Goal: Task Accomplishment & Management: Manage account settings

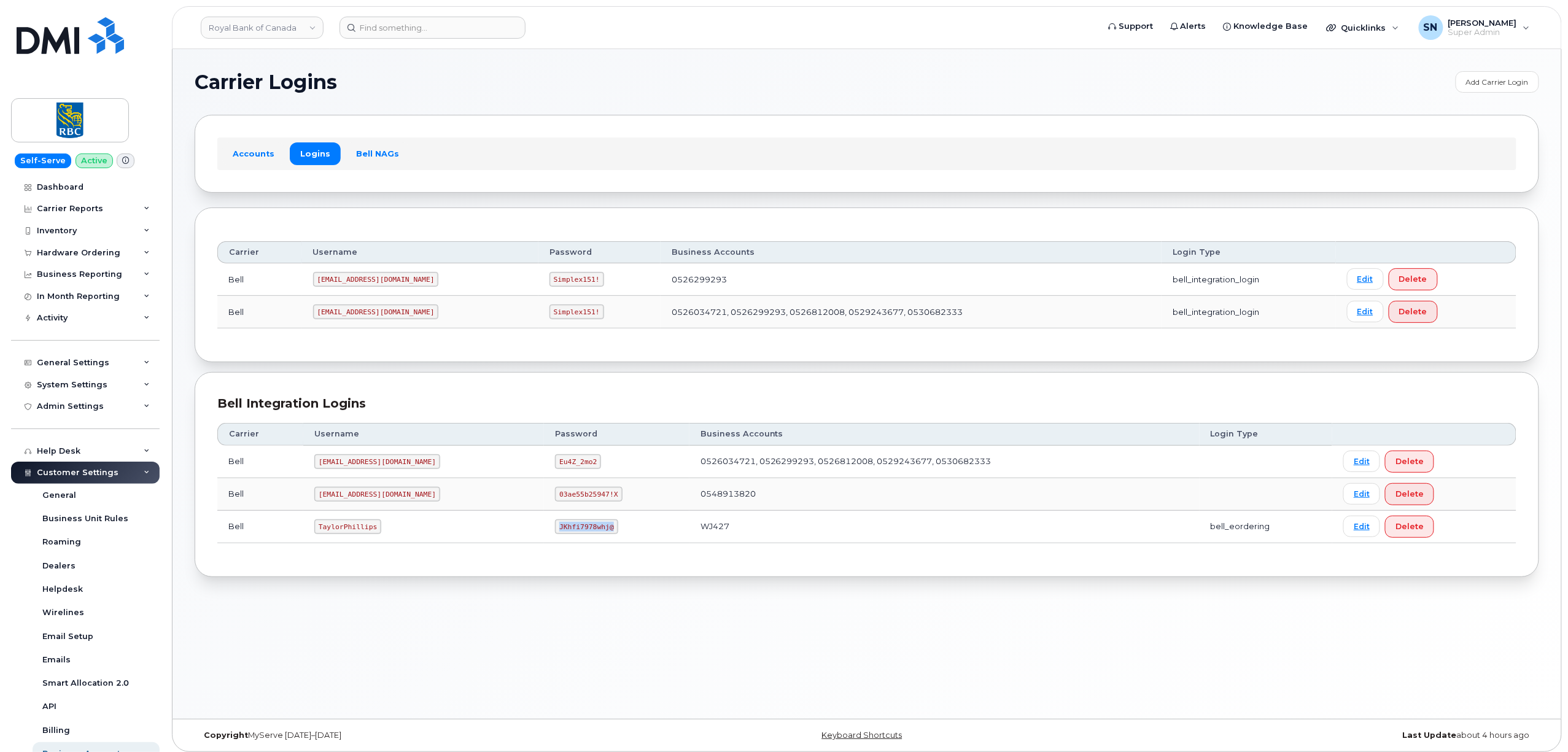
scroll to position [6, 0]
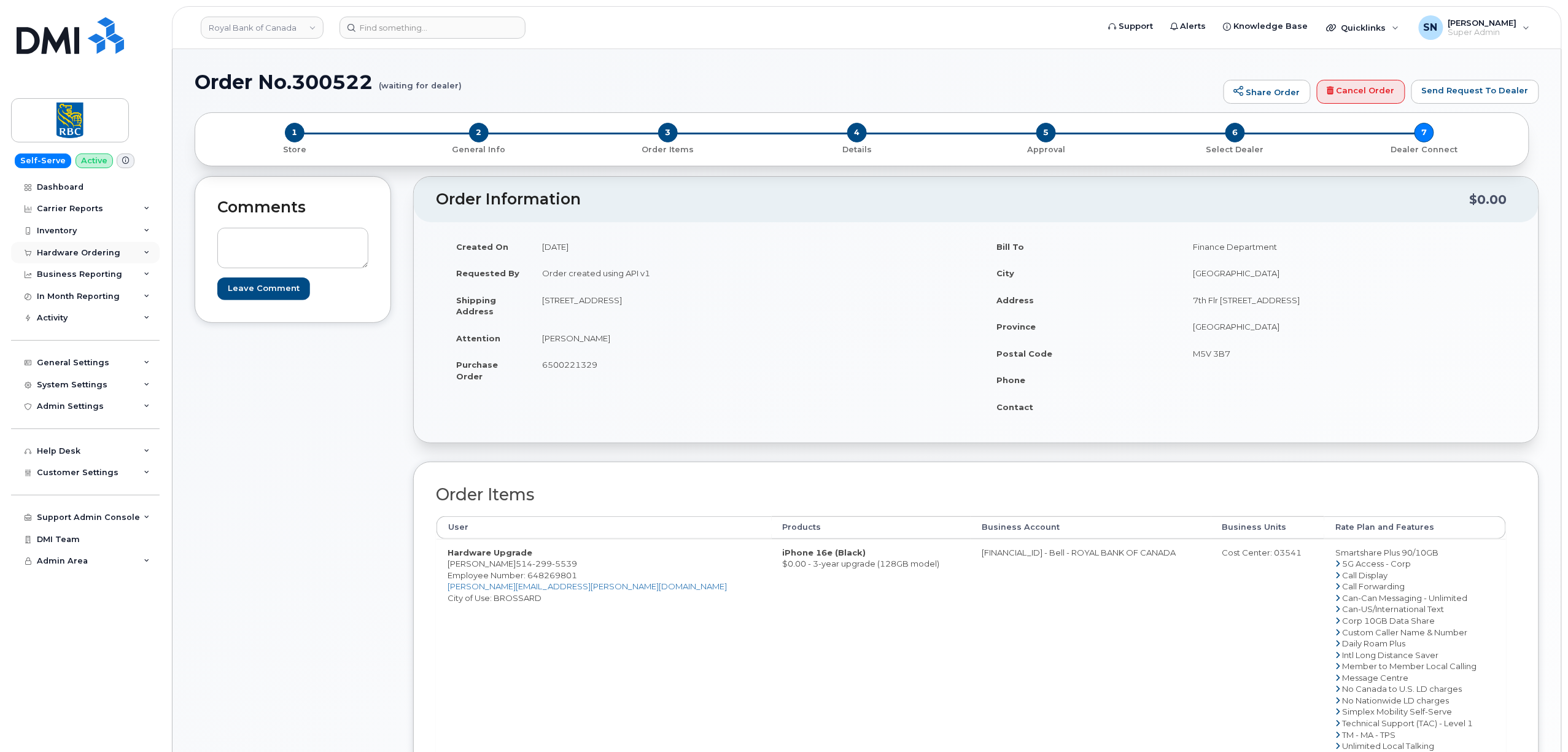
click at [71, 249] on div "Hardware Ordering" at bounding box center [79, 253] width 84 height 10
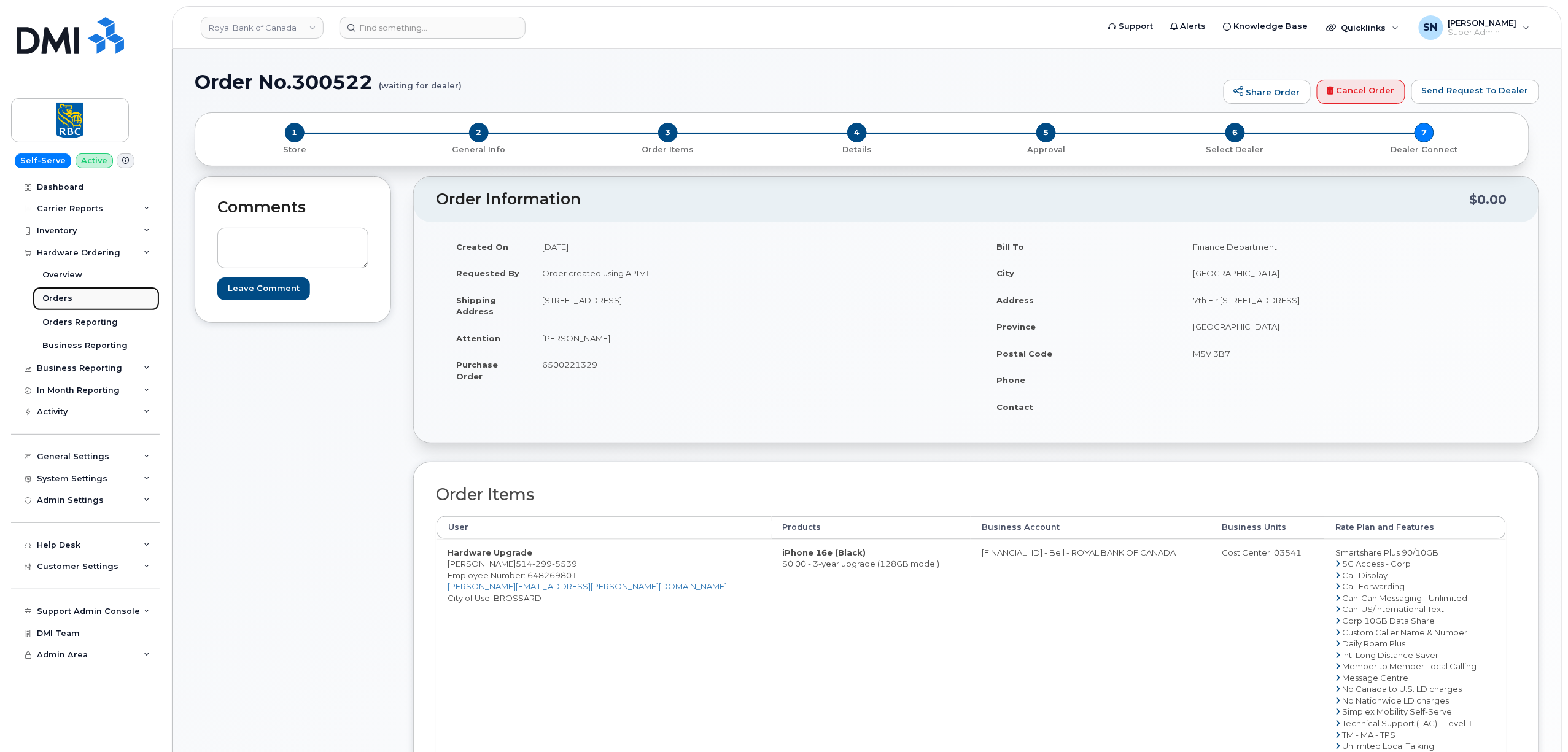
click at [69, 297] on div "Orders" at bounding box center [57, 298] width 30 height 11
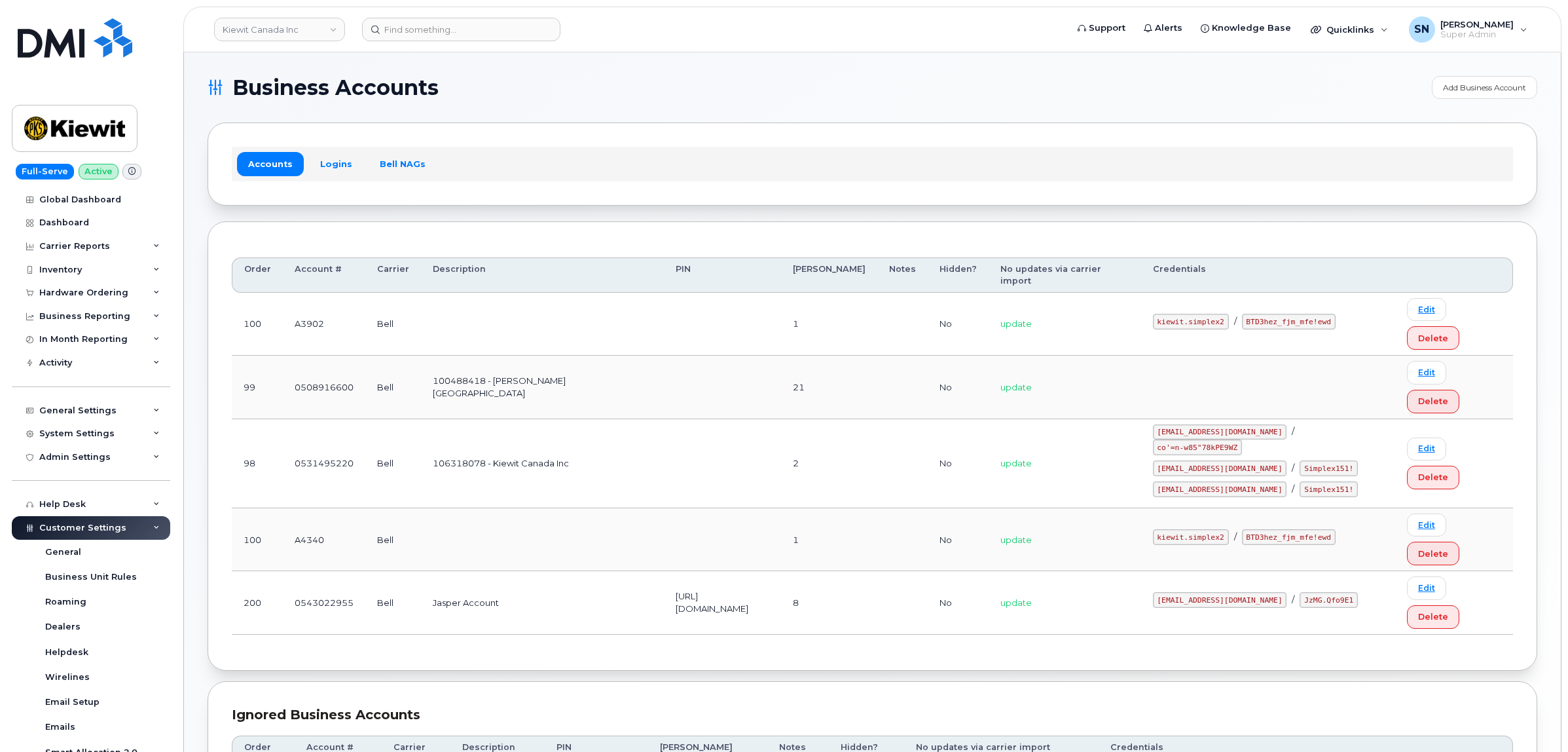
scroll to position [74, 0]
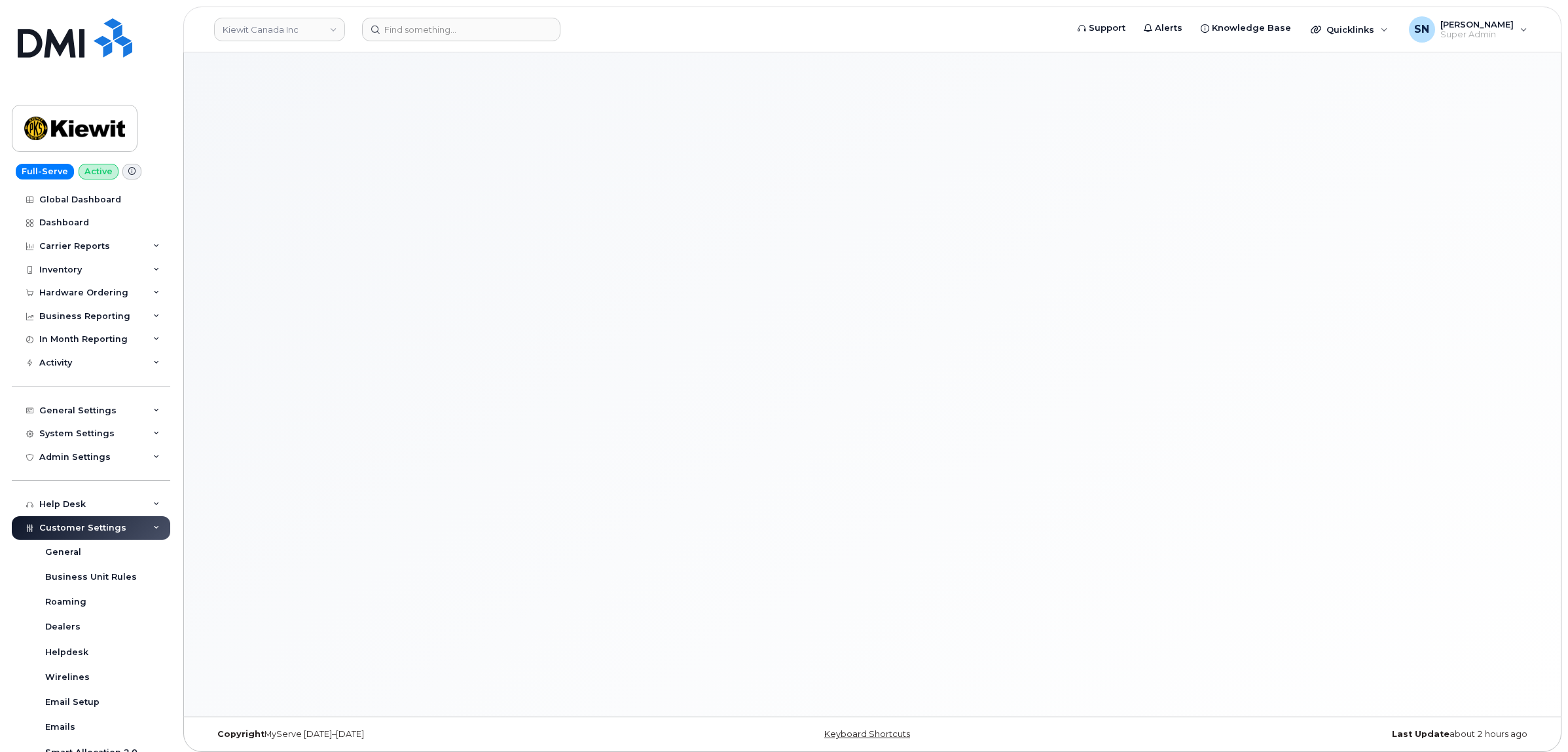
drag, startPoint x: 360, startPoint y: 348, endPoint x: 289, endPoint y: 349, distance: 71.0
click at [354, 349] on div at bounding box center [872, 384] width 1377 height 665
click at [105, 297] on div "Hardware Ordering" at bounding box center [84, 293] width 89 height 11
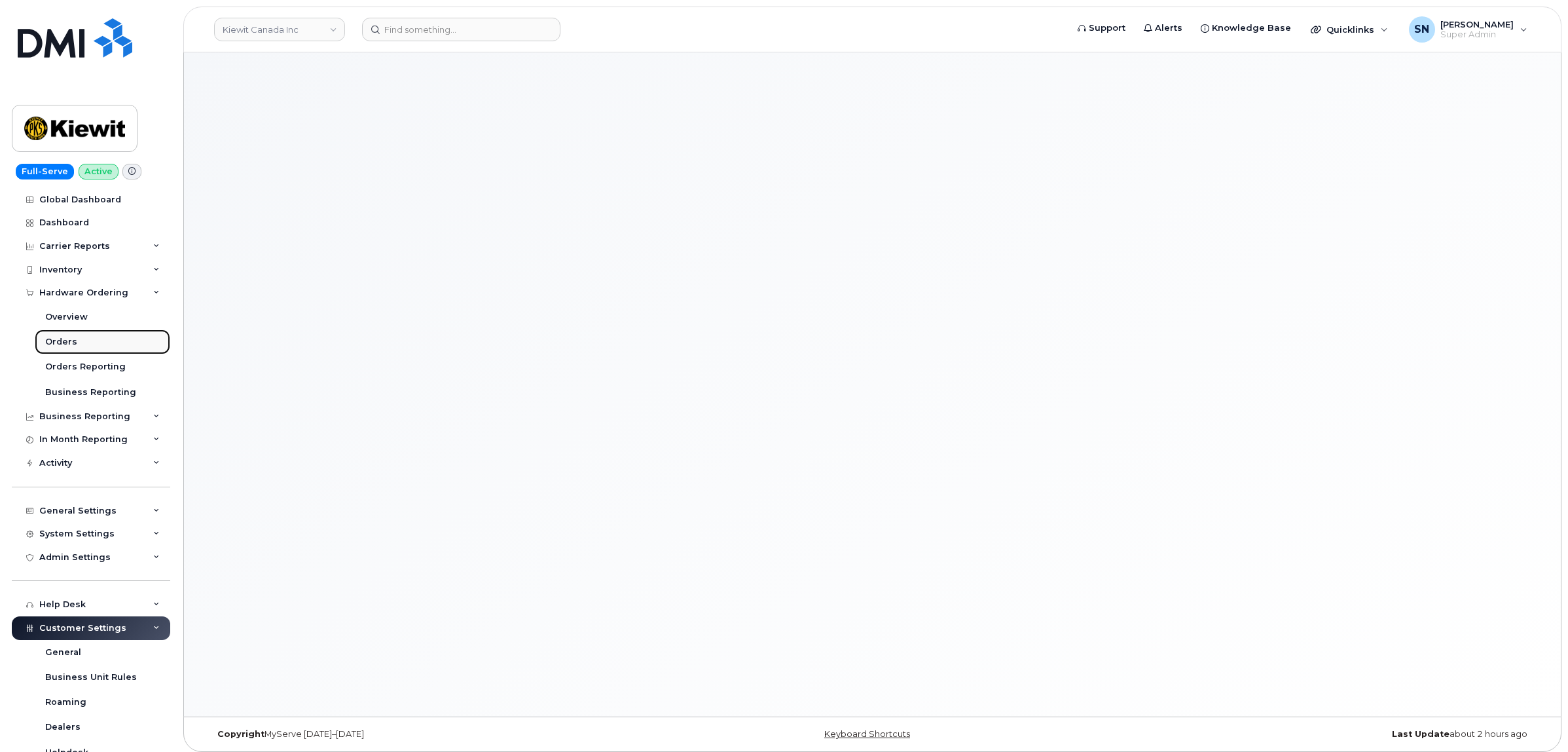
click at [87, 336] on link "Orders" at bounding box center [103, 343] width 135 height 25
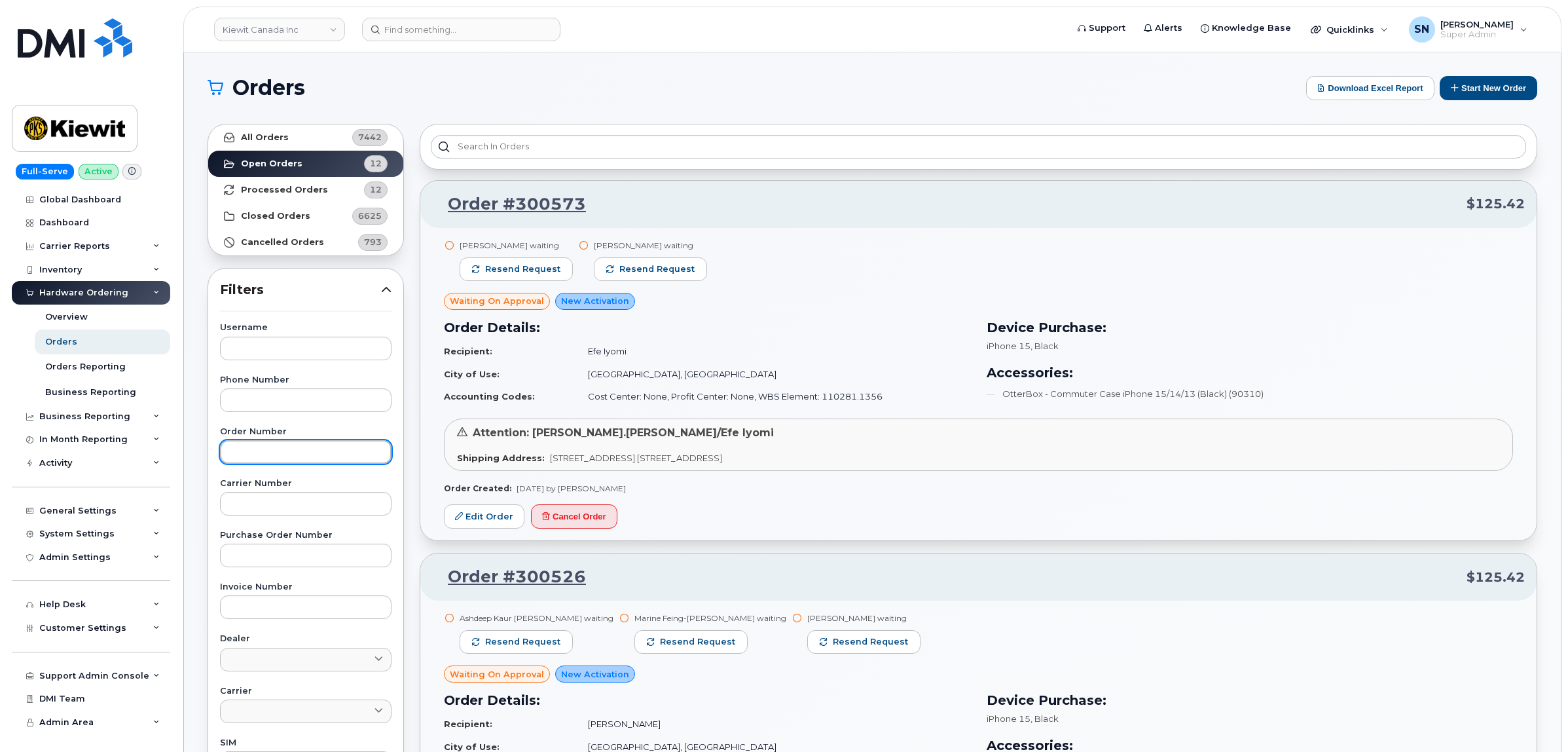
click at [260, 447] on input "text" at bounding box center [305, 452] width 171 height 23
paste input "300522"
type input "300522"
click at [298, 139] on link "All Orders 7442" at bounding box center [305, 137] width 196 height 26
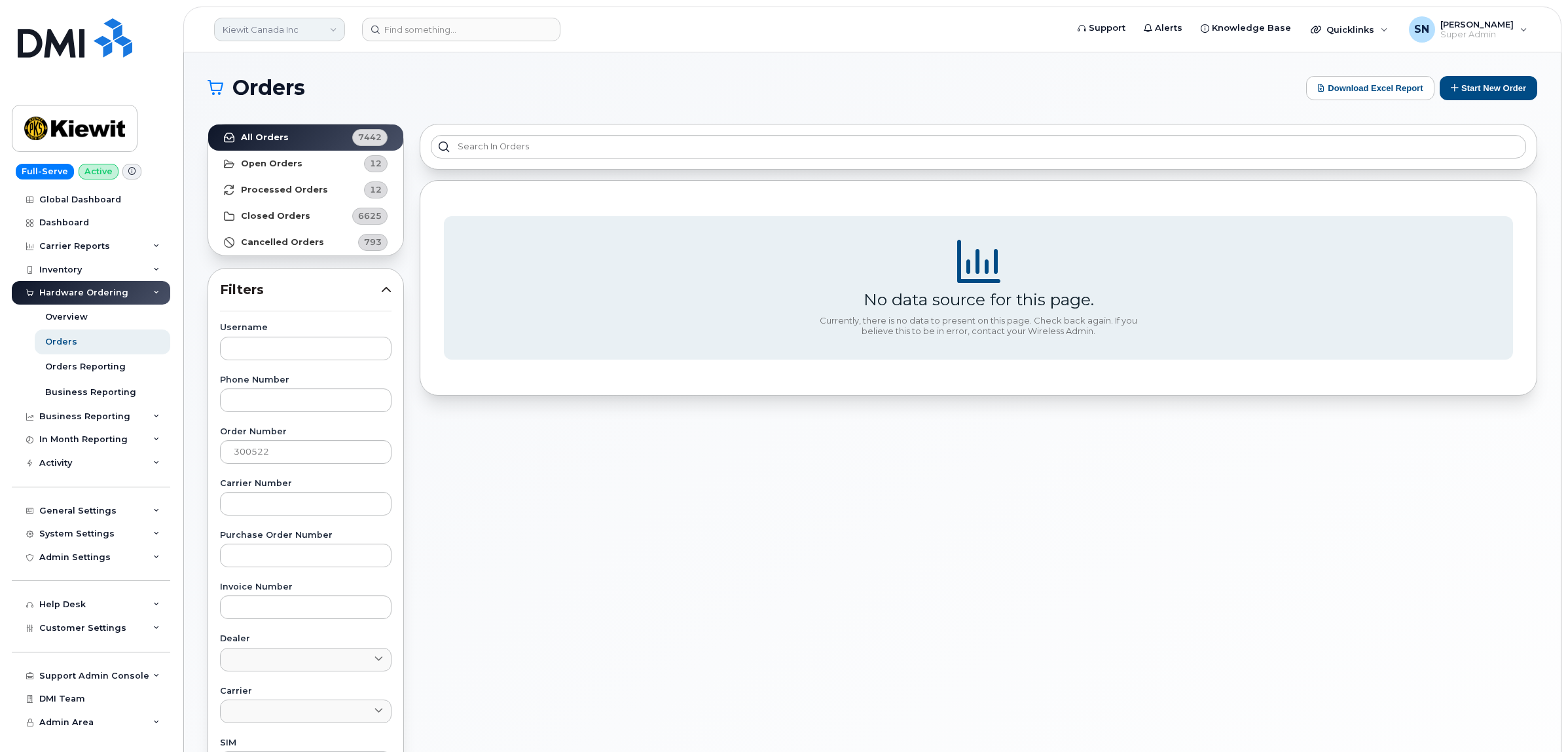
click at [267, 30] on link "Kiewit Canada Inc" at bounding box center [279, 30] width 131 height 23
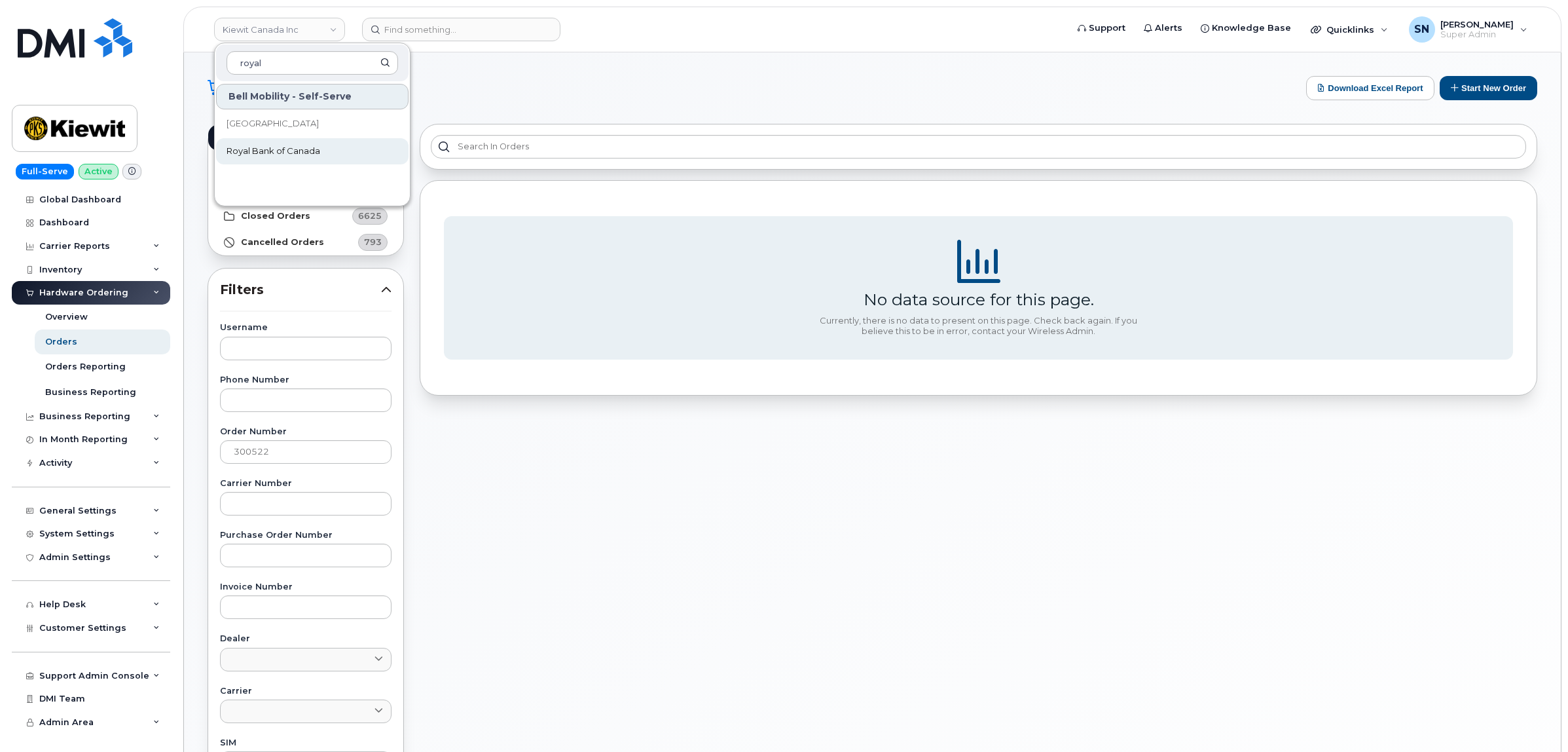
type input "royal"
click at [321, 141] on link "Royal Bank of Canada" at bounding box center [313, 151] width 193 height 26
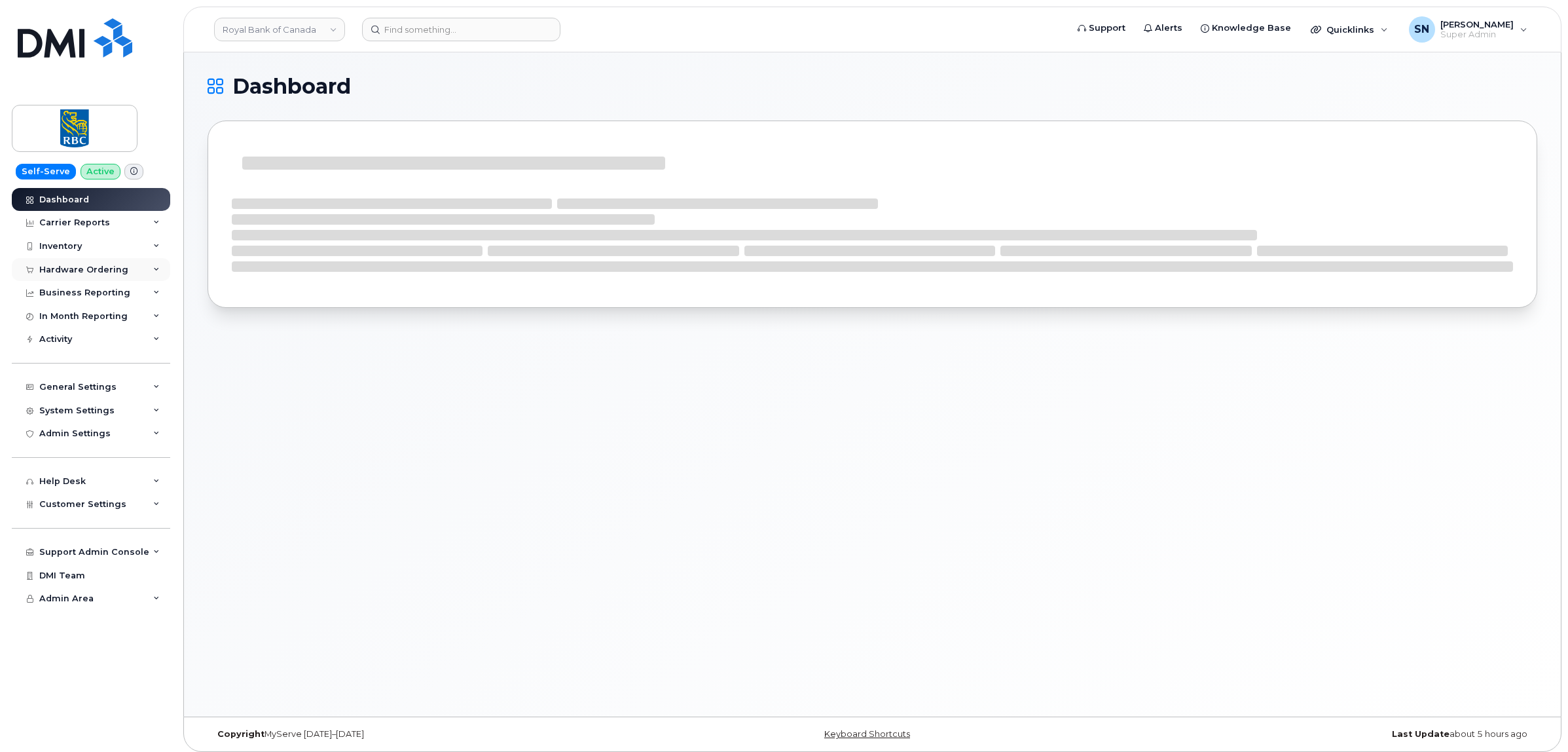
click at [59, 262] on div "Hardware Ordering" at bounding box center [91, 270] width 159 height 23
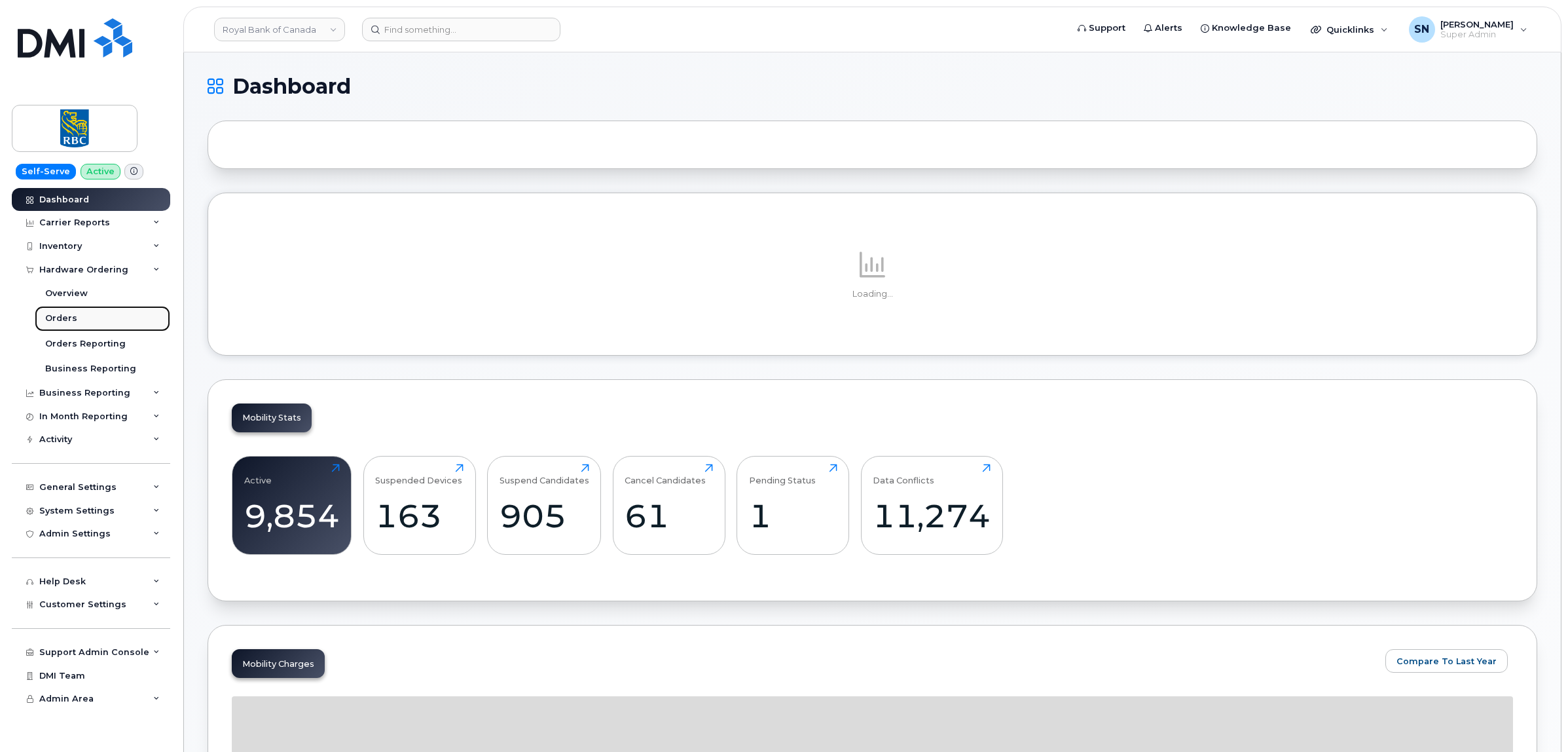
click at [77, 317] on link "Orders" at bounding box center [103, 318] width 135 height 25
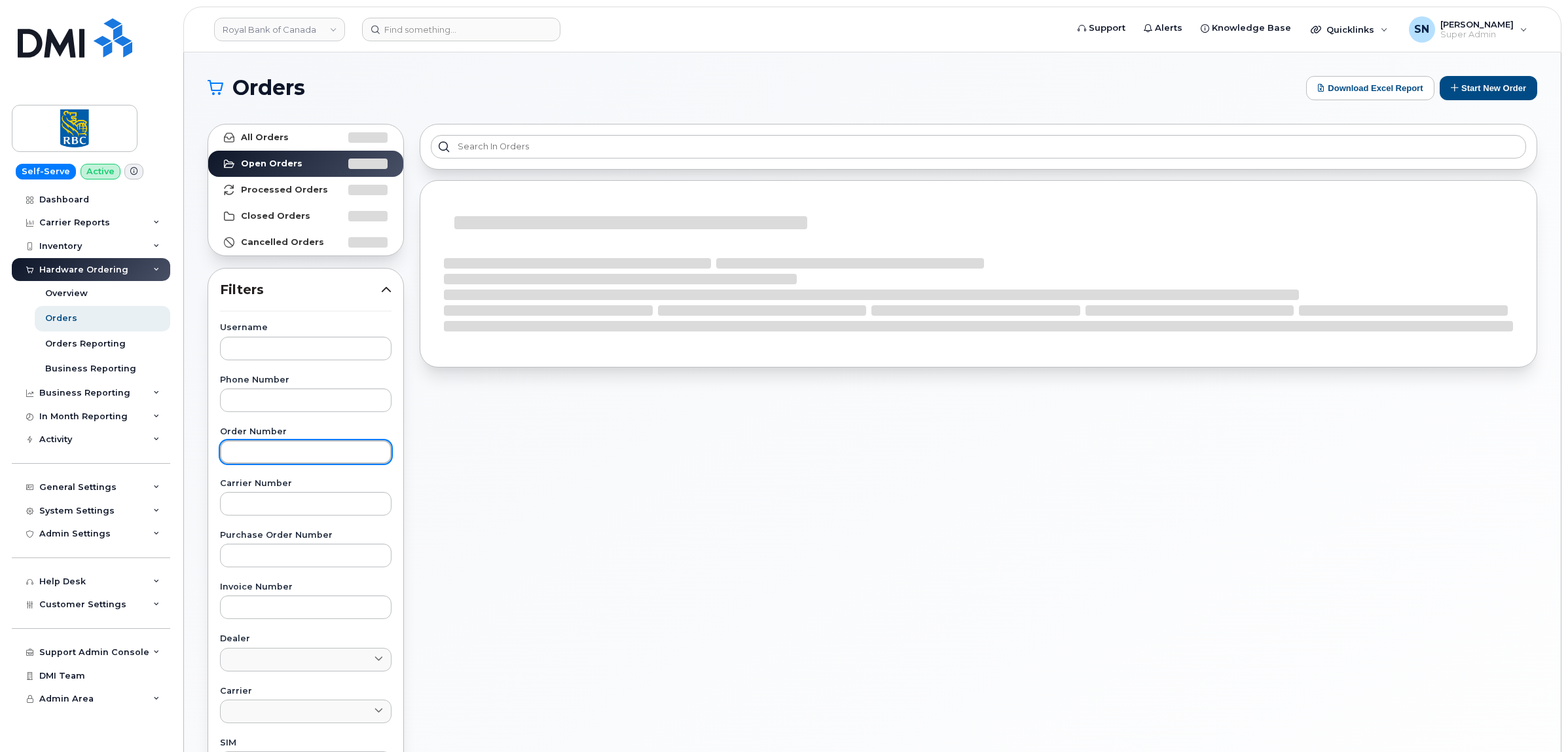
click at [319, 452] on input "text" at bounding box center [305, 452] width 171 height 23
paste input "300522"
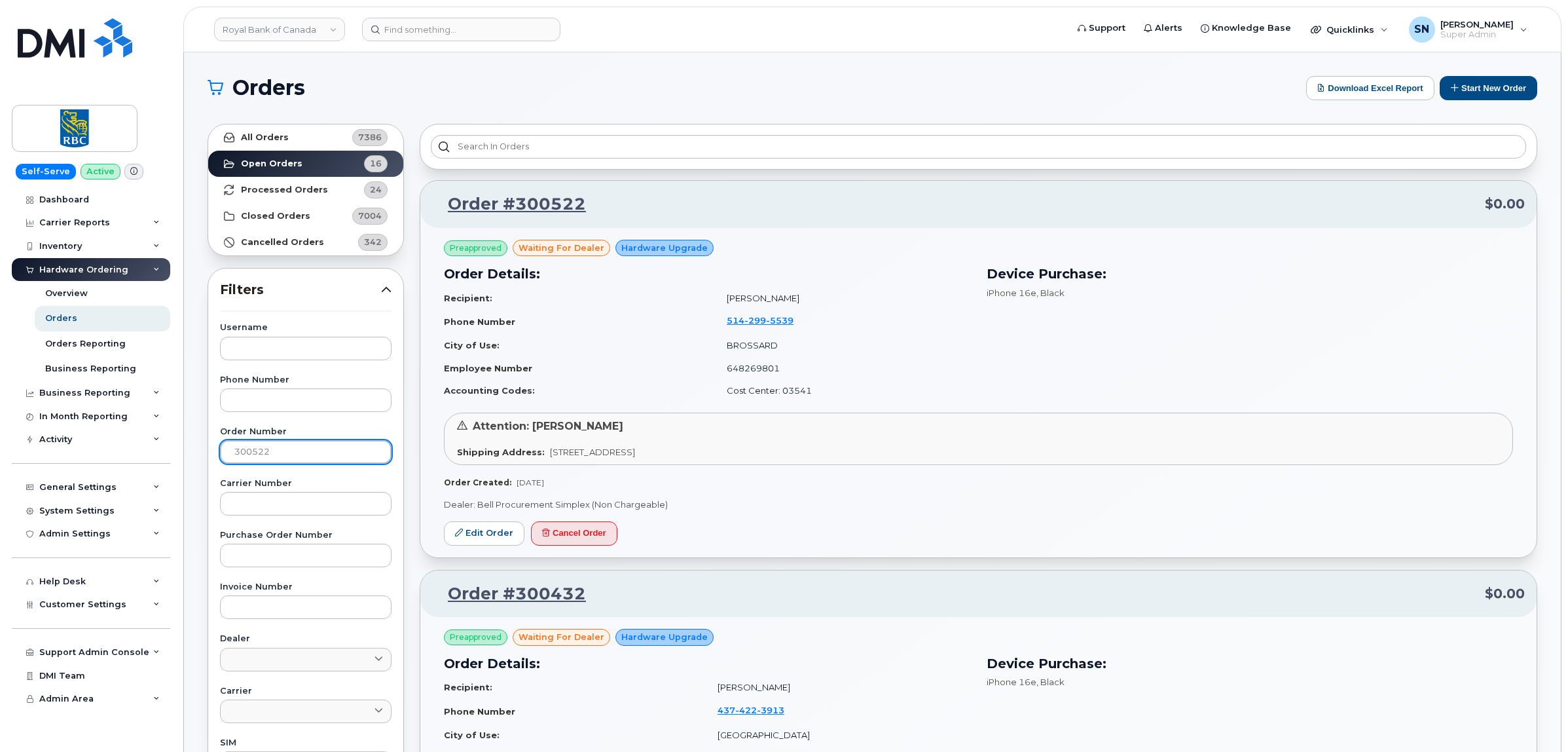
type input "300522"
click at [309, 142] on link "All Orders 7386" at bounding box center [305, 137] width 196 height 26
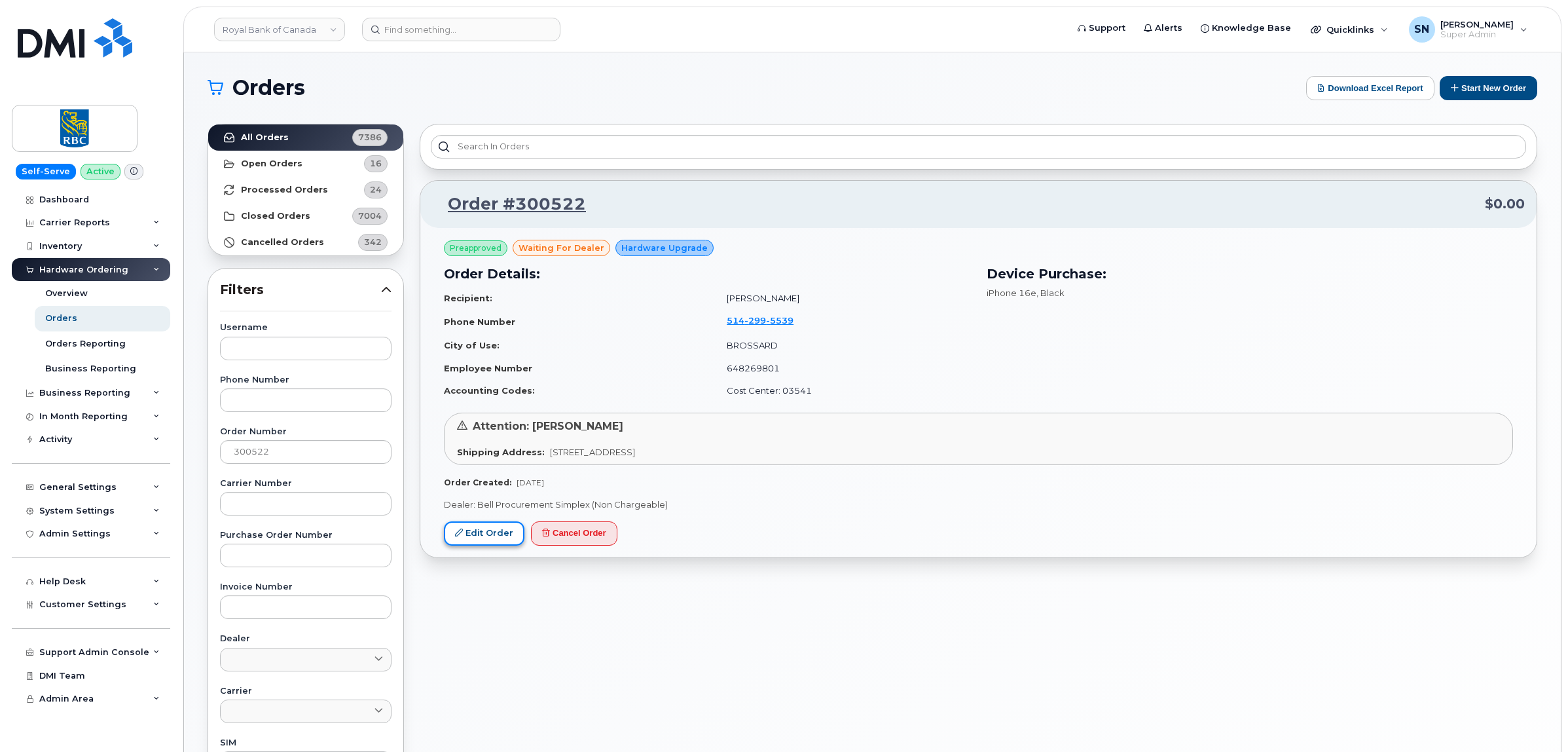
click at [516, 527] on link "Edit Order" at bounding box center [484, 533] width 80 height 24
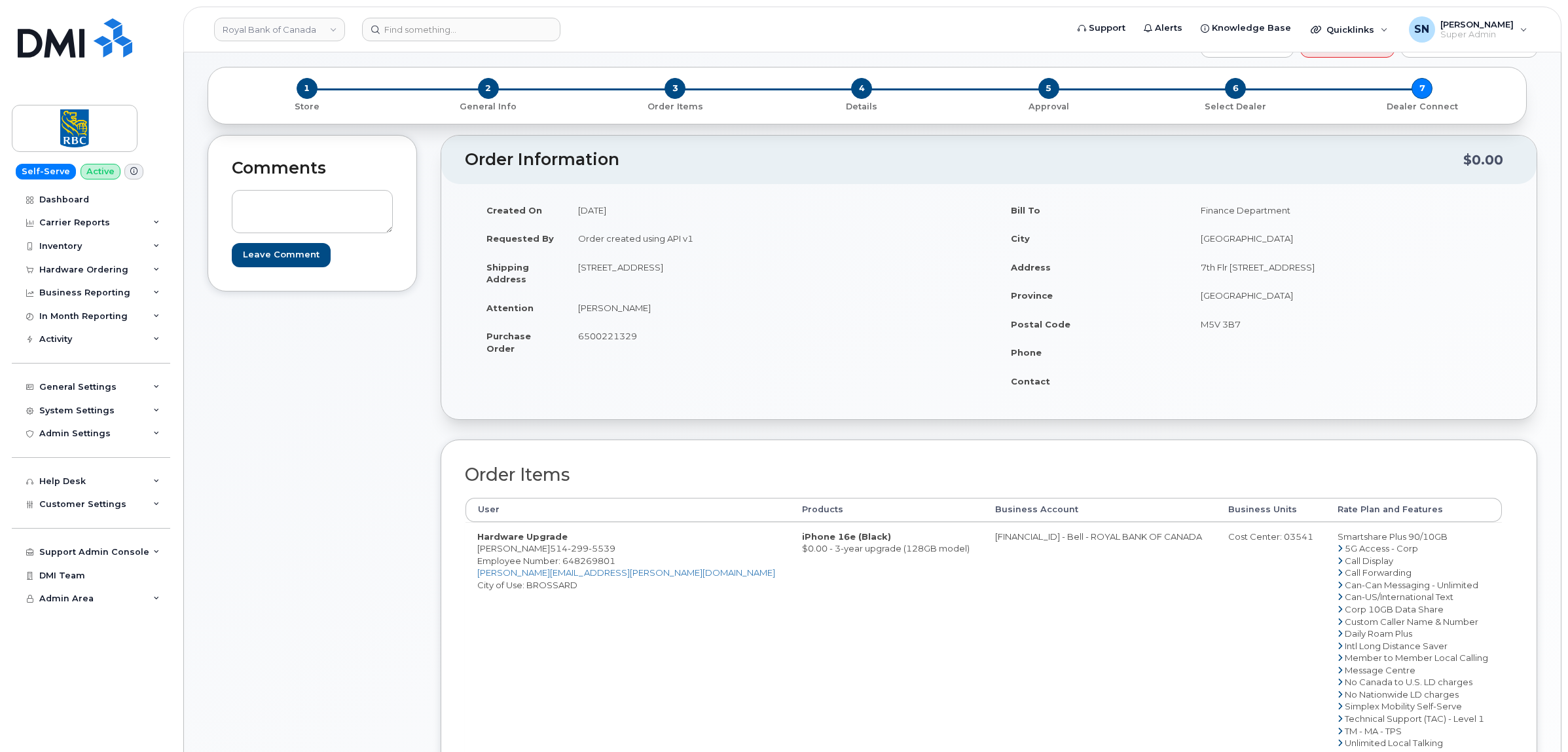
scroll to position [82, 0]
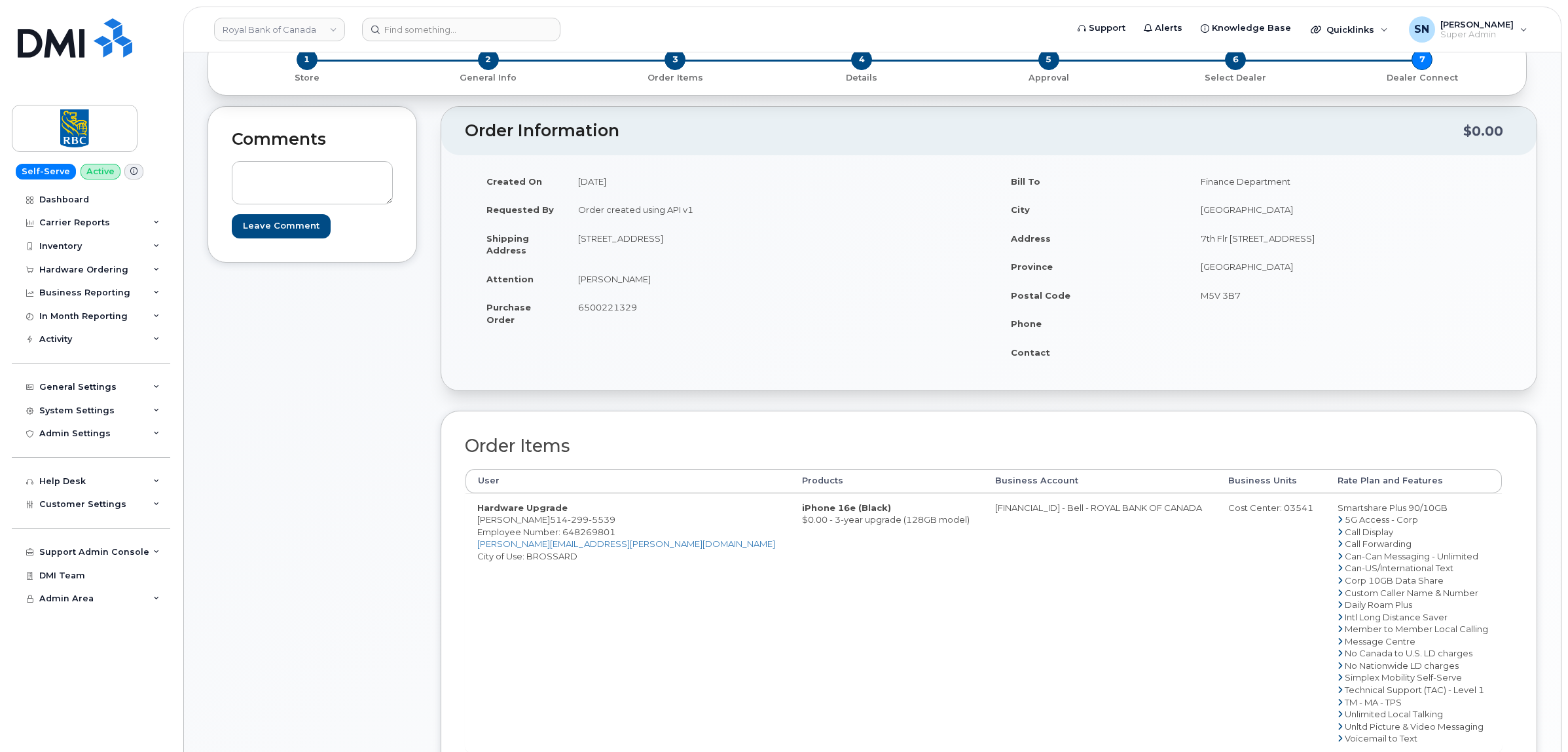
click at [424, 187] on div "Comments Leave Comment Order Information $0.00 Created On [DATE] Requested By O…" at bounding box center [872, 508] width 1330 height 802
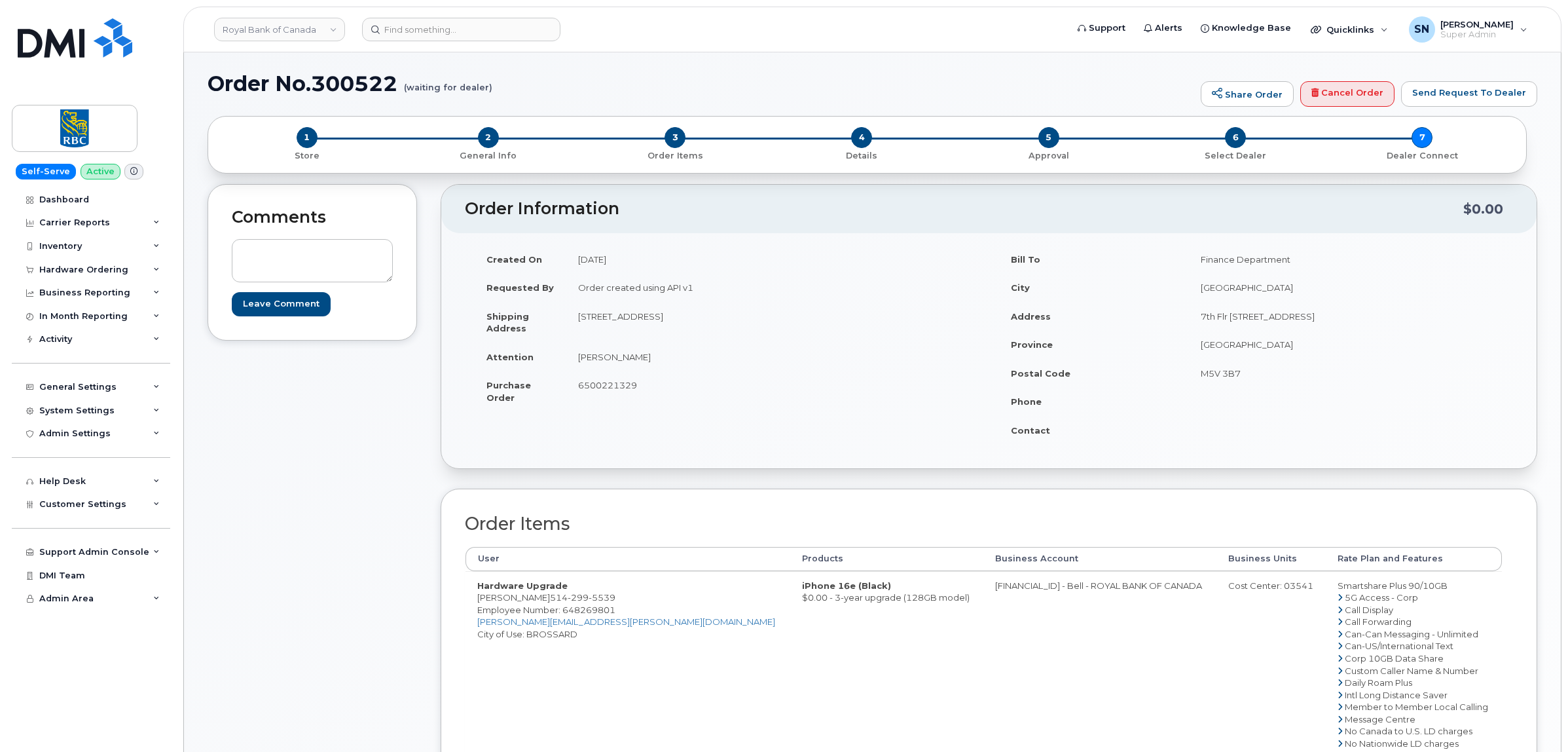
scroll to position [0, 0]
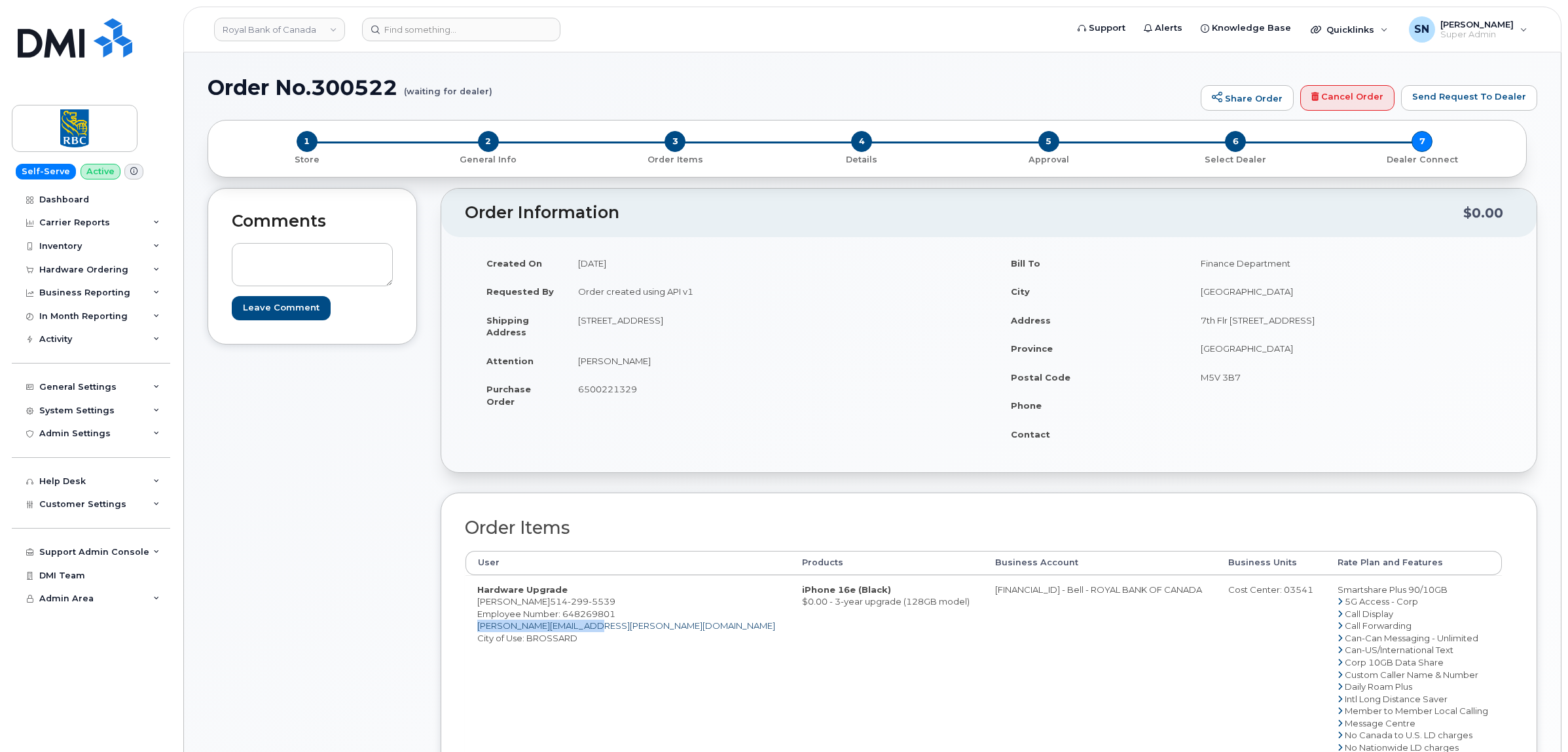
drag, startPoint x: 588, startPoint y: 630, endPoint x: 477, endPoint y: 629, distance: 111.0
click at [477, 629] on td "Hardware Upgrade [PERSON_NAME] [PHONE_NUMBER] Employee Number: 648269801 [PERSO…" at bounding box center [628, 705] width 324 height 260
copy link "[PERSON_NAME][EMAIL_ADDRESS][PERSON_NAME][DOMAIN_NAME]"
click at [368, 383] on div "Comments Leave Comment" at bounding box center [312, 590] width 210 height 802
drag, startPoint x: 185, startPoint y: 50, endPoint x: 272, endPoint y: 545, distance: 502.6
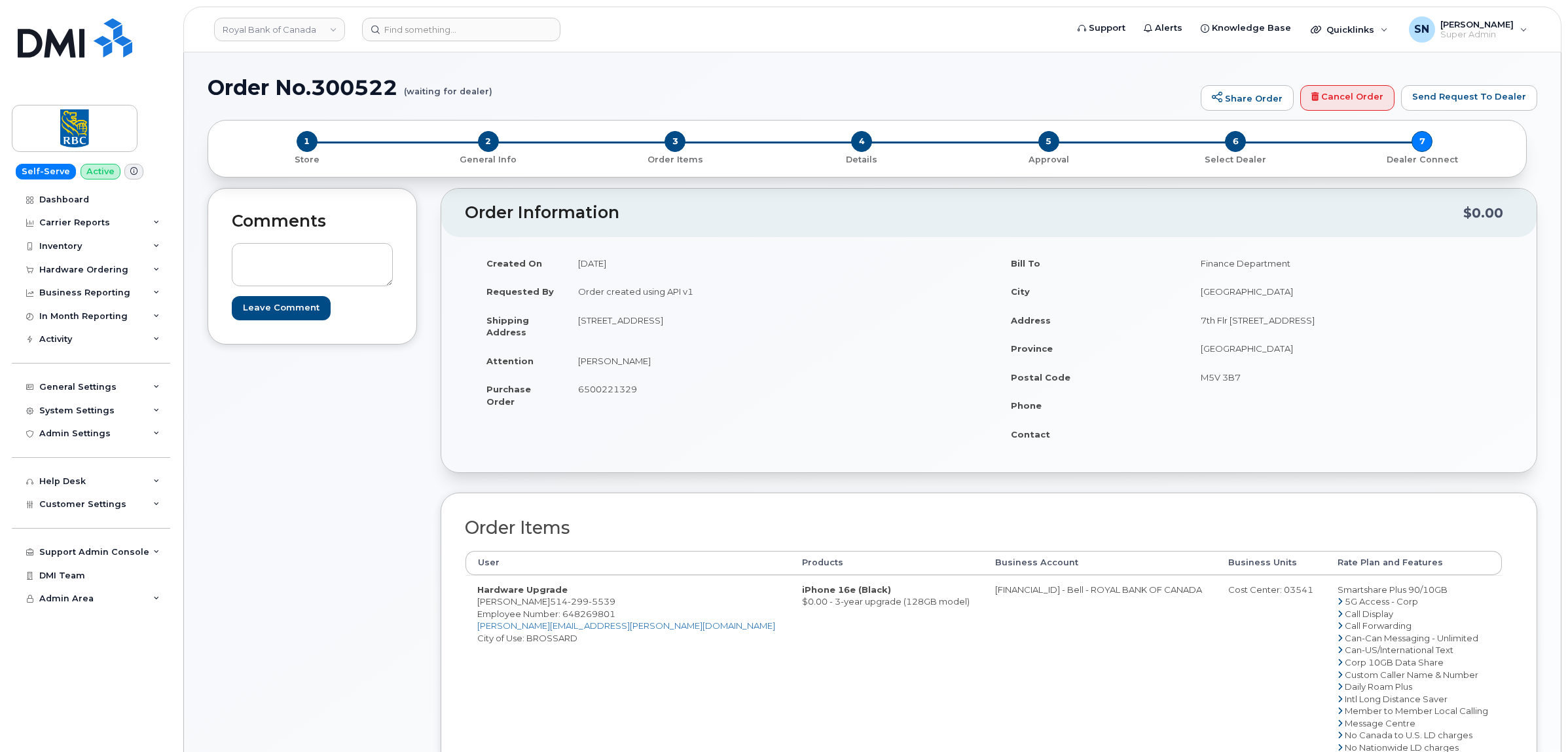
click at [272, 546] on div "Comments Leave Comment" at bounding box center [312, 590] width 210 height 802
click at [259, 33] on link "Royal Bank of Canada" at bounding box center [279, 30] width 131 height 23
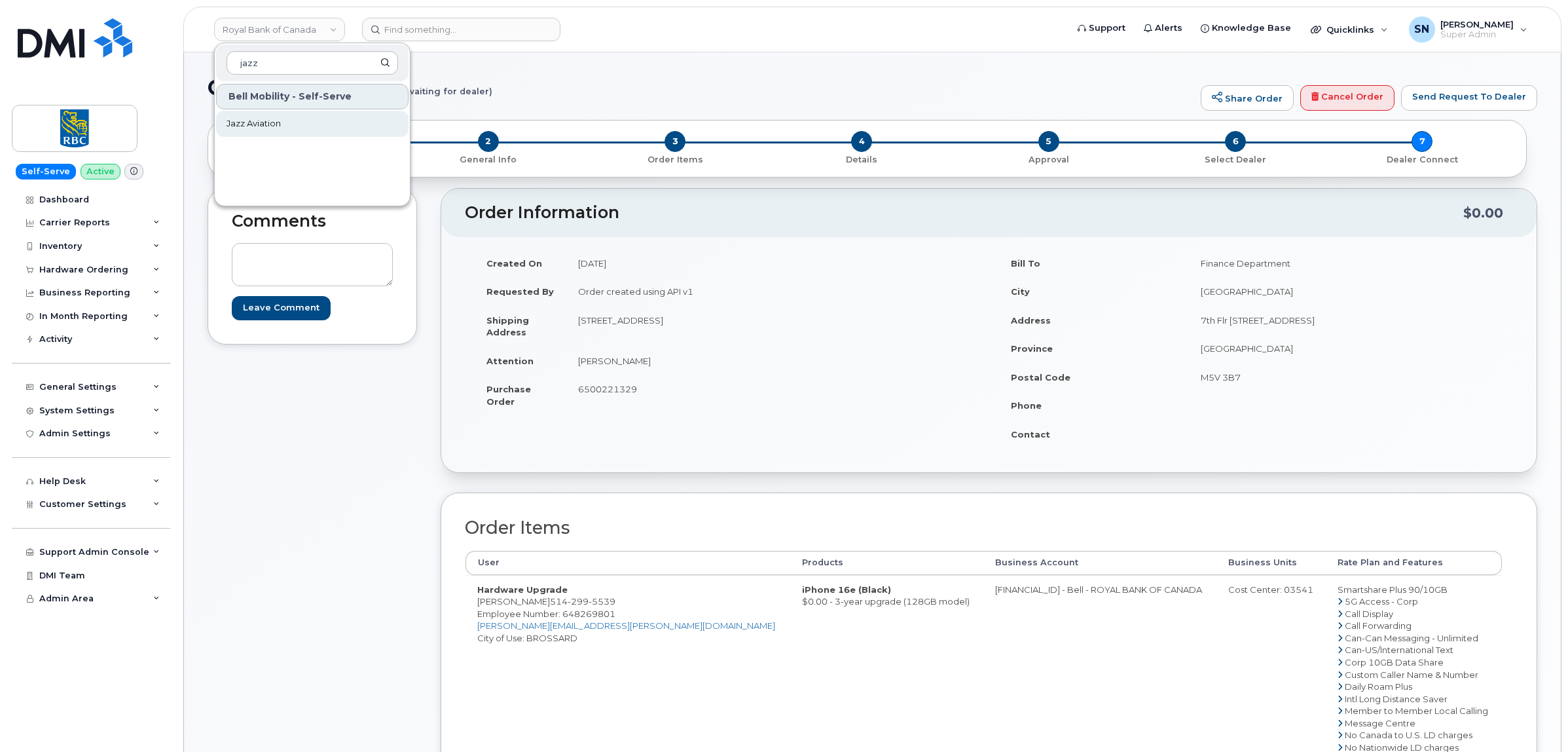
type input "jazz"
click at [252, 116] on link "Jazz Aviation" at bounding box center [313, 124] width 193 height 26
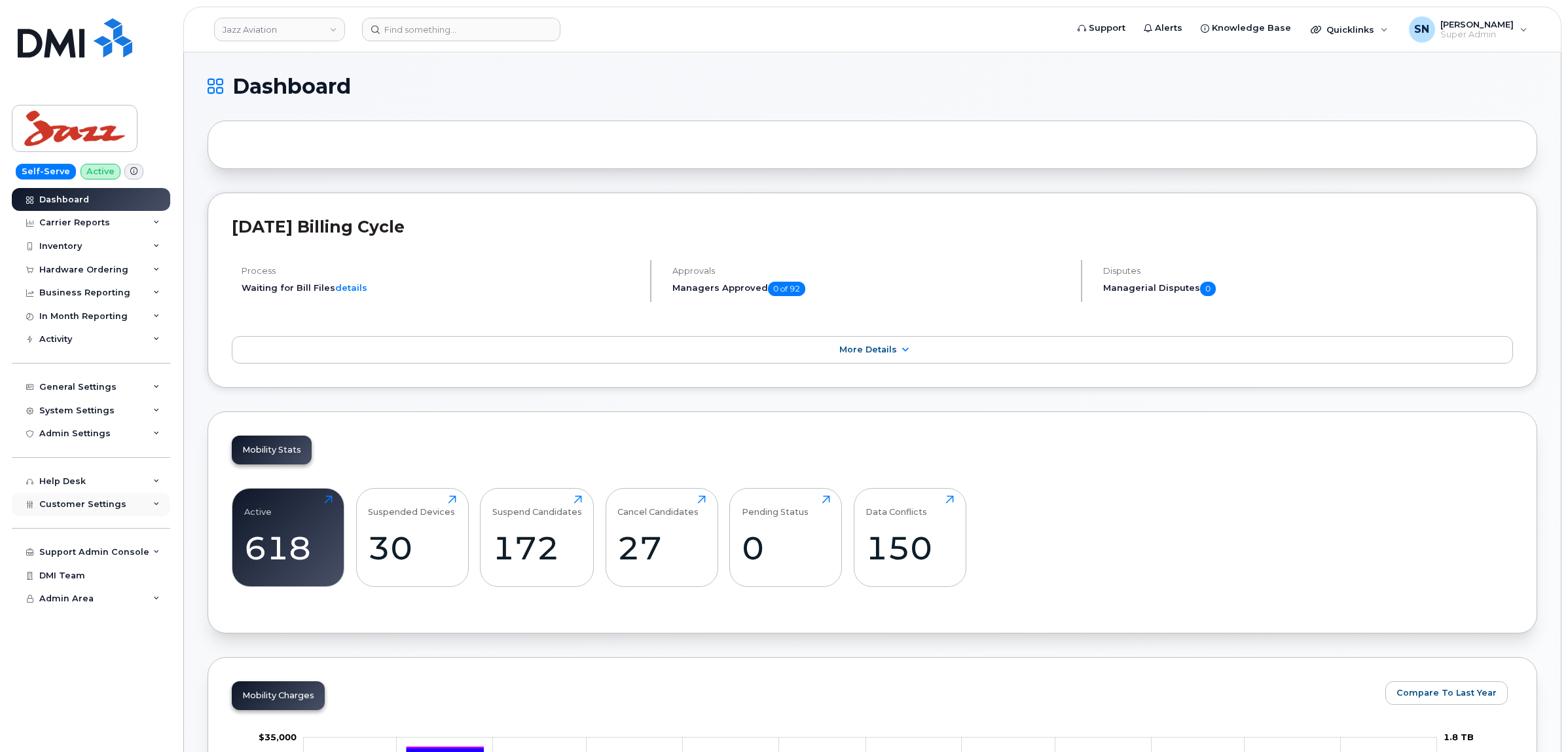
click at [119, 509] on span "Customer Settings" at bounding box center [83, 504] width 87 height 10
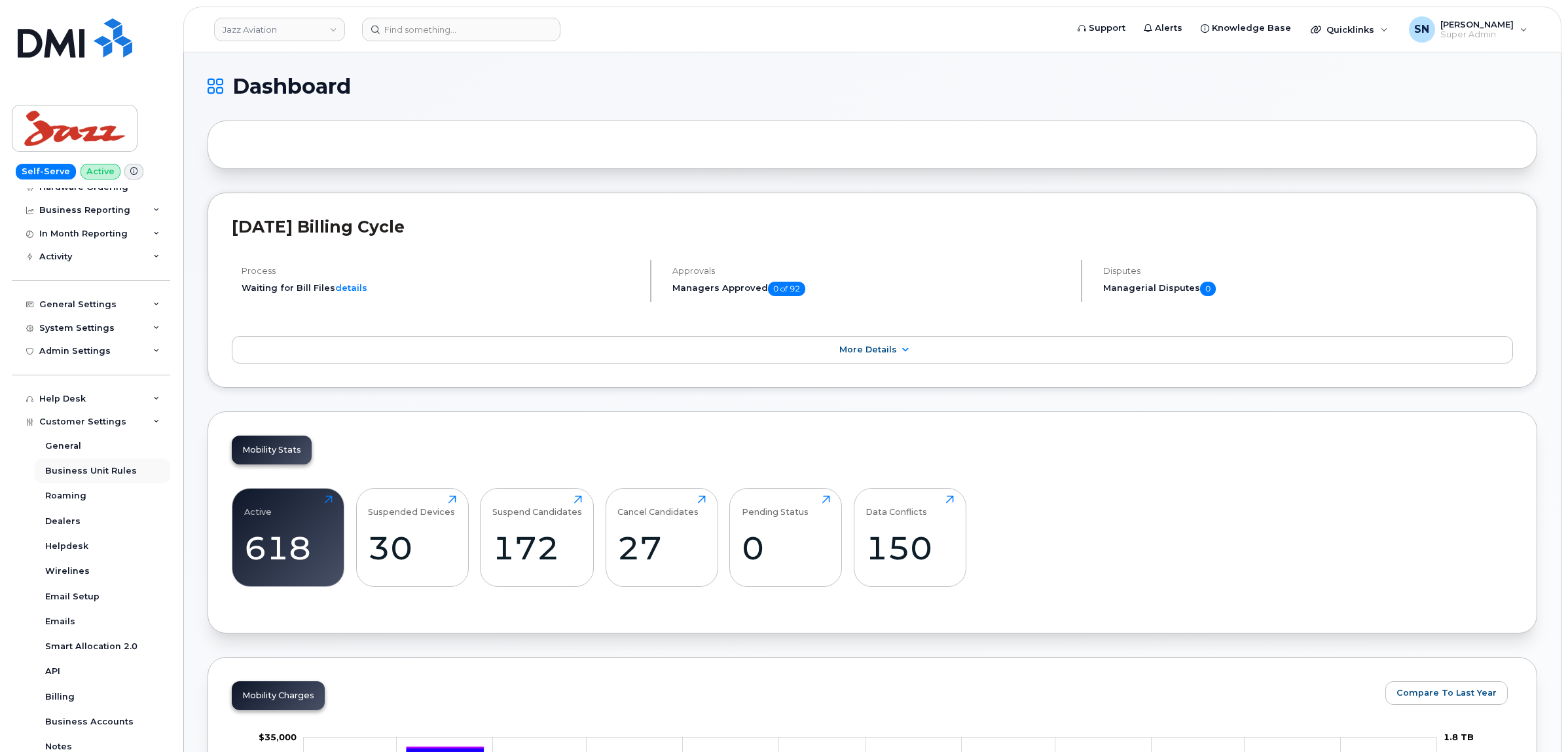
scroll to position [245, 0]
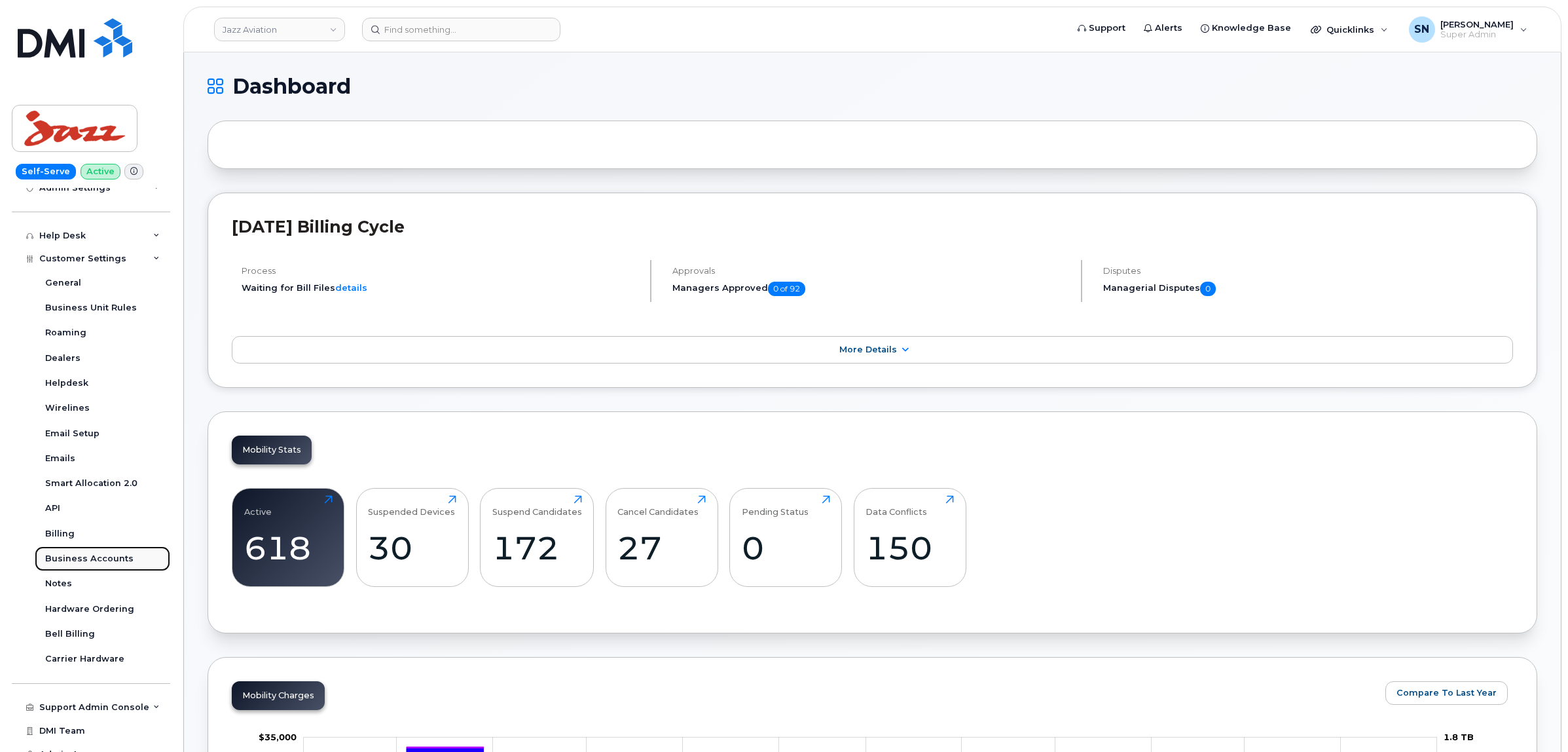
click at [109, 564] on div "Business Accounts" at bounding box center [89, 558] width 88 height 12
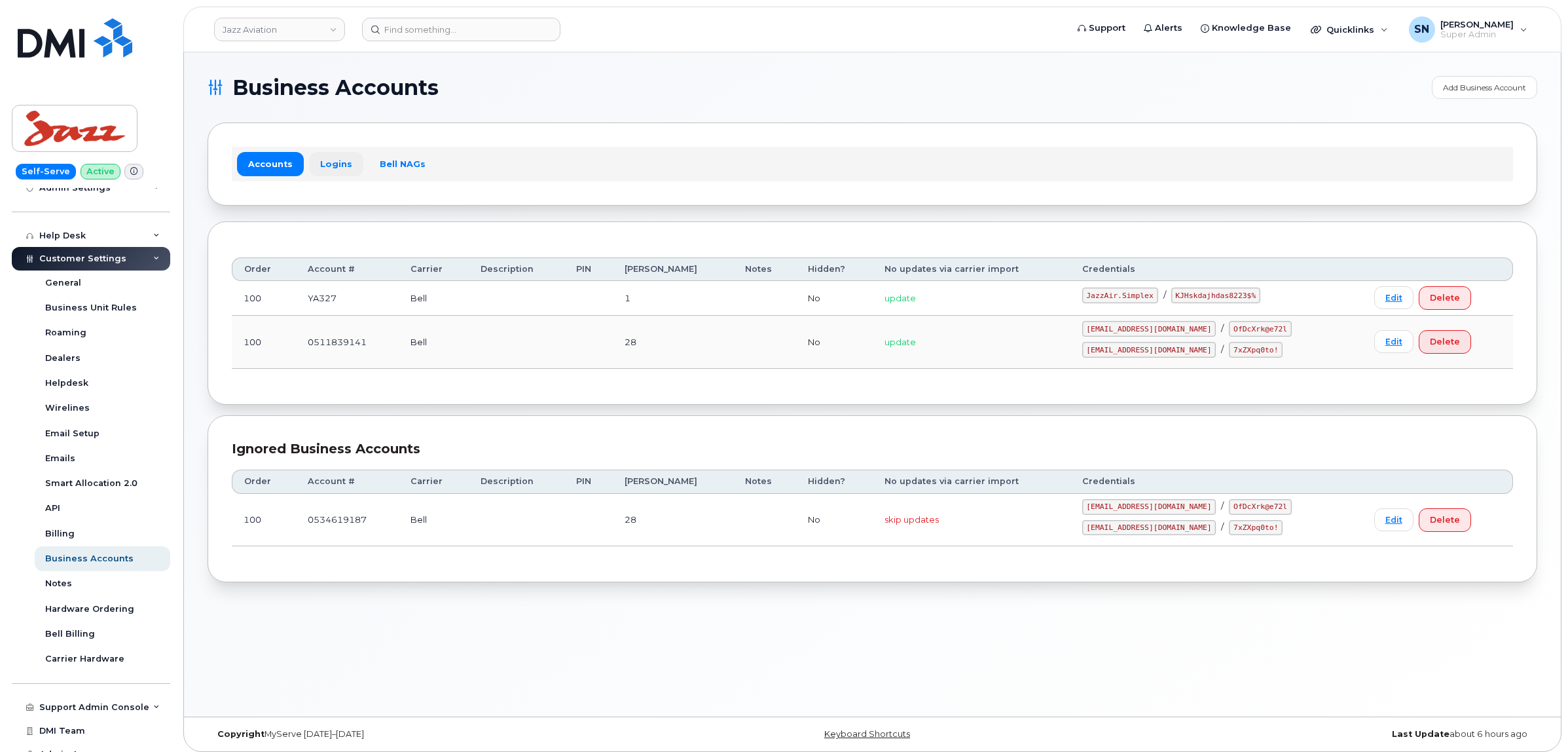
click at [319, 164] on link "Logins" at bounding box center [336, 164] width 54 height 23
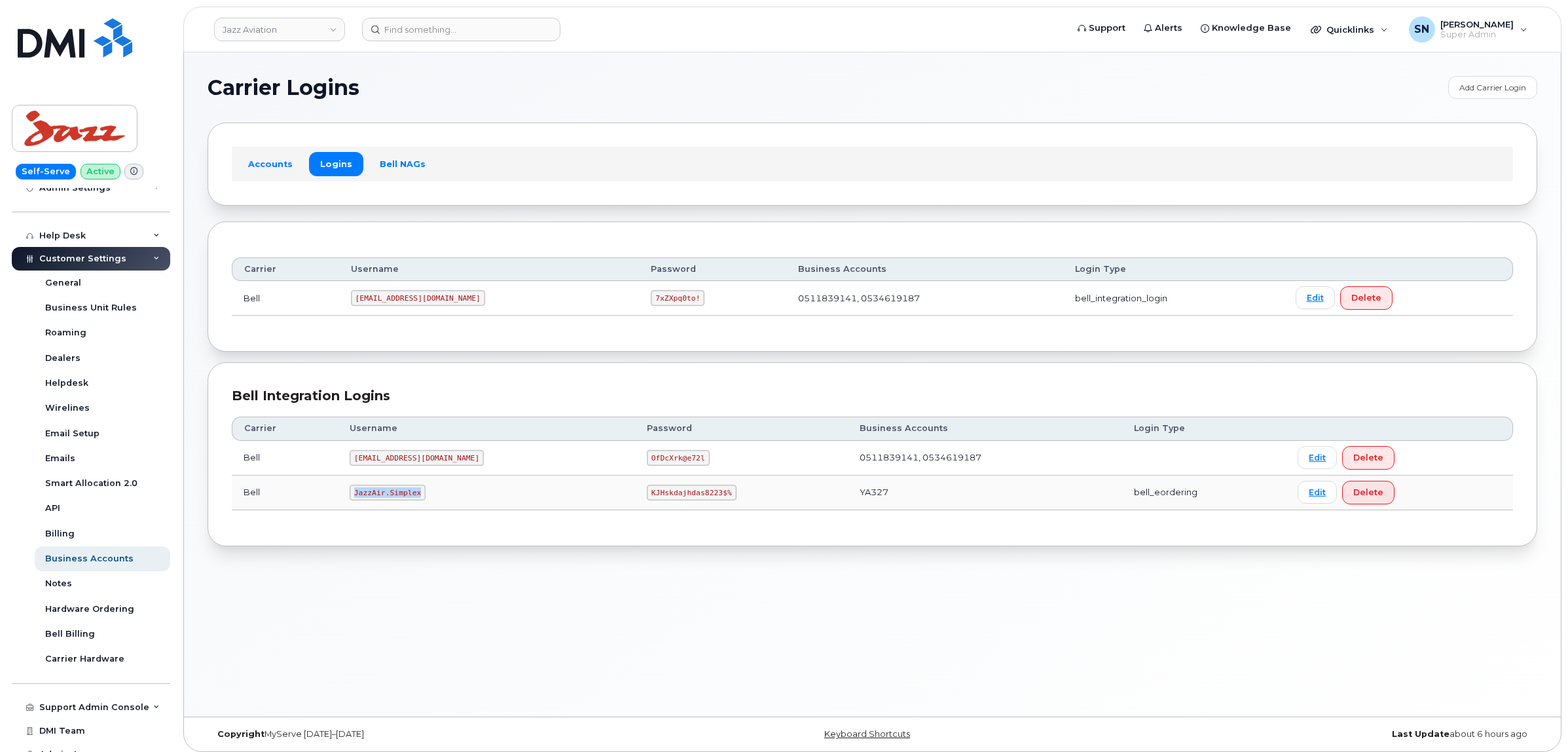
drag, startPoint x: 358, startPoint y: 495, endPoint x: 424, endPoint y: 495, distance: 66.0
click at [424, 495] on td "JazzAir.Simplex" at bounding box center [487, 493] width 297 height 35
copy code "JazzAir.Simplex"
drag, startPoint x: 597, startPoint y: 495, endPoint x: 672, endPoint y: 498, distance: 75.1
click at [672, 498] on code "KJHskdajhdas8223$%" at bounding box center [691, 492] width 89 height 15
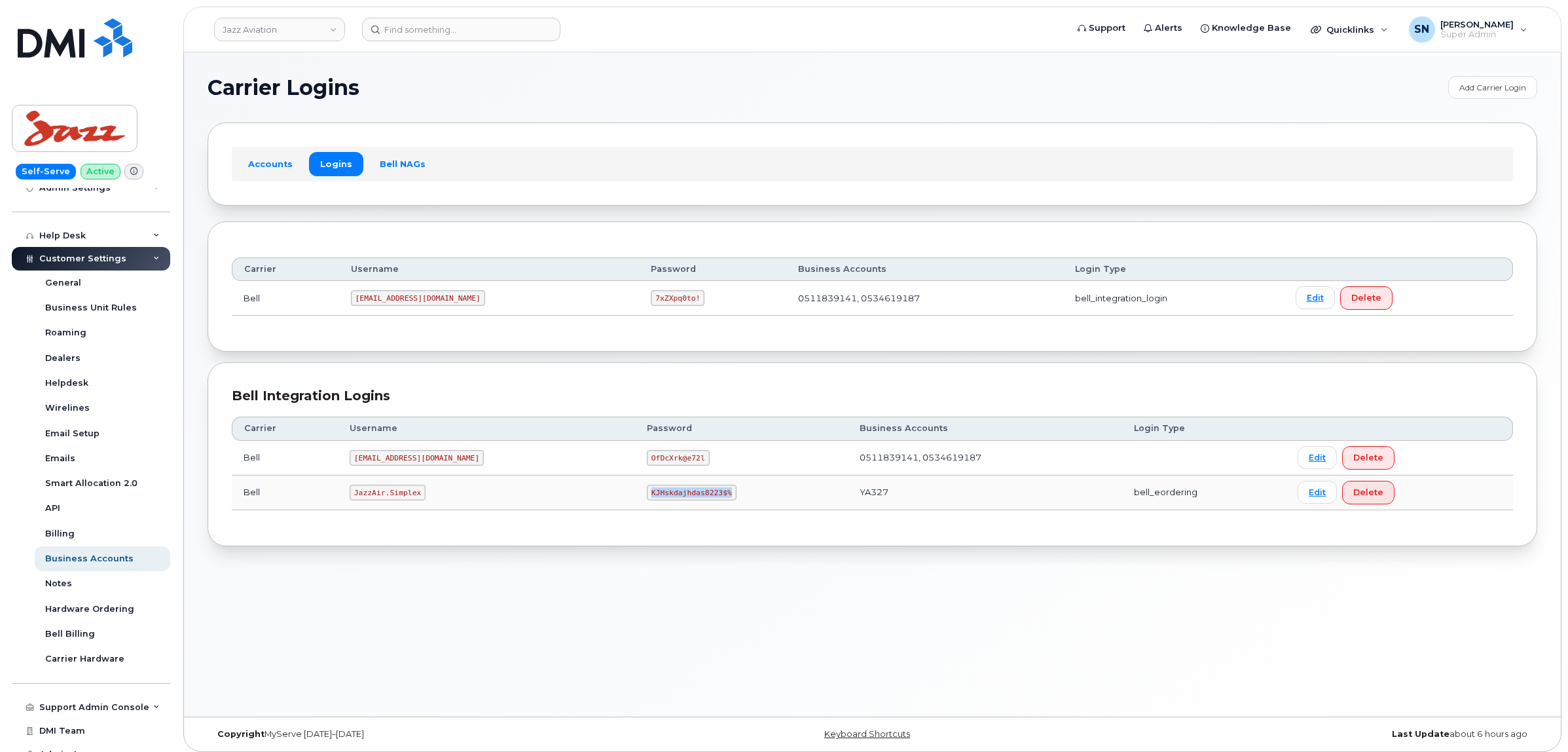
copy code "KJHskdajhdas8223$%"
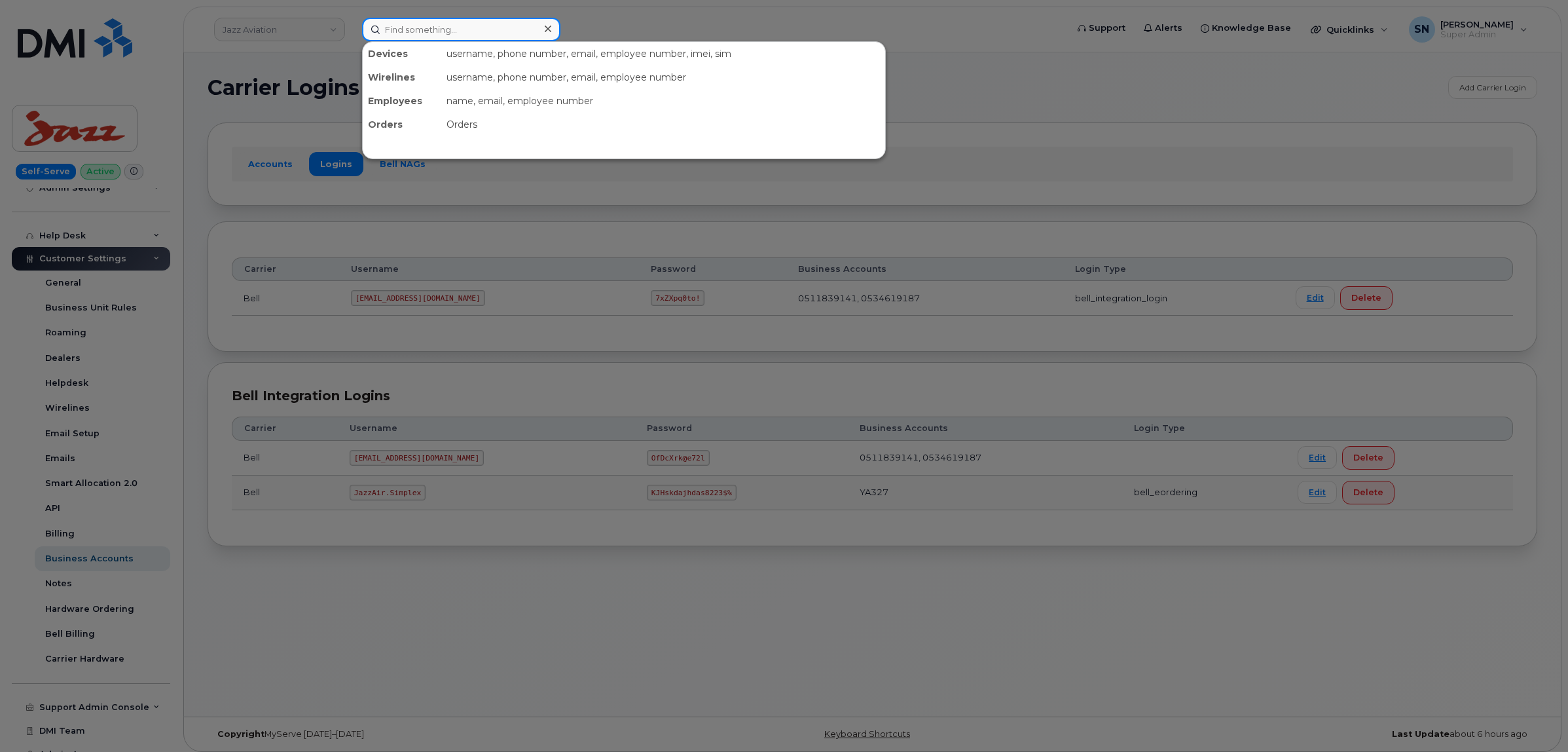
click at [421, 25] on input at bounding box center [461, 30] width 198 height 23
paste input "6474568299"
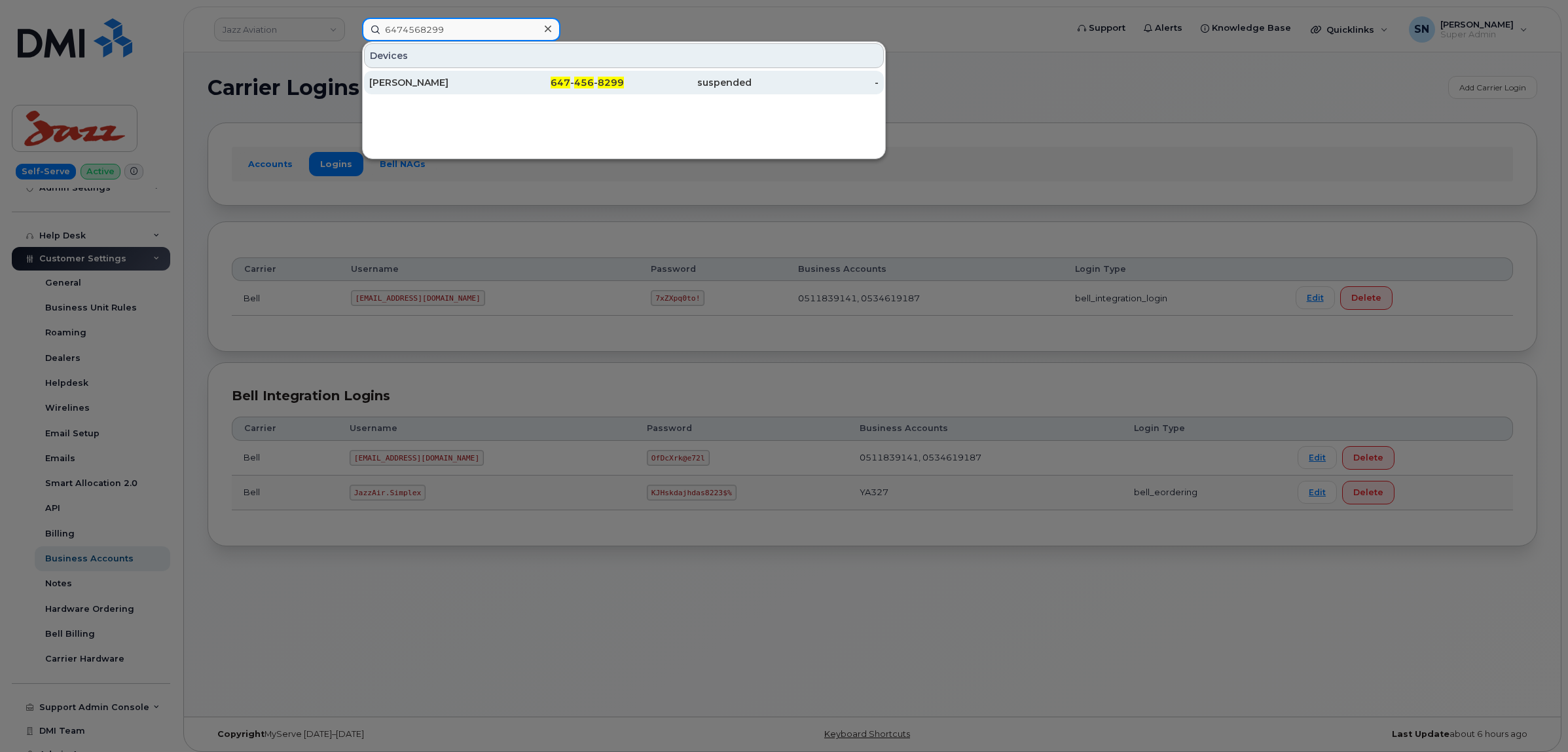
type input "6474568299"
click at [473, 78] on div "Philip Reiner" at bounding box center [433, 82] width 128 height 14
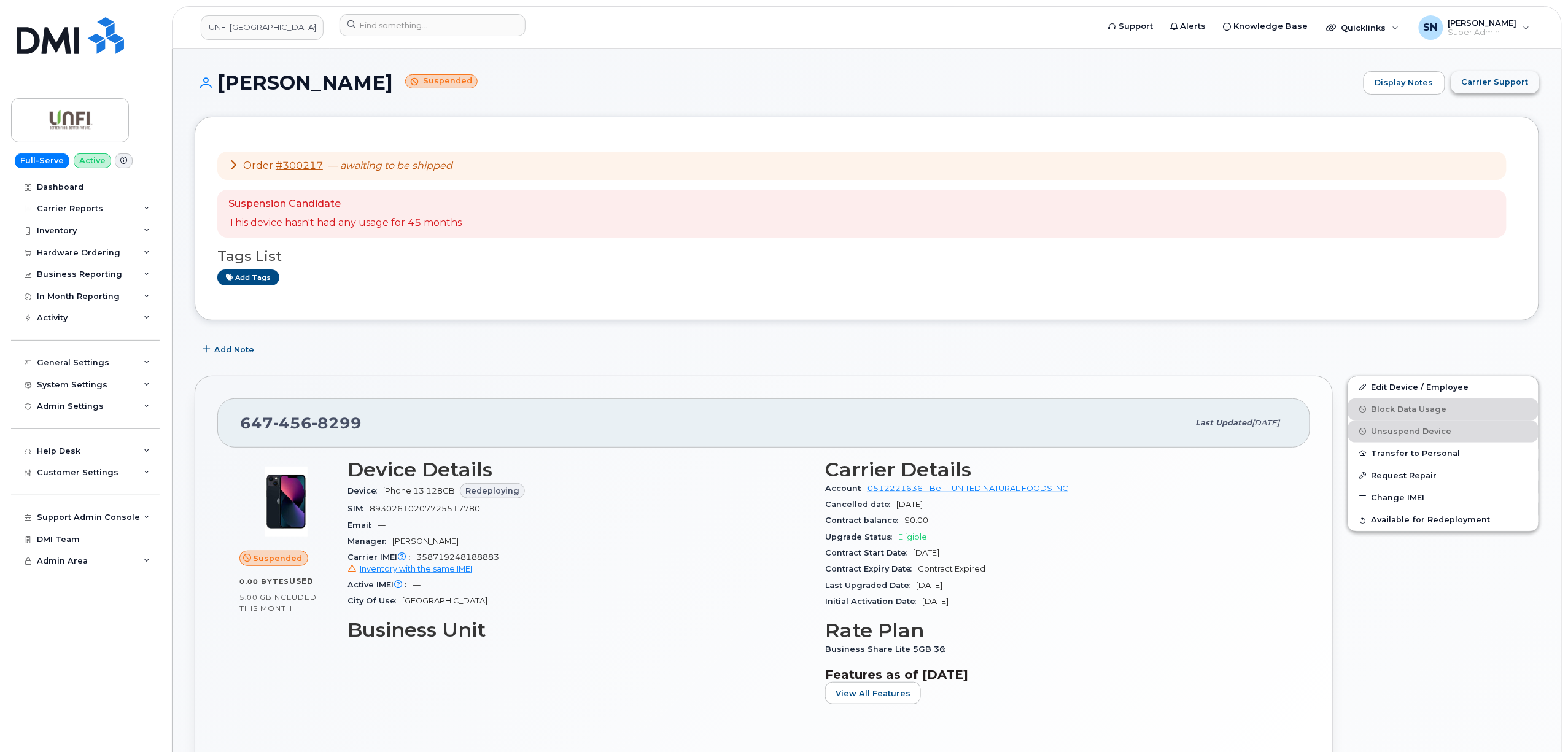
click at [1504, 77] on span "Carrier Support" at bounding box center [1494, 82] width 67 height 12
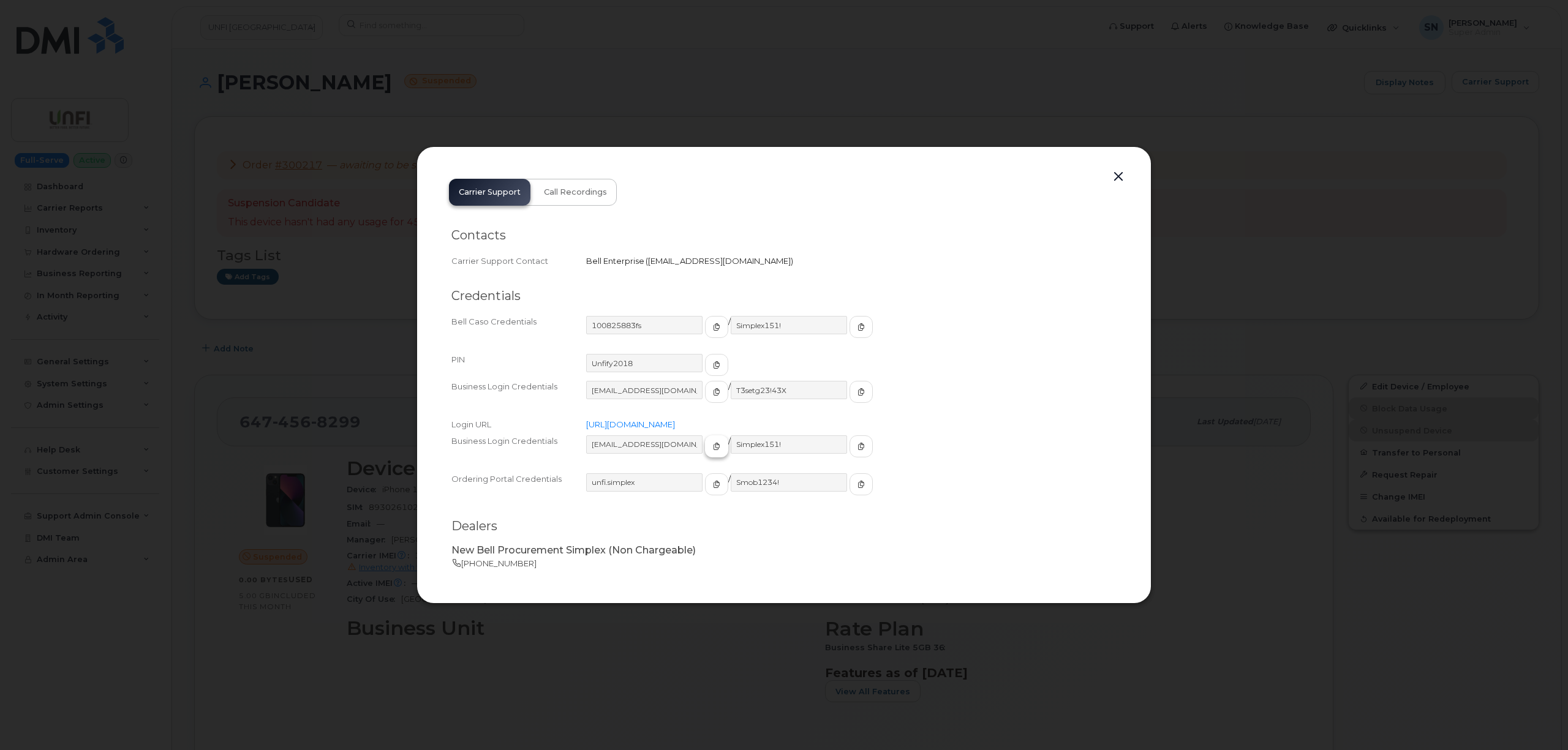
click at [712, 442] on span "button" at bounding box center [717, 446] width 11 height 11
click at [857, 449] on icon "button" at bounding box center [861, 446] width 8 height 8
drag, startPoint x: 1111, startPoint y: 178, endPoint x: 1093, endPoint y: 182, distance: 18.4
click at [1111, 178] on button "button" at bounding box center [1119, 177] width 19 height 17
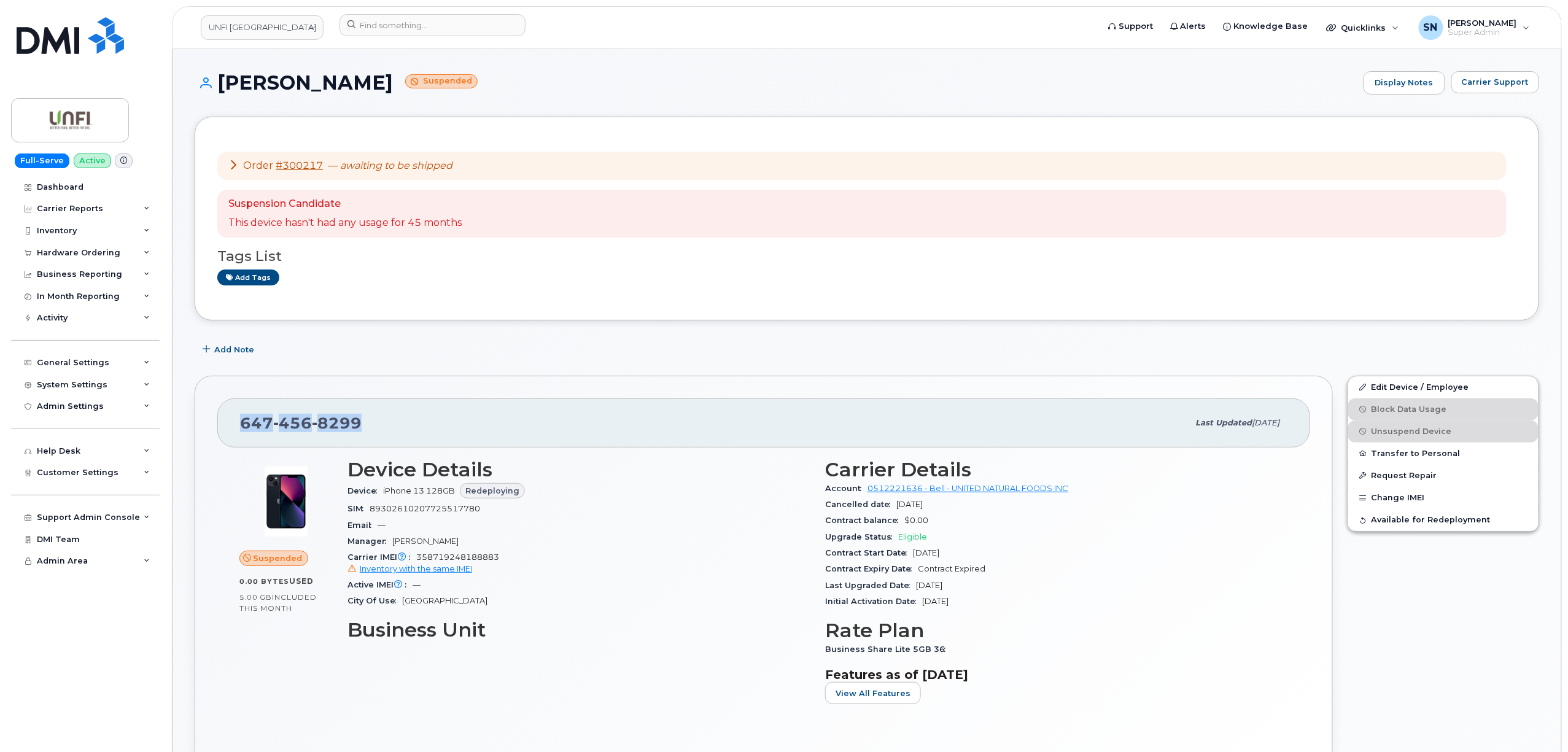
drag, startPoint x: 246, startPoint y: 418, endPoint x: 361, endPoint y: 423, distance: 115.1
click at [361, 423] on div "647 456 8299" at bounding box center [714, 422] width 949 height 26
copy span "647 456 8299"
click at [1467, 82] on span "Carrier Support" at bounding box center [1494, 82] width 67 height 12
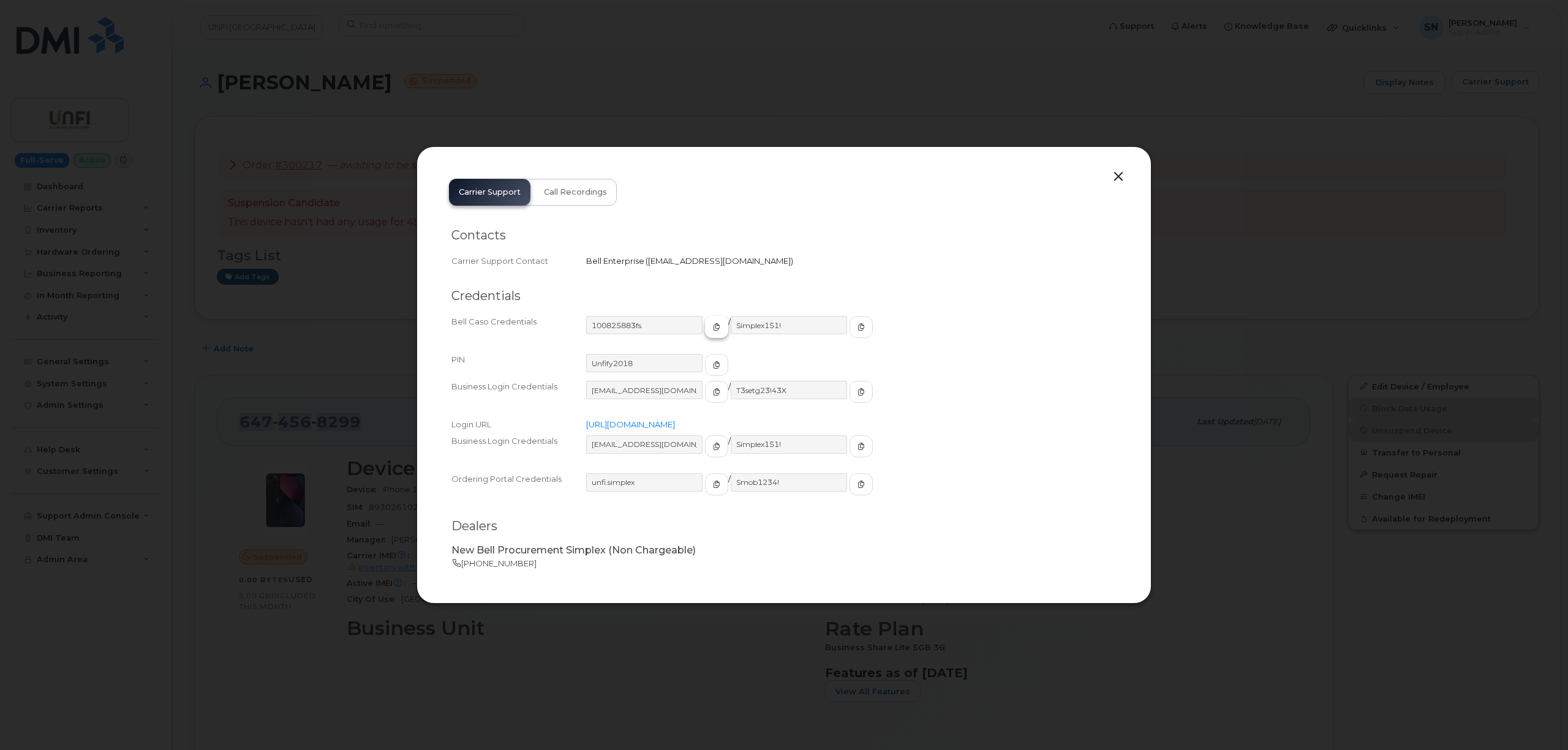
click at [712, 331] on span "button" at bounding box center [717, 326] width 11 height 11
click at [850, 330] on button "button" at bounding box center [862, 327] width 24 height 22
click at [1119, 177] on button "button" at bounding box center [1119, 177] width 19 height 17
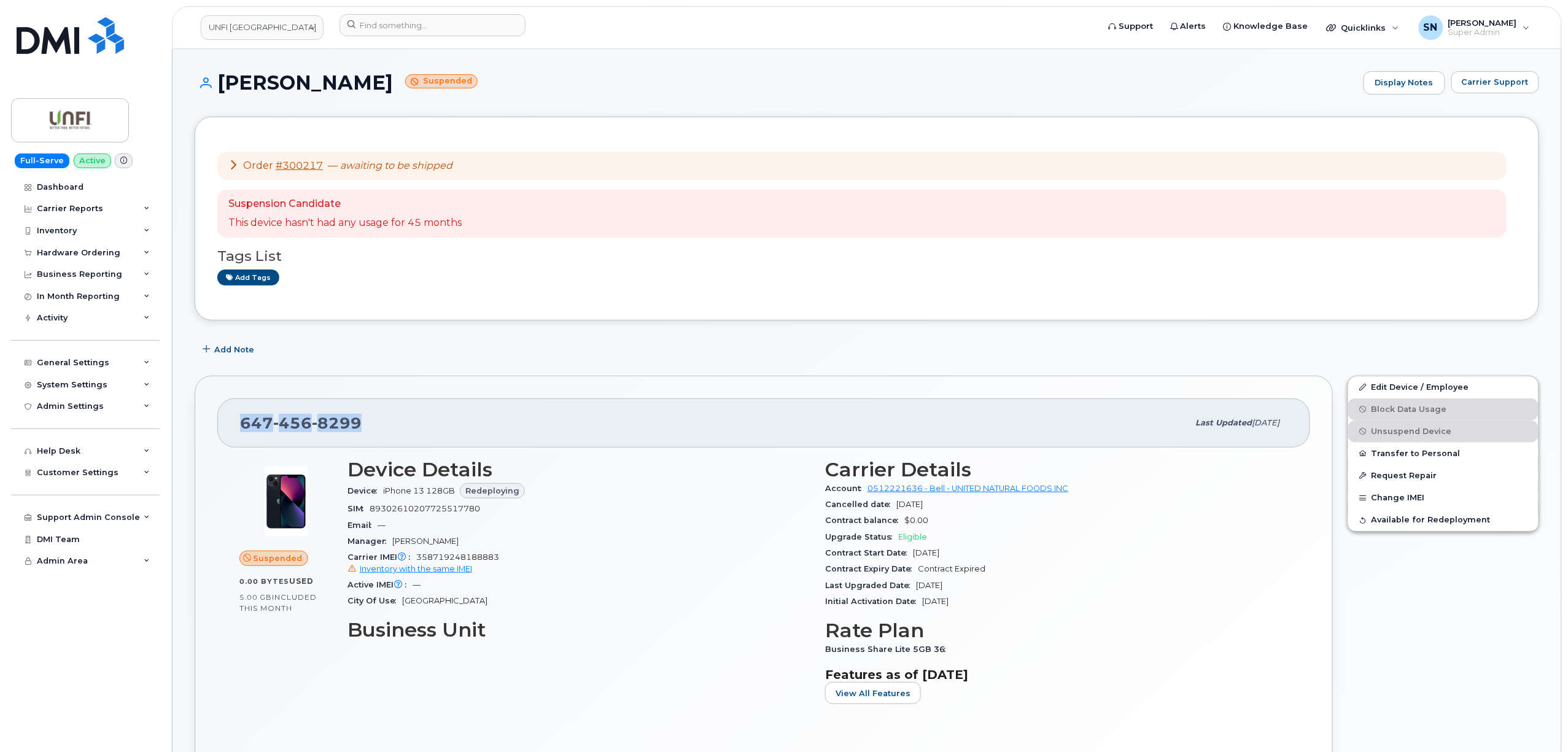
copy span "647 456 8299"
click at [1424, 390] on link "Edit Device / Employee" at bounding box center [1443, 387] width 190 height 22
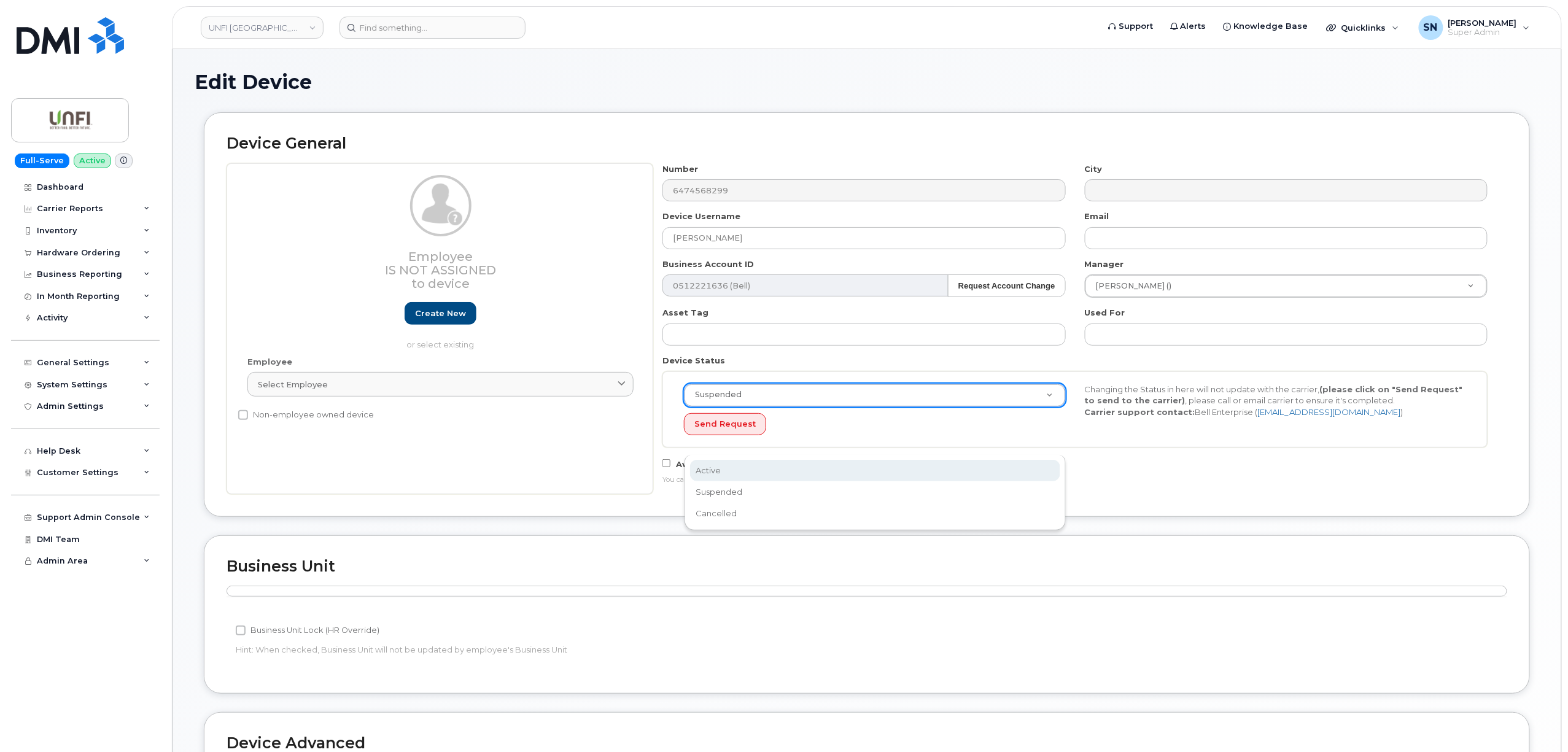
scroll to position [0, 3]
select select "active"
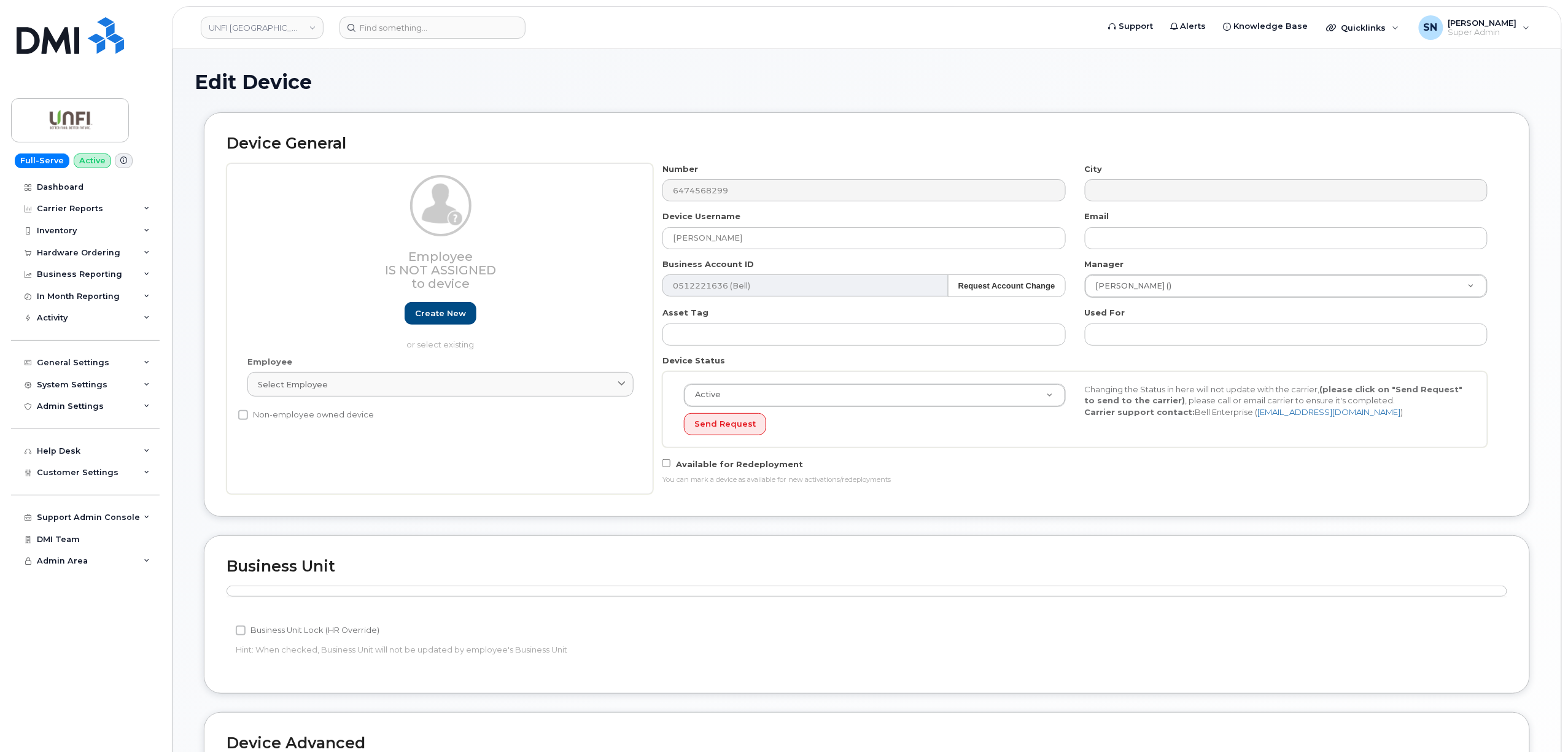
click at [1145, 522] on div "Device General Employee Is not assigned to device Create new or select existing…" at bounding box center [866, 324] width 1344 height 422
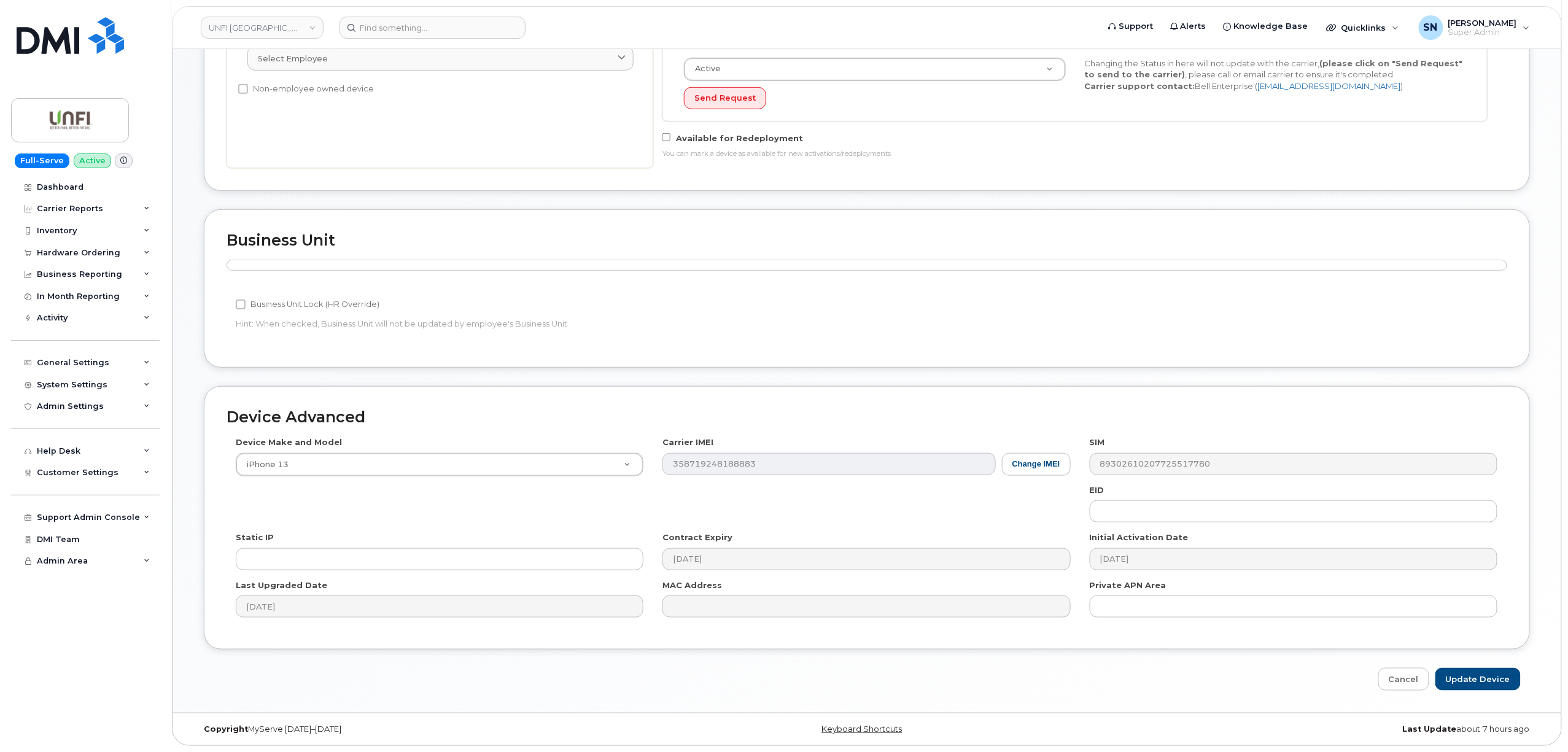
scroll to position [330, 0]
click at [1465, 689] on input "Update Device" at bounding box center [1478, 679] width 85 height 23
type input "Saving..."
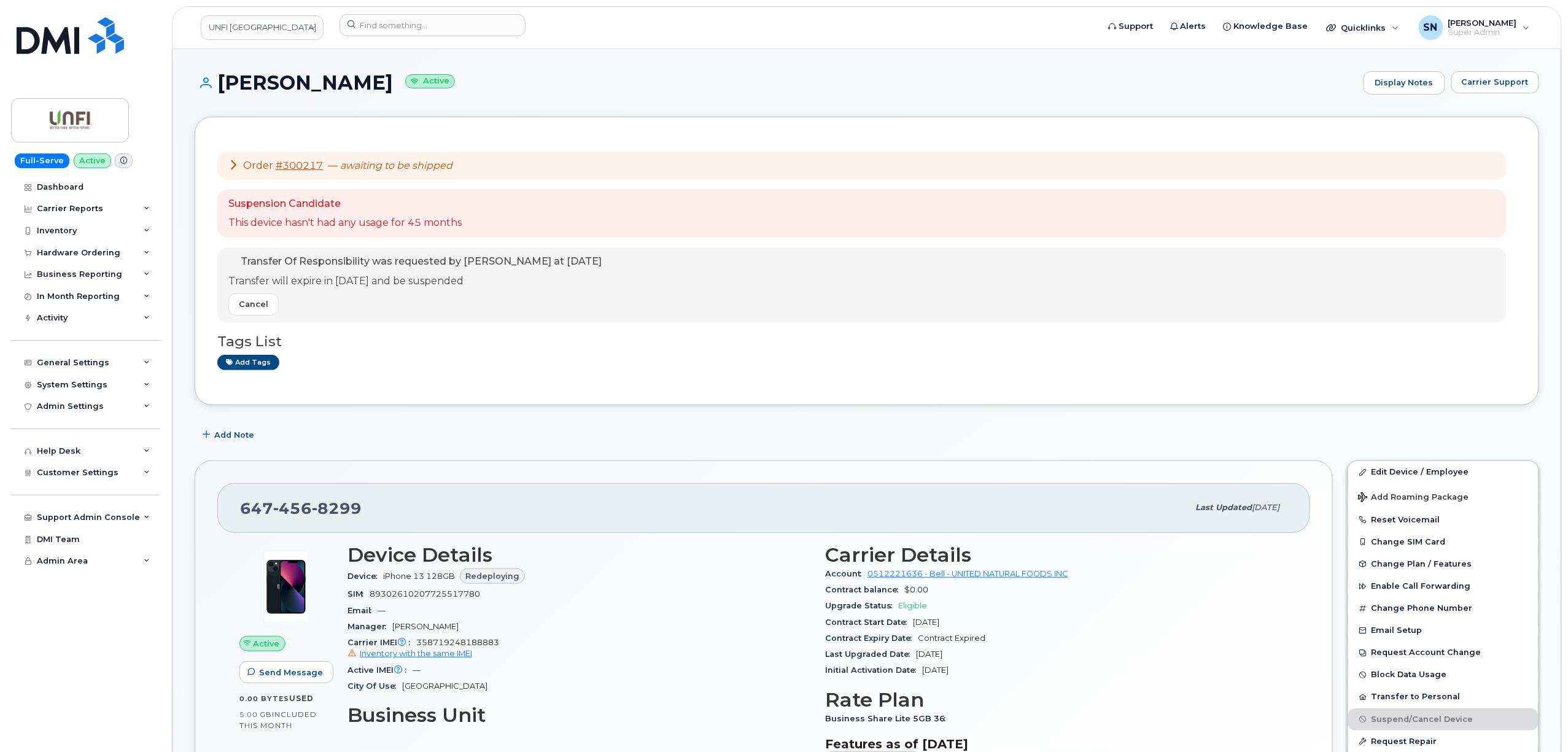
click at [467, 399] on div "Order #300217 — awaiting to be shipped Suspension Candidate This device hasn't …" at bounding box center [866, 261] width 1344 height 289
click at [547, 87] on h1 "[PERSON_NAME] Active" at bounding box center [776, 82] width 1162 height 21
click at [1479, 79] on span "Carrier Support" at bounding box center [1494, 82] width 67 height 12
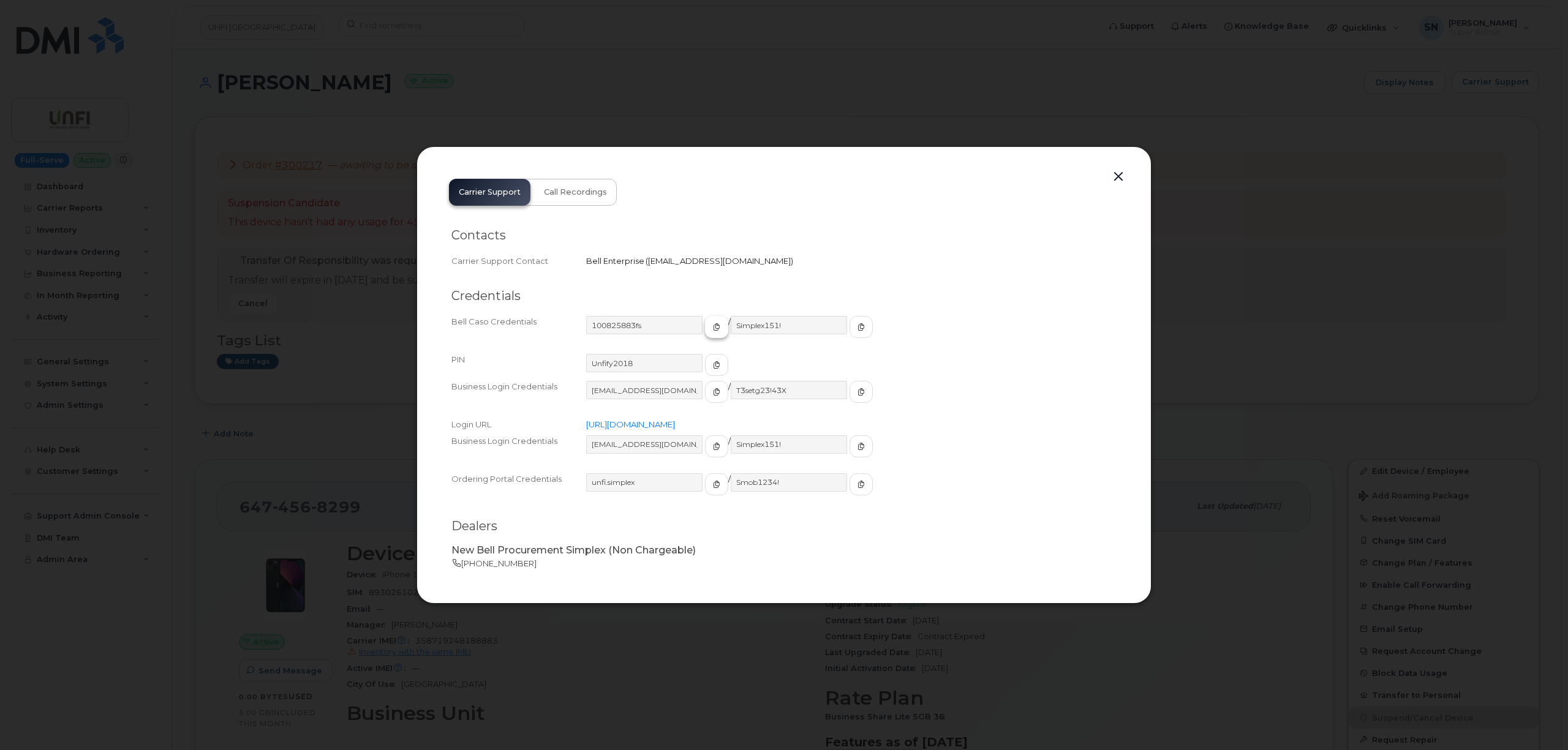
click at [712, 324] on span "button" at bounding box center [717, 326] width 11 height 11
click at [857, 326] on icon "button" at bounding box center [861, 327] width 8 height 8
click at [1125, 179] on button "button" at bounding box center [1119, 177] width 19 height 17
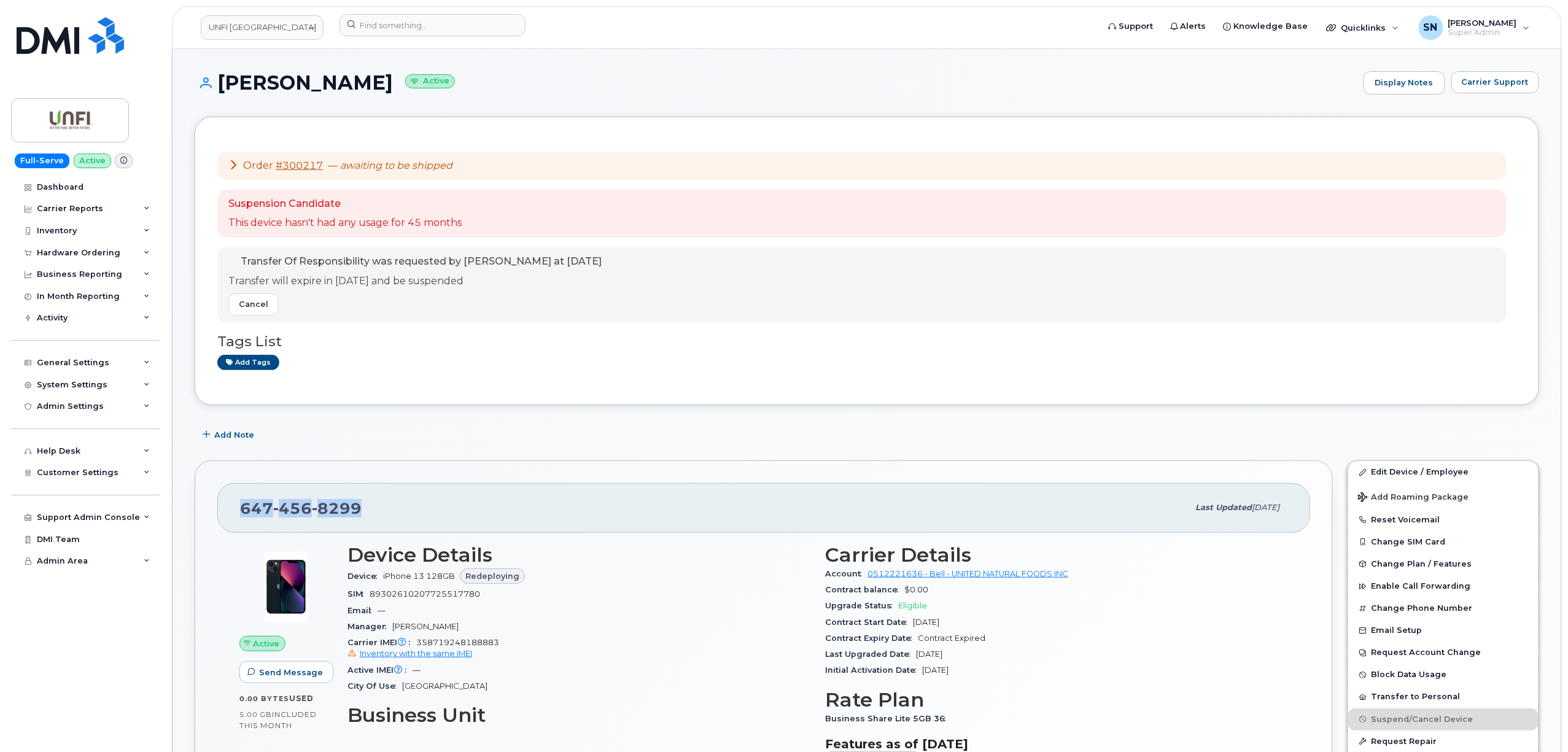
drag, startPoint x: 246, startPoint y: 506, endPoint x: 362, endPoint y: 515, distance: 116.3
click at [362, 515] on div "647 456 8299" at bounding box center [714, 508] width 949 height 26
copy span "647 456 8299"
drag, startPoint x: 220, startPoint y: 84, endPoint x: 362, endPoint y: 95, distance: 142.4
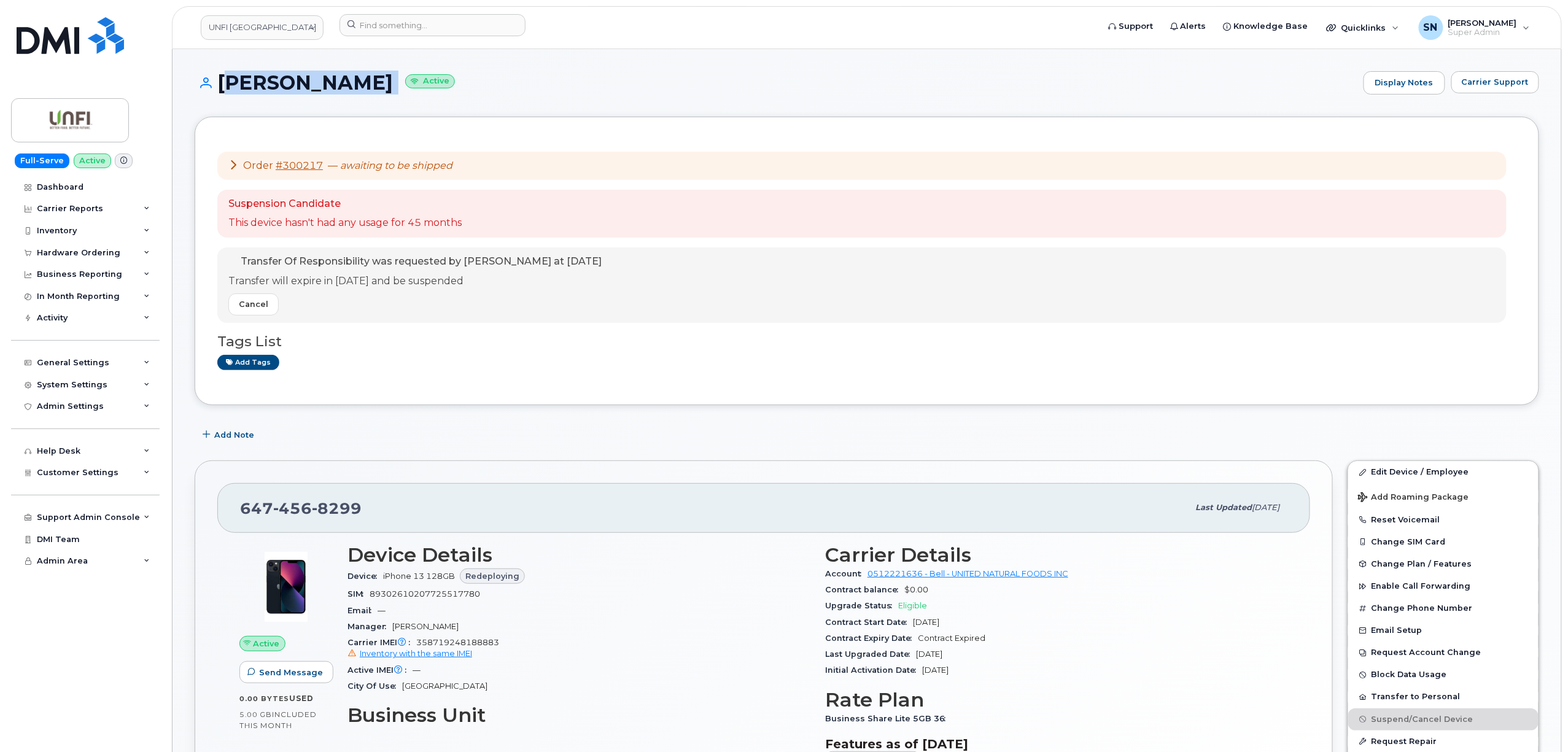
click at [362, 95] on div "Philip Reiner Active Display Notes Carrier Support" at bounding box center [866, 94] width 1344 height 46
copy h1 "Philip Reiner"
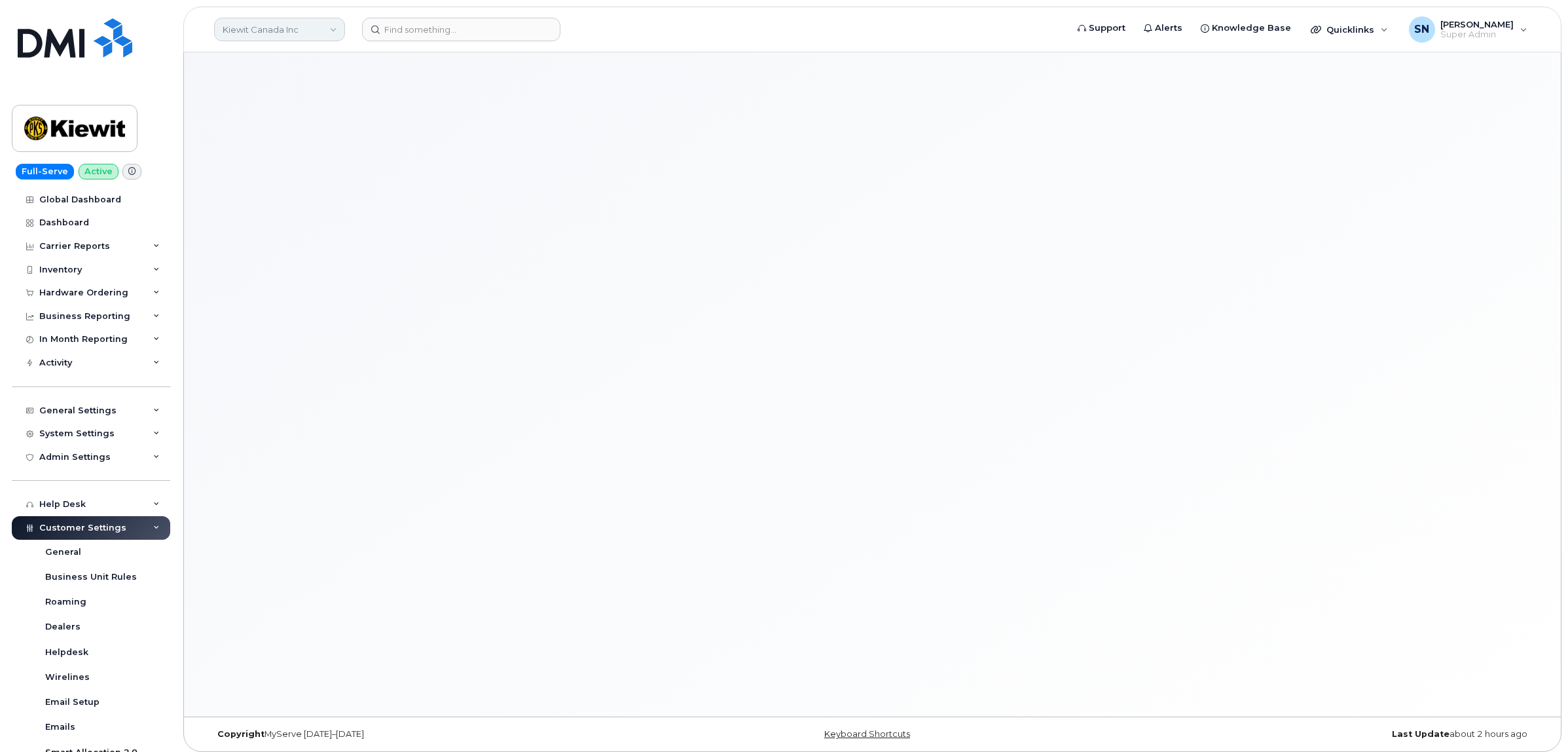
click at [331, 28] on link "Kiewit Canada Inc" at bounding box center [279, 30] width 131 height 23
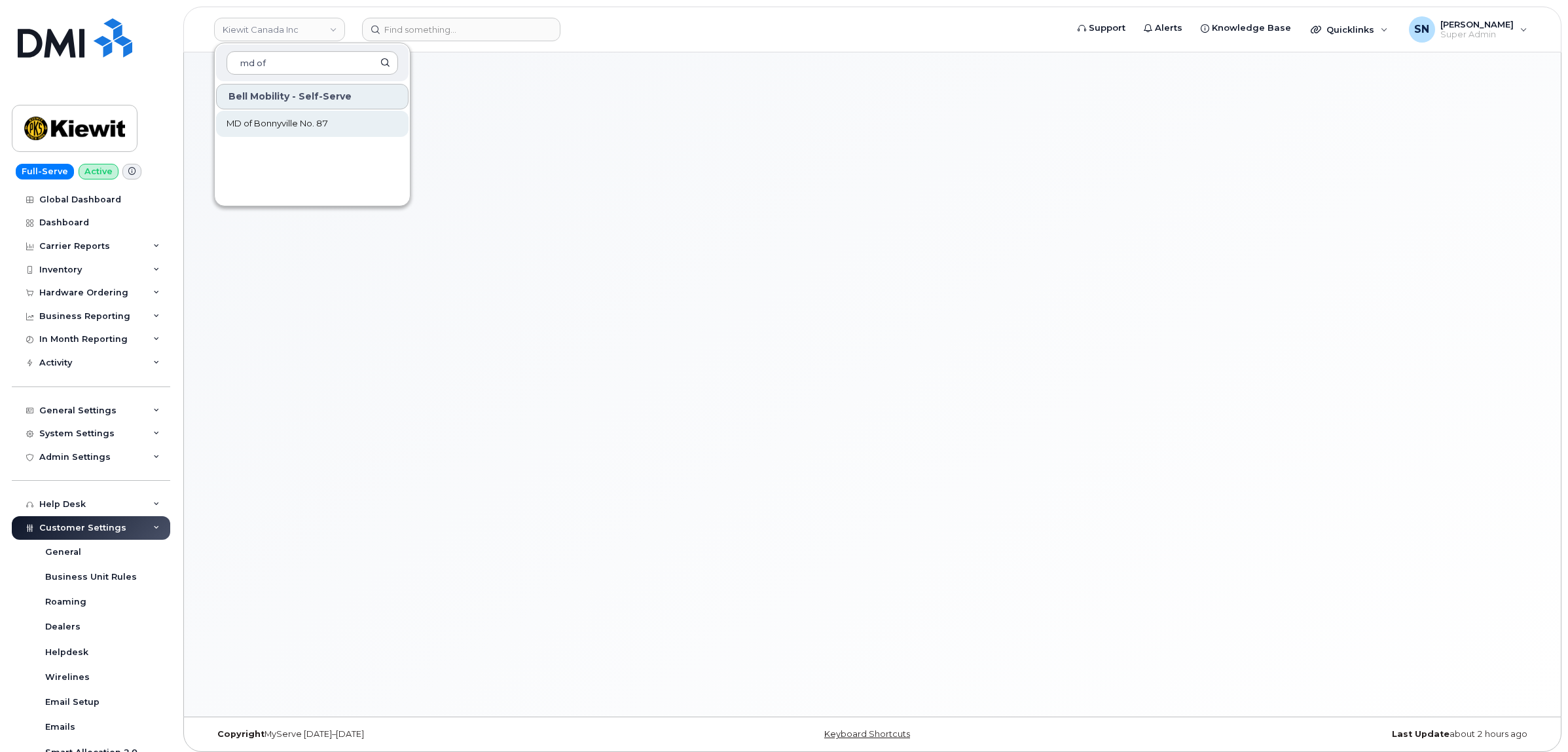
type input "md of"
click at [311, 124] on span "MD of Bonnyville No. 87" at bounding box center [277, 124] width 102 height 14
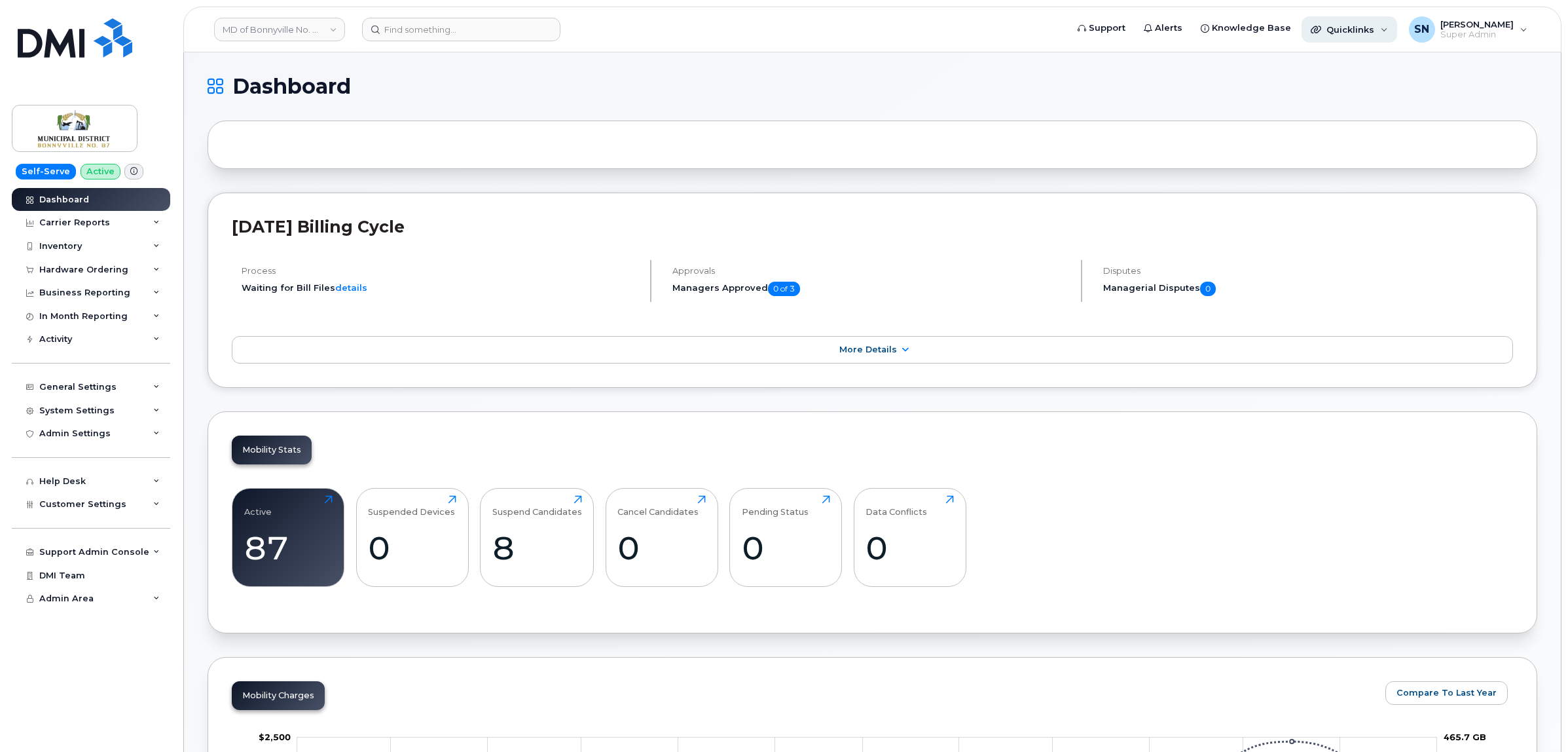
click at [1354, 36] on div "Quicklinks" at bounding box center [1350, 29] width 96 height 26
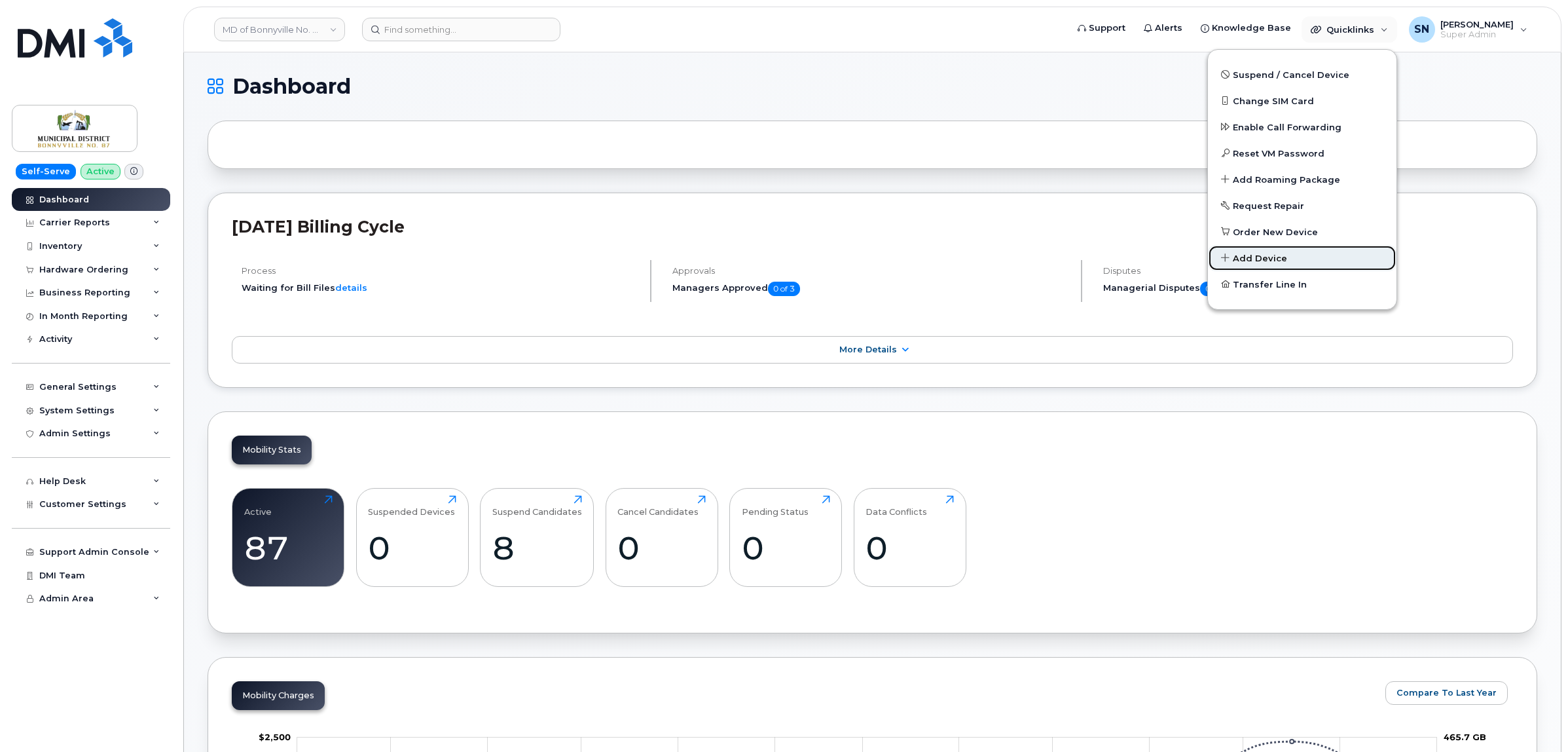
click at [1255, 254] on span "Add Device" at bounding box center [1260, 259] width 54 height 14
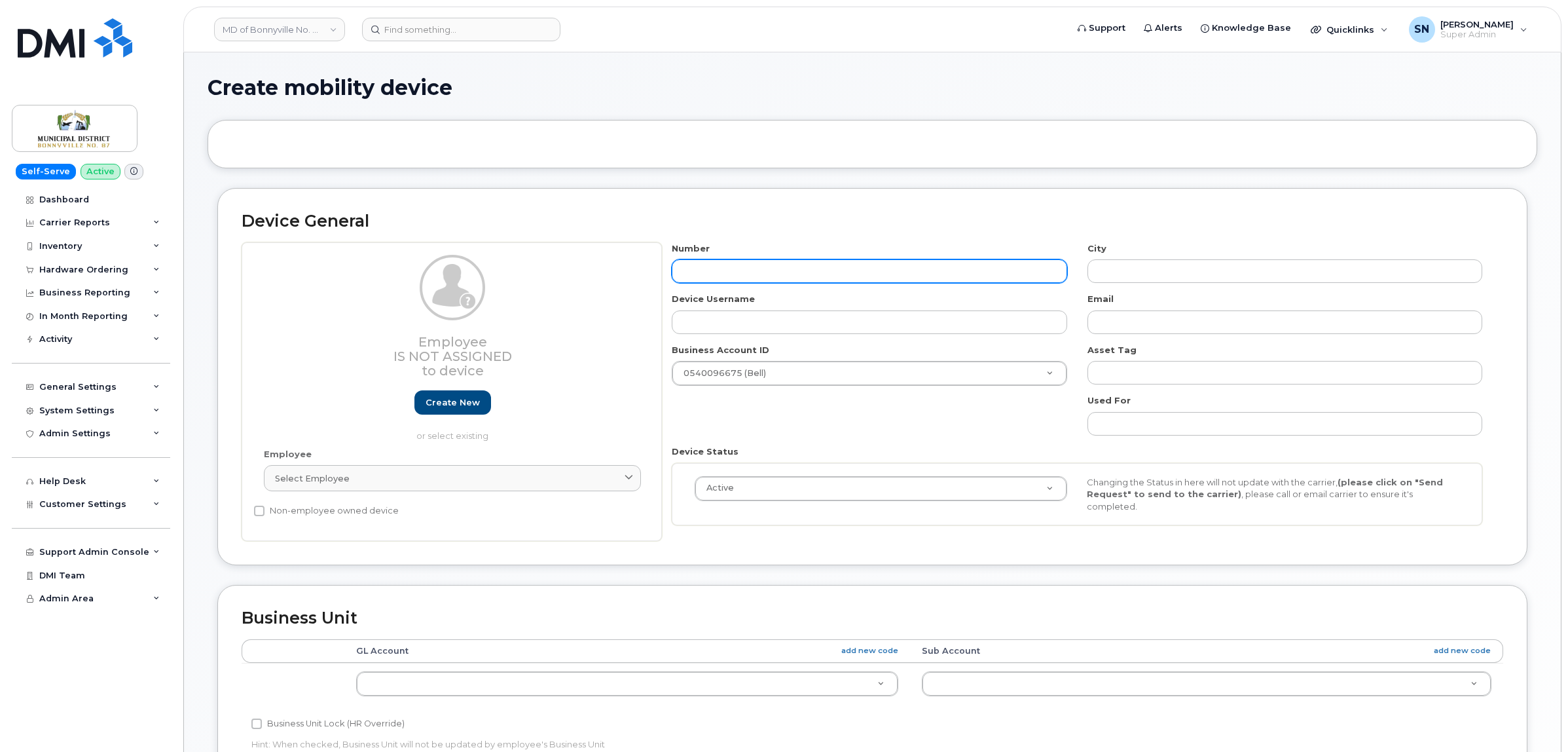
click at [827, 280] on input "text" at bounding box center [870, 271] width 395 height 23
paste input "EM Truck 24680"
type input "EM Truck 24680"
type input "?"
type input "EM Truck 24680"
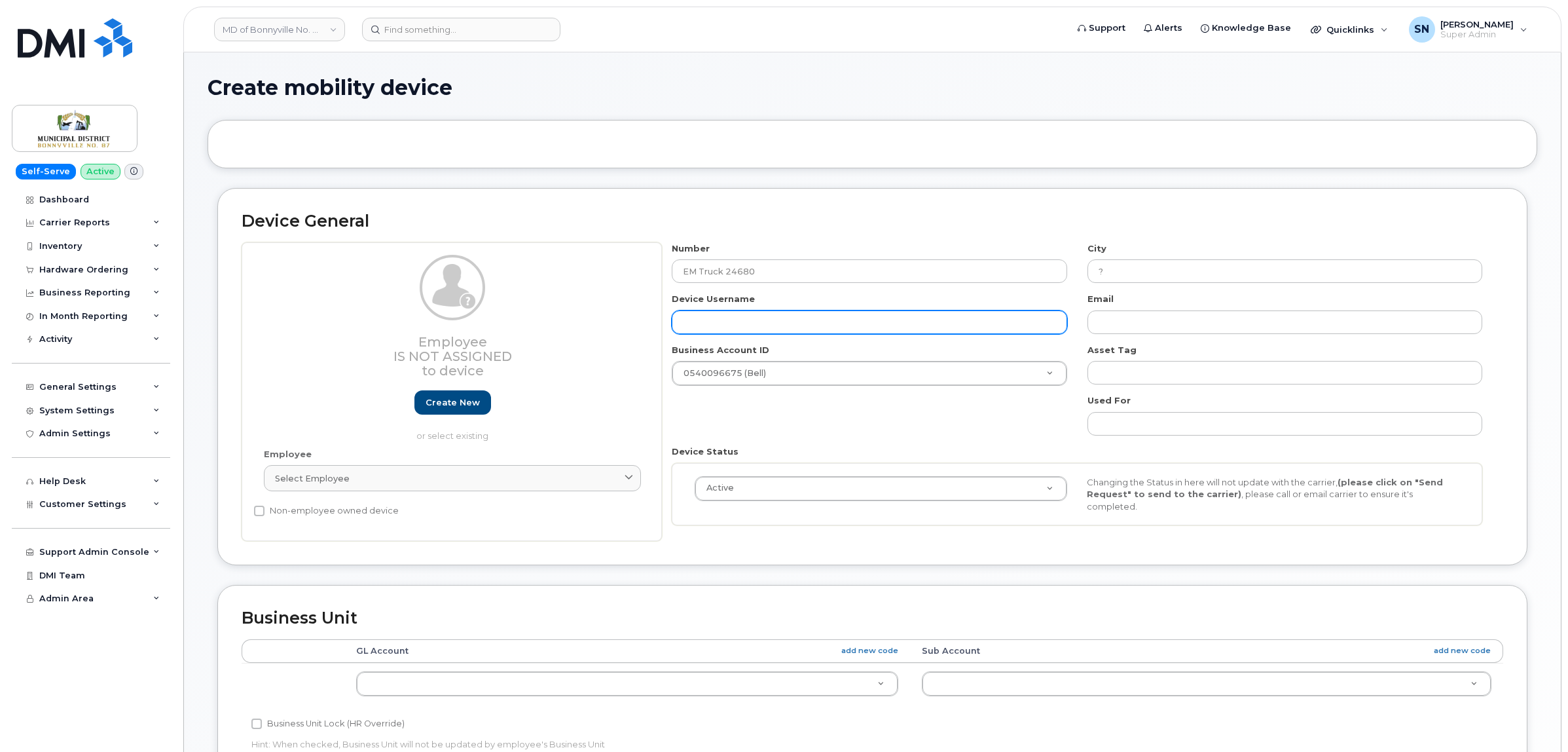
click at [775, 326] on input "text" at bounding box center [870, 322] width 395 height 23
paste input "EM Truck 24680"
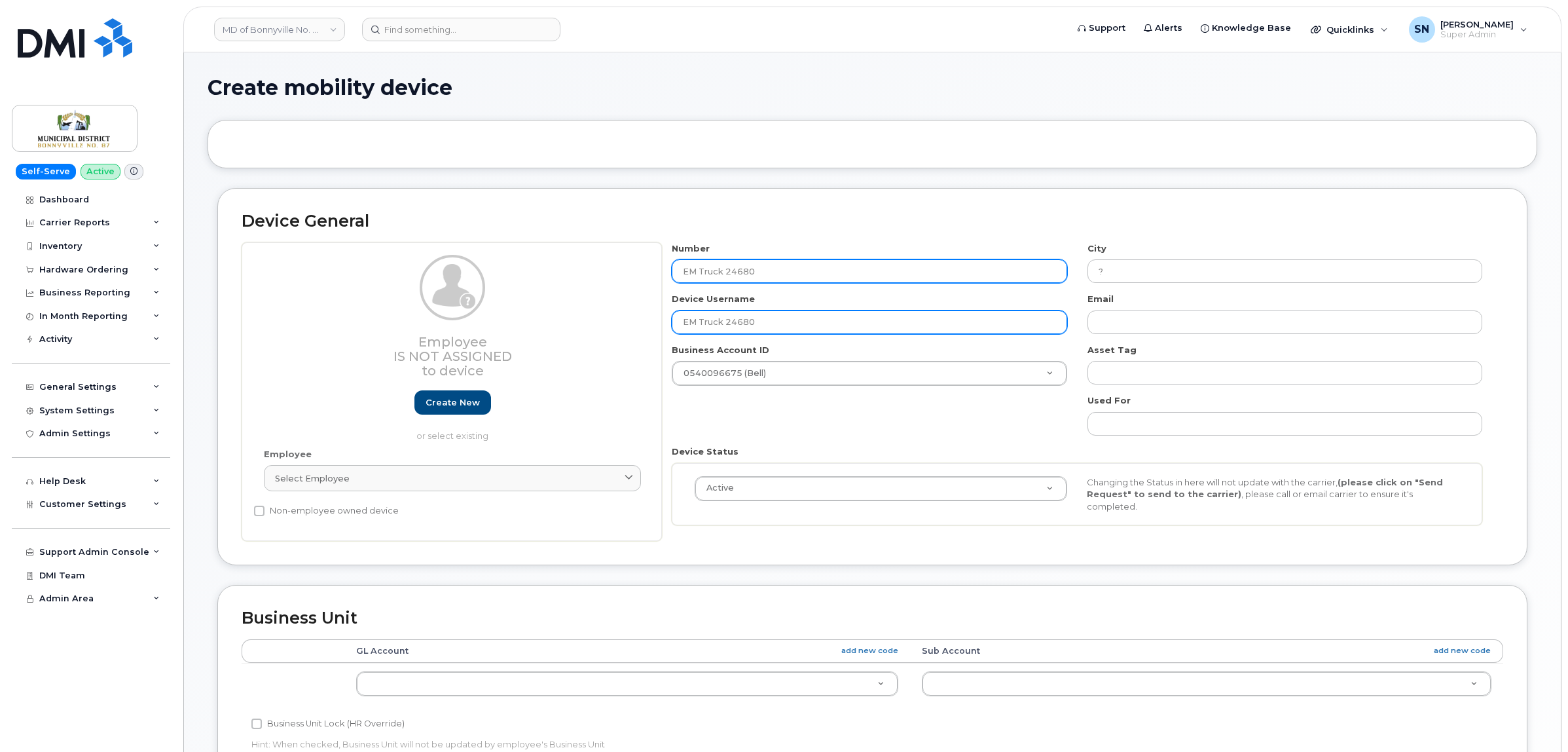
type input "EM Truck 24680"
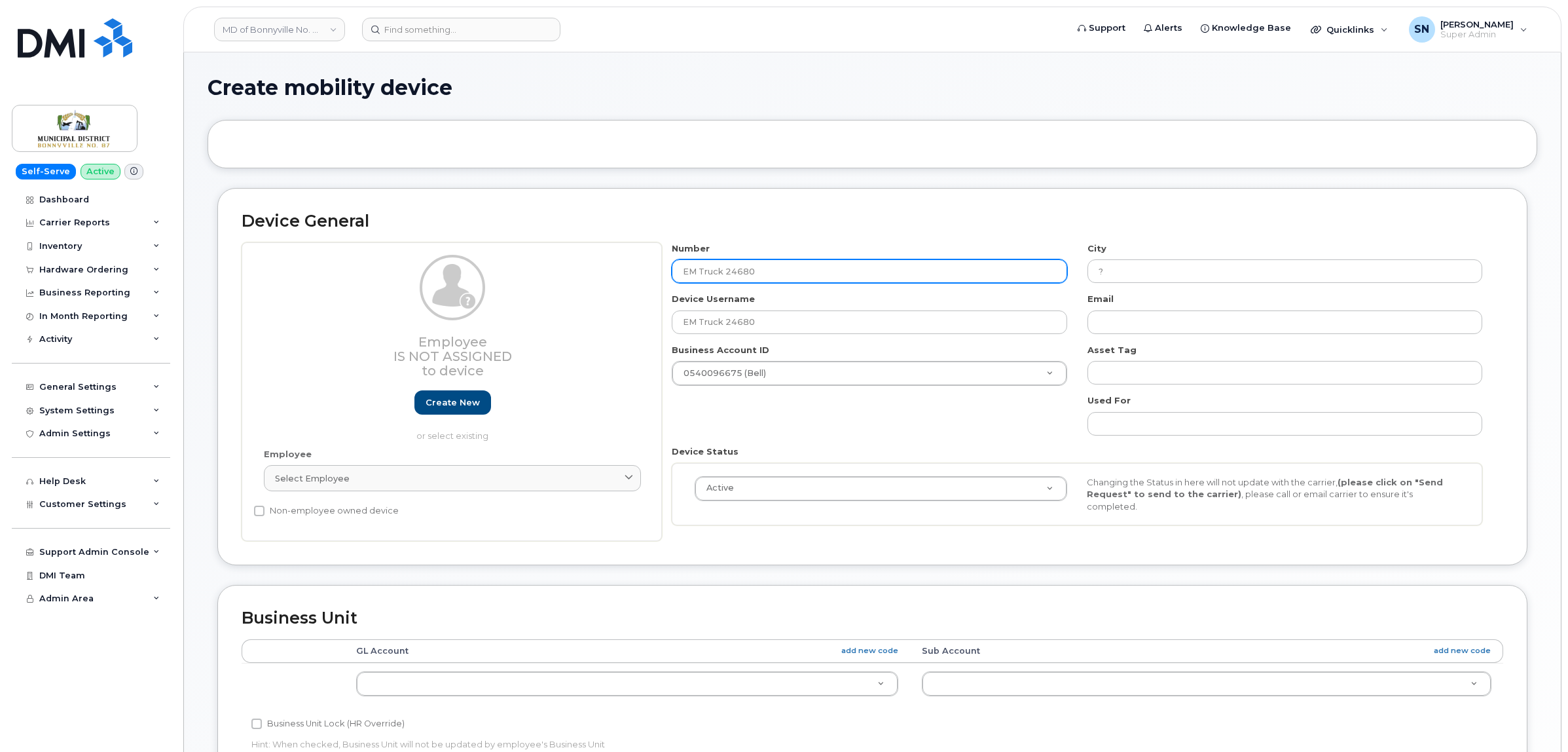
drag, startPoint x: 761, startPoint y: 272, endPoint x: 635, endPoint y: 277, distance: 126.1
click at [651, 277] on div "Employee Is not assigned to device Create new or select existing Employee Selec…" at bounding box center [872, 391] width 1262 height 298
type input "5873983346"
type input "Bonnyville"
type input "5873983346"
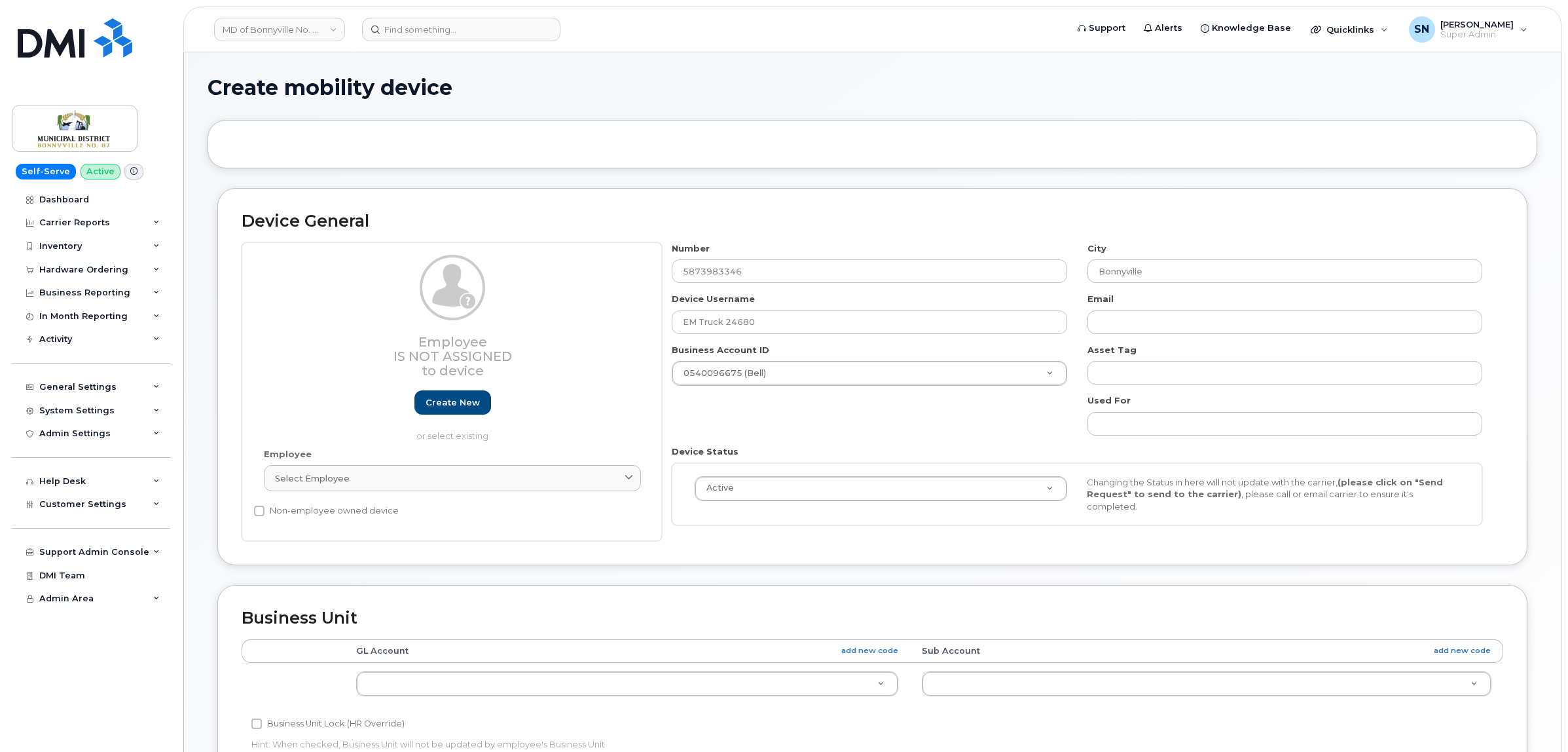
click at [796, 410] on div "Number 5873983346 City [GEOGRAPHIC_DATA] Device Username EM Truck 24680 Email B…" at bounding box center [1078, 390] width 831 height 294
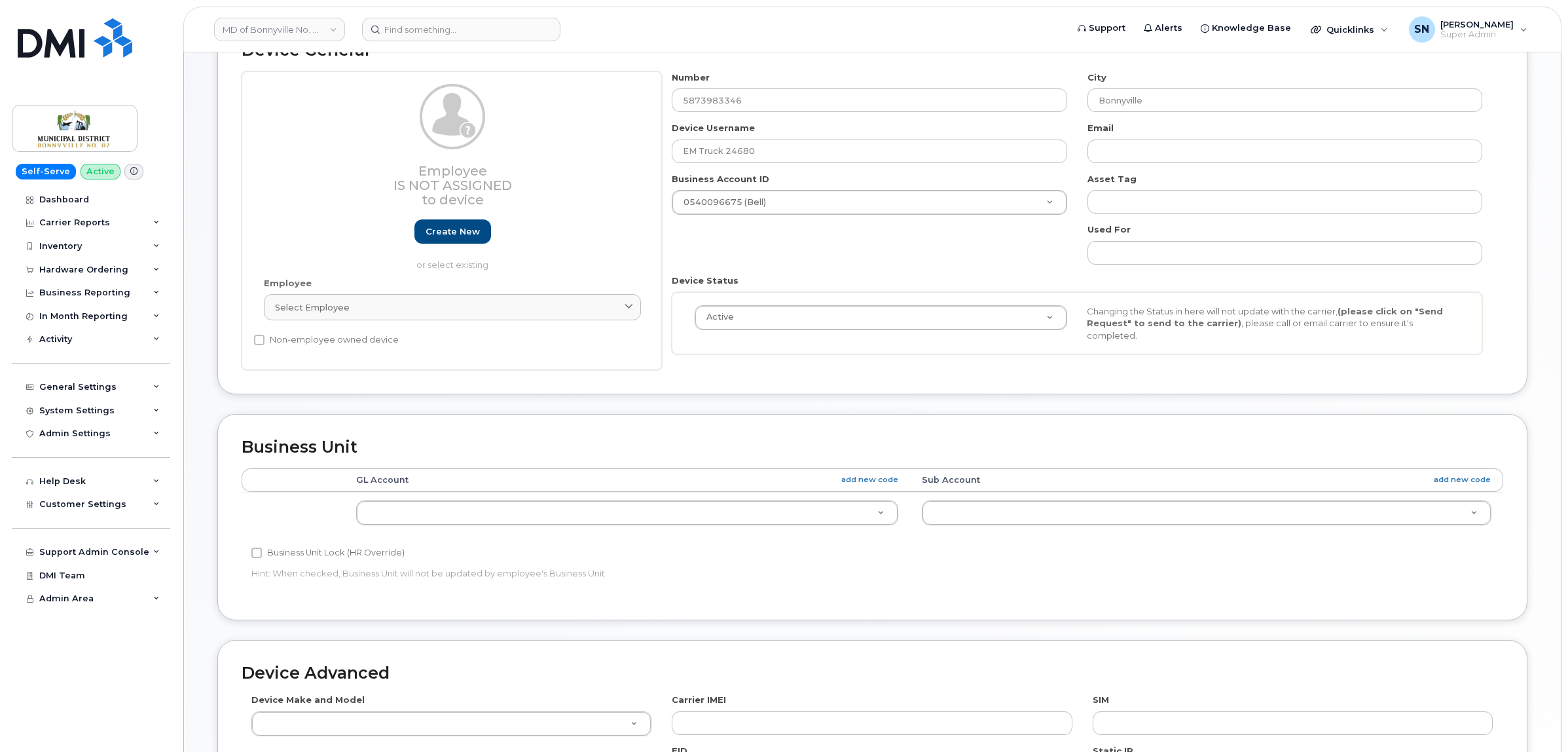
scroll to position [327, 0]
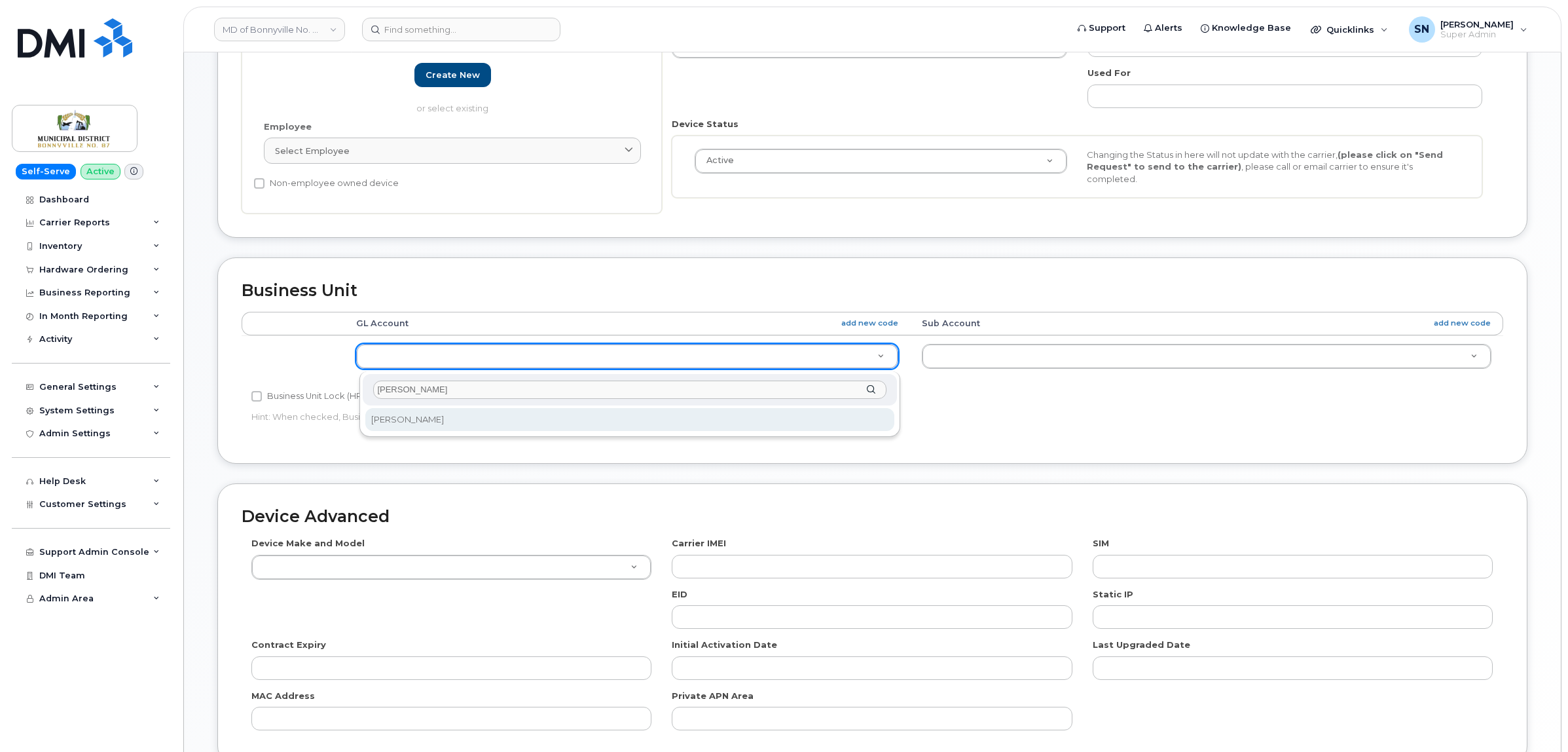
type input "luis"
select select "1970969"
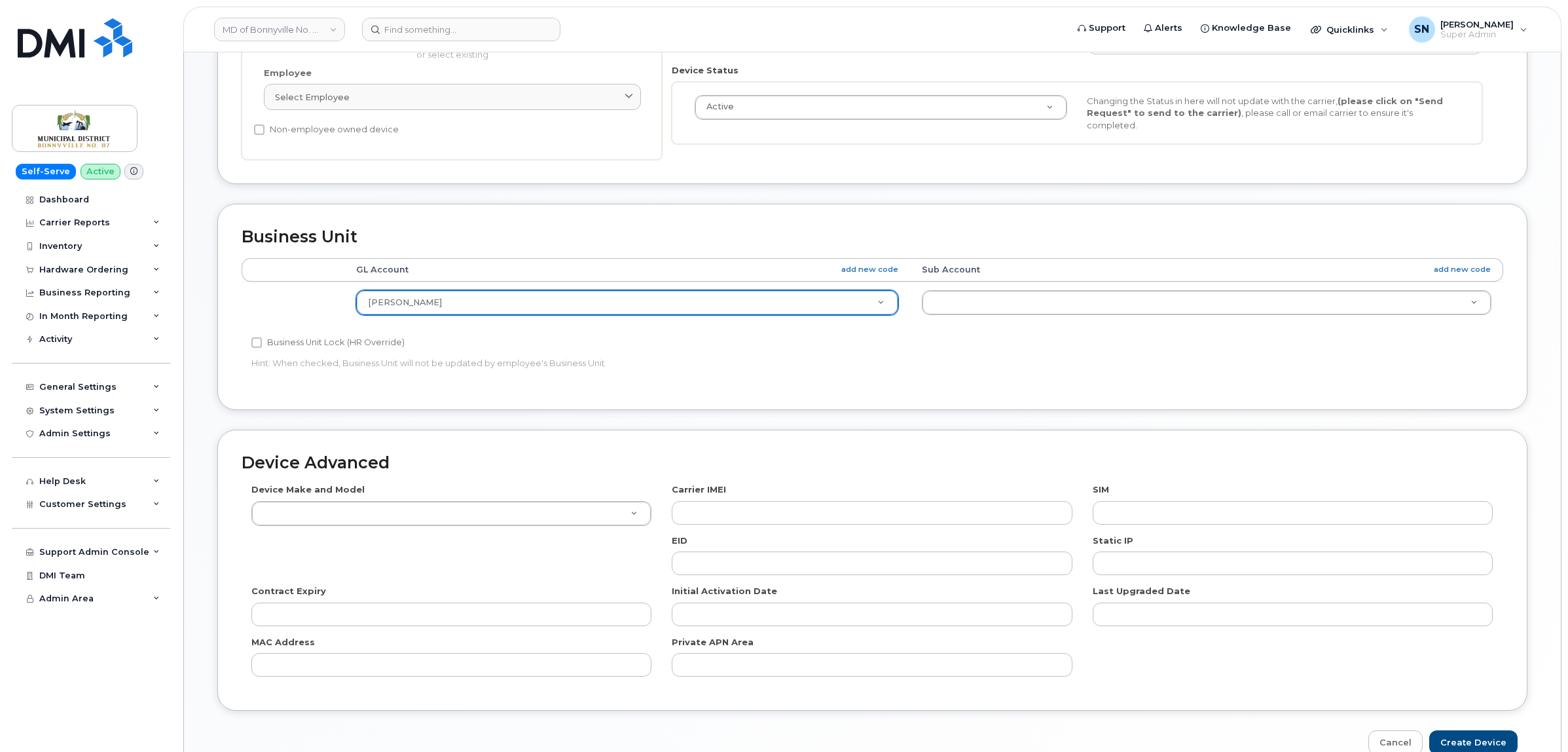
scroll to position [453, 0]
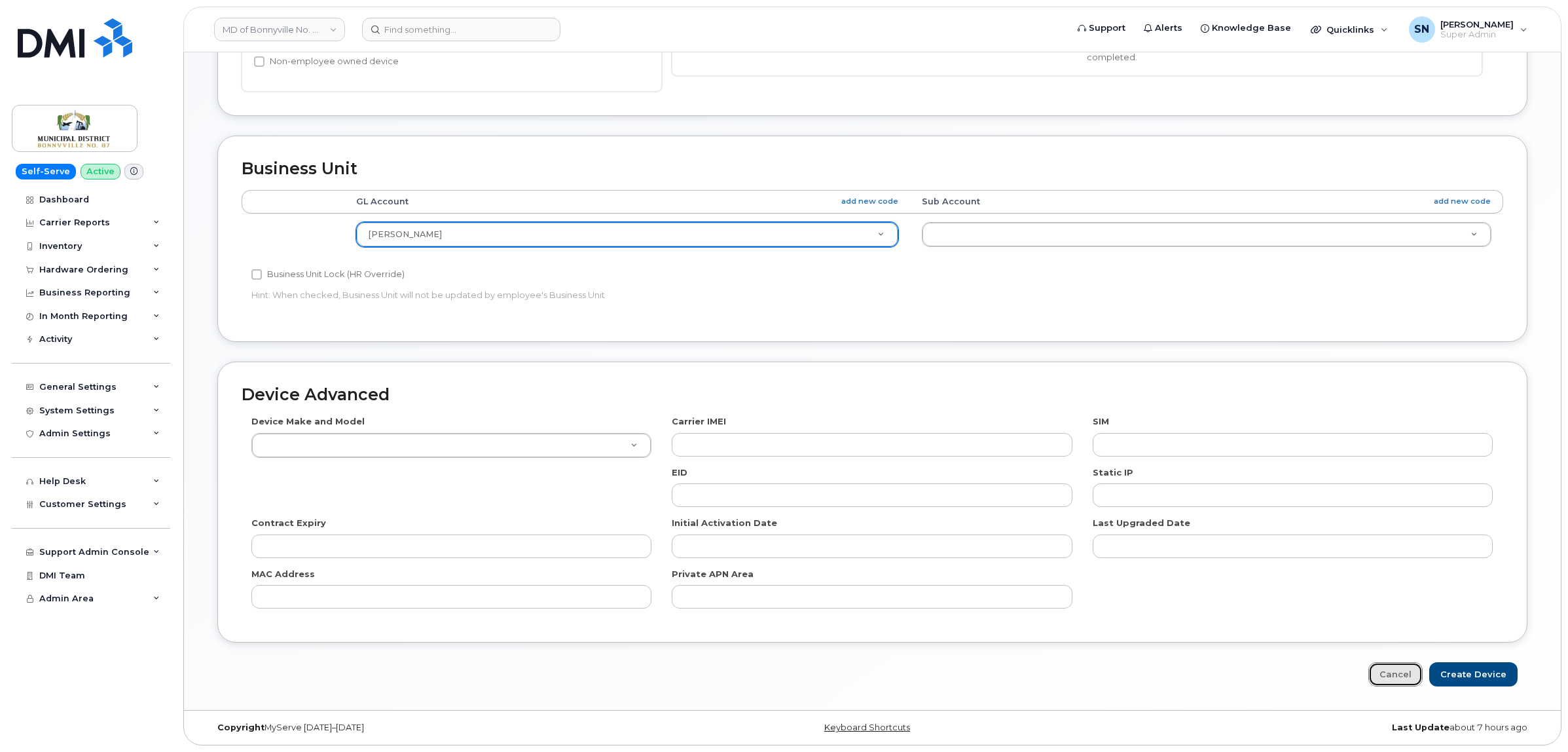
click at [1400, 672] on link "Cancel" at bounding box center [1396, 674] width 54 height 24
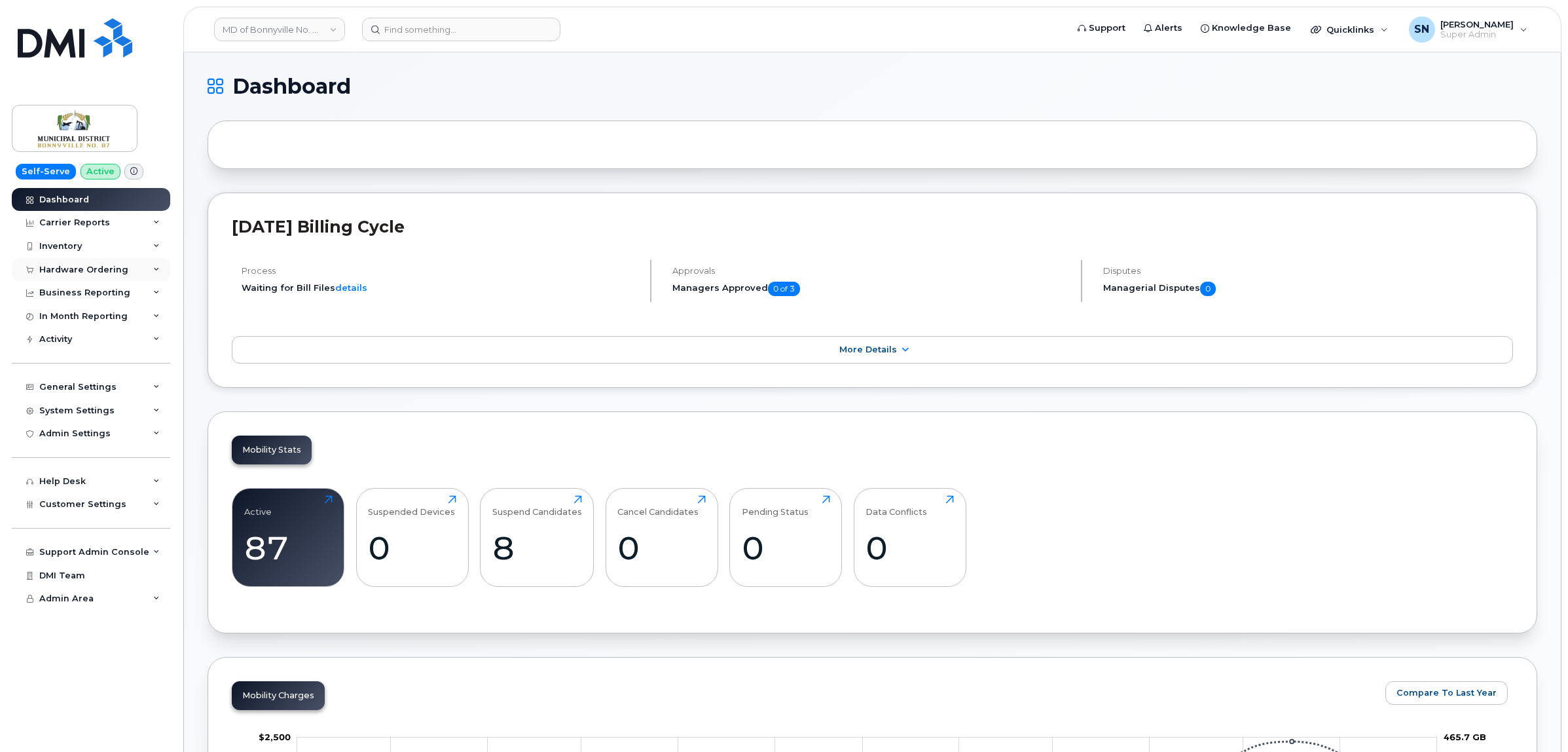
click at [96, 270] on div "Hardware Ordering" at bounding box center [84, 271] width 89 height 11
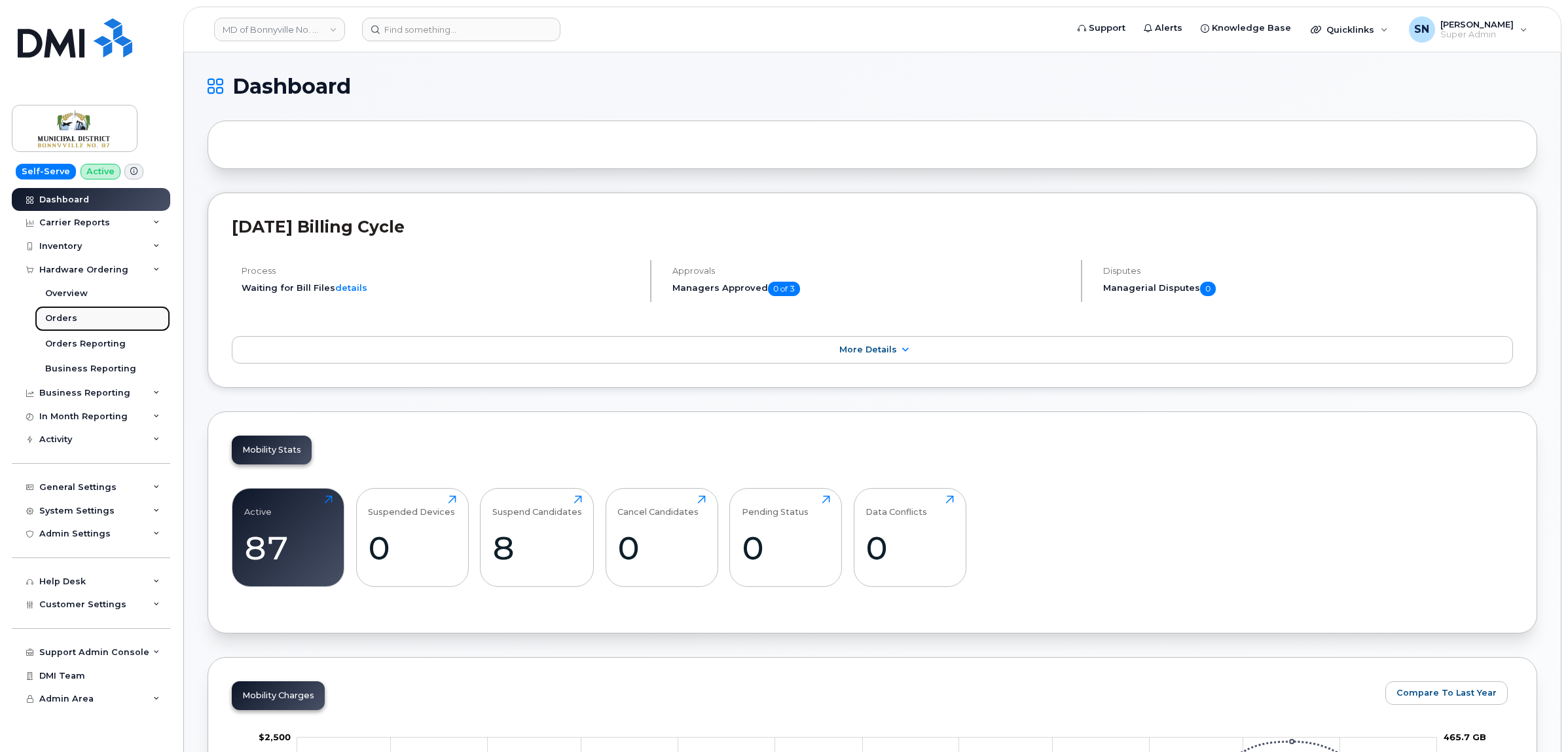
click at [57, 315] on div "Orders" at bounding box center [61, 318] width 32 height 12
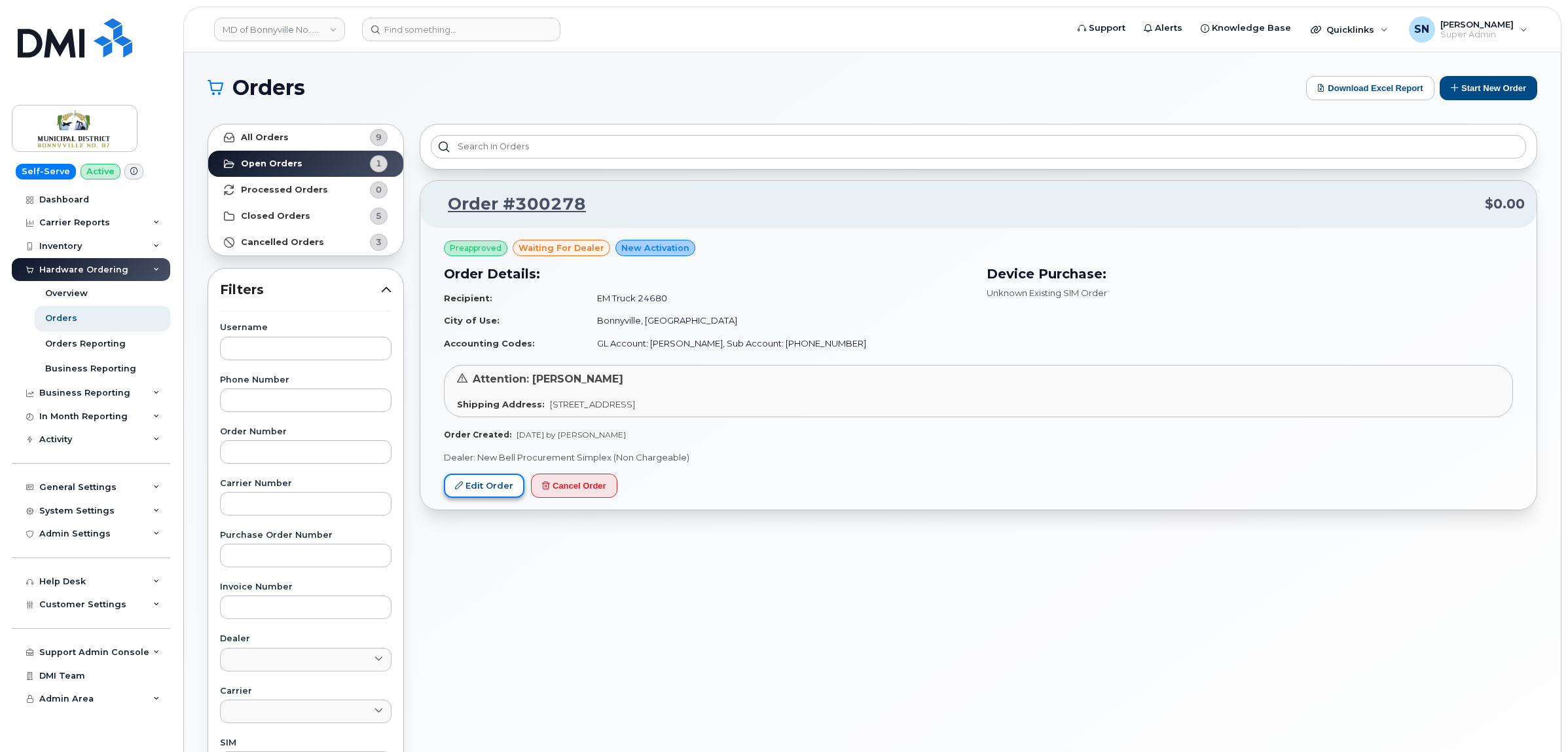
click at [469, 489] on link "Edit Order" at bounding box center [484, 485] width 80 height 24
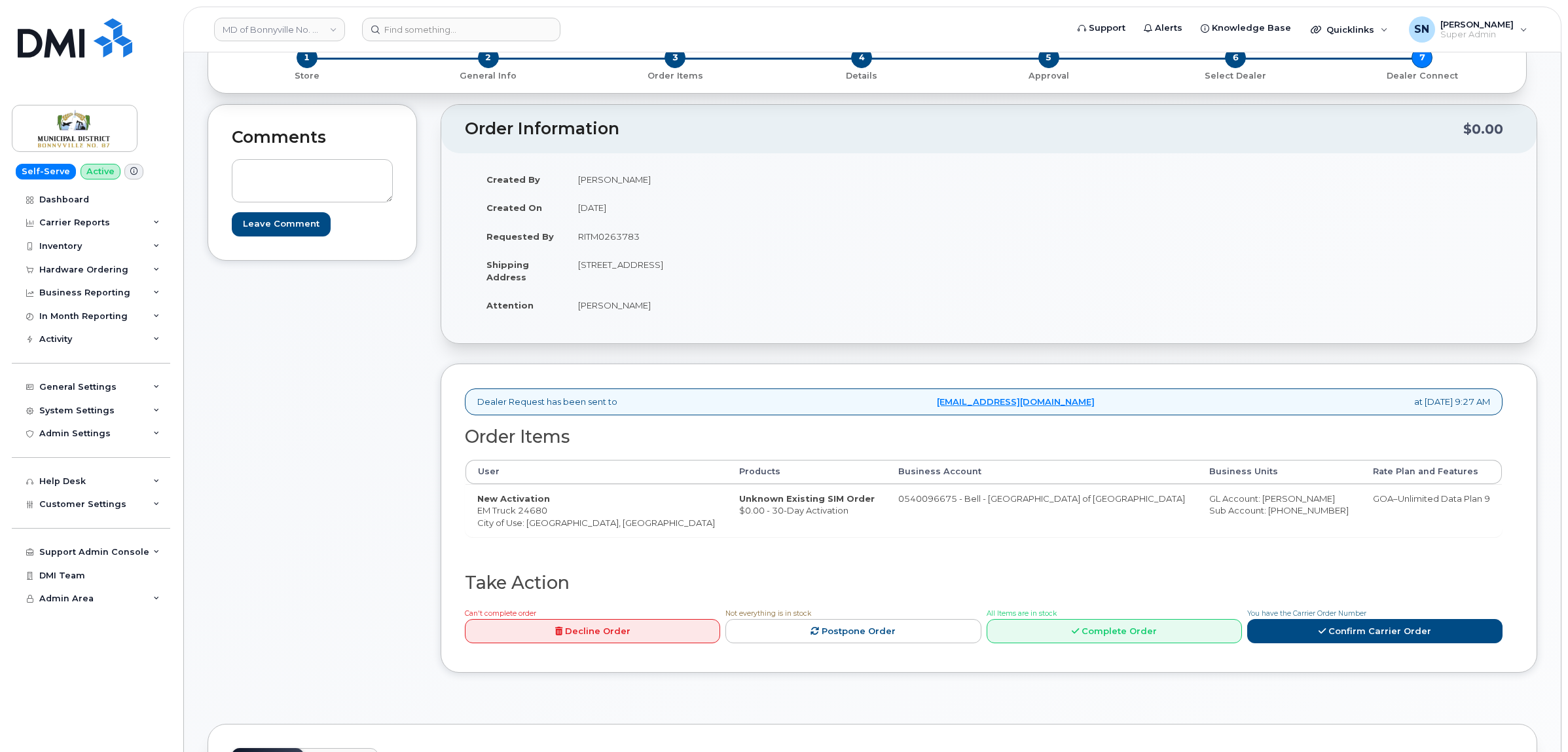
scroll to position [164, 0]
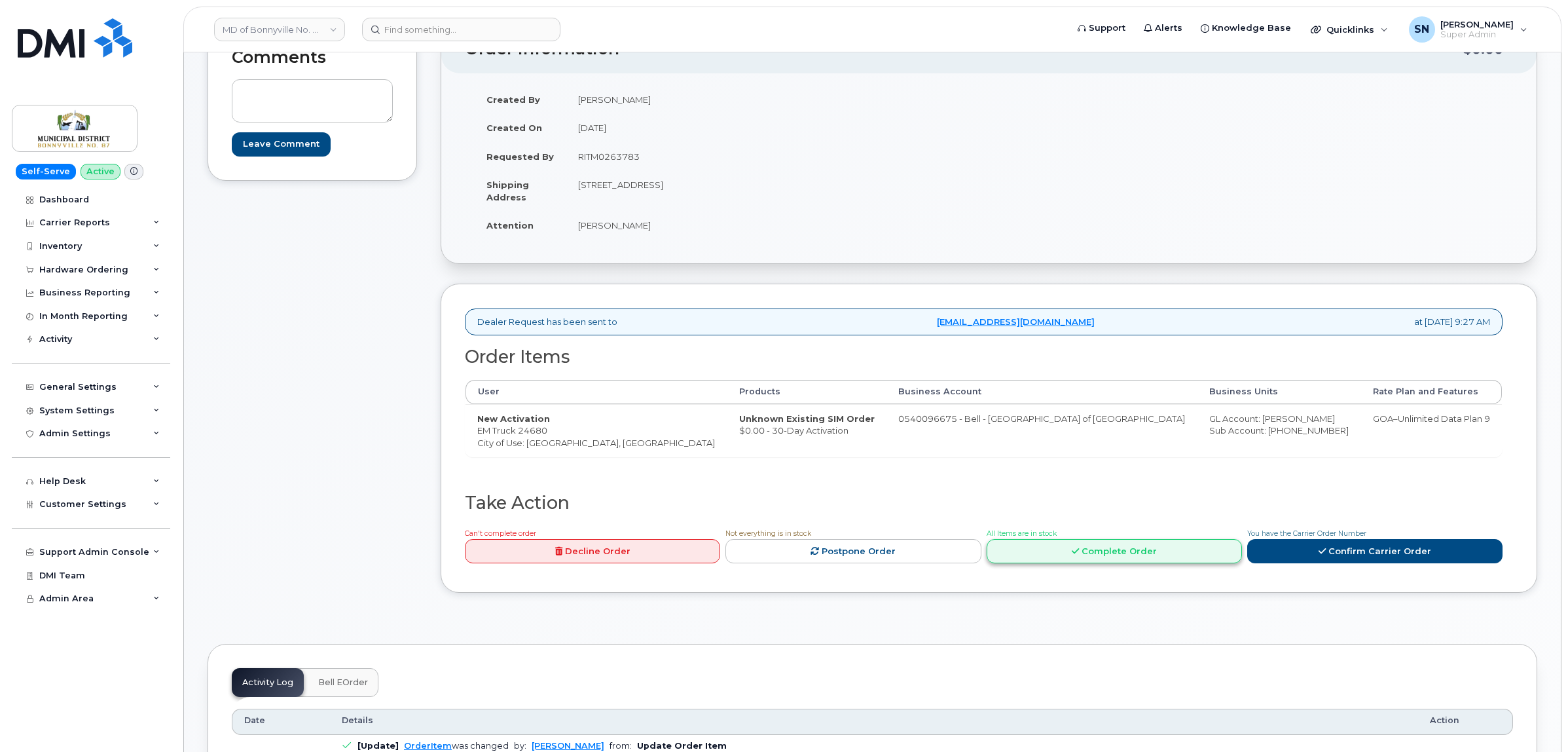
click at [1151, 557] on link "Complete Order" at bounding box center [1114, 551] width 255 height 24
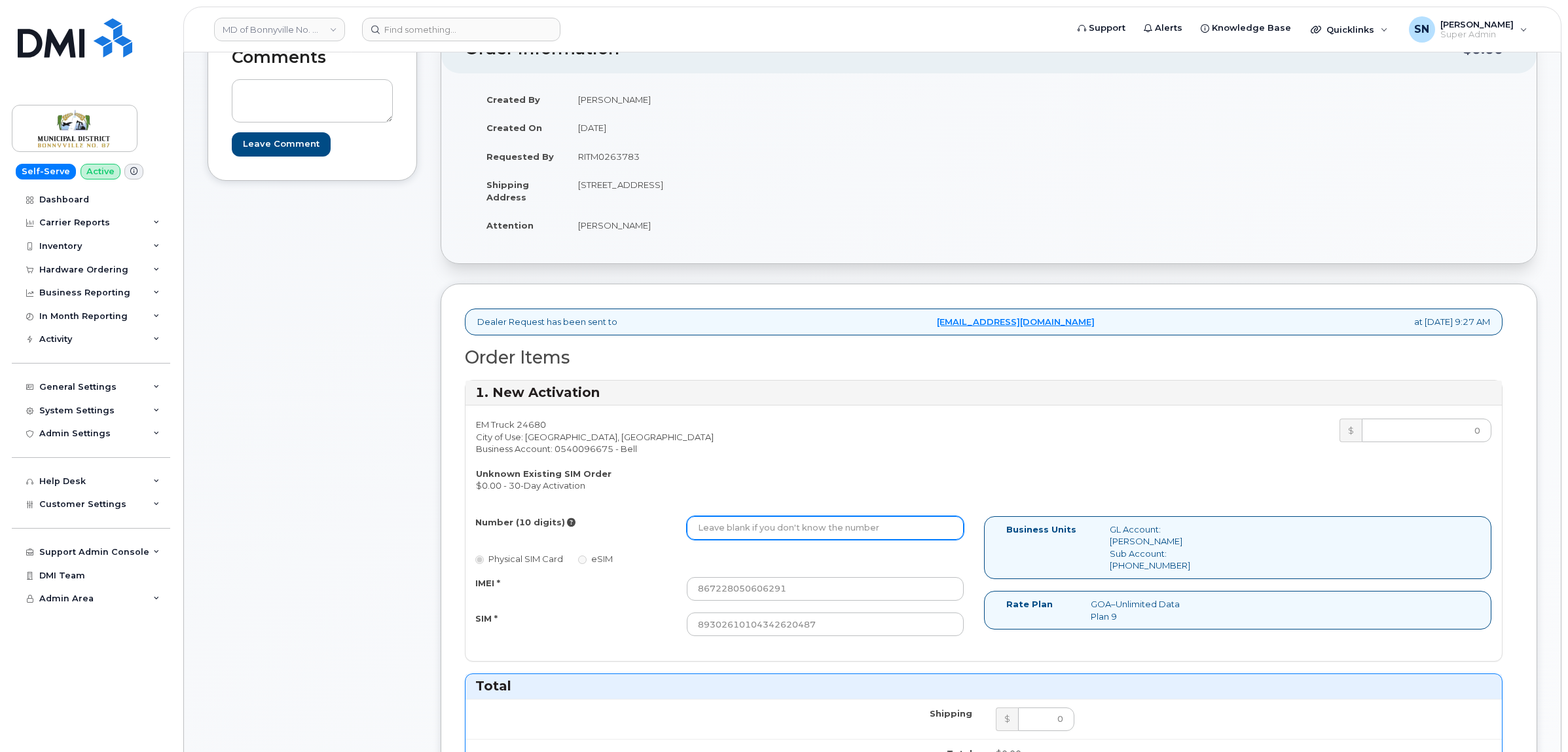
click at [806, 534] on input "Number (10 digits)" at bounding box center [825, 528] width 277 height 23
type input "2"
type input "5873983346"
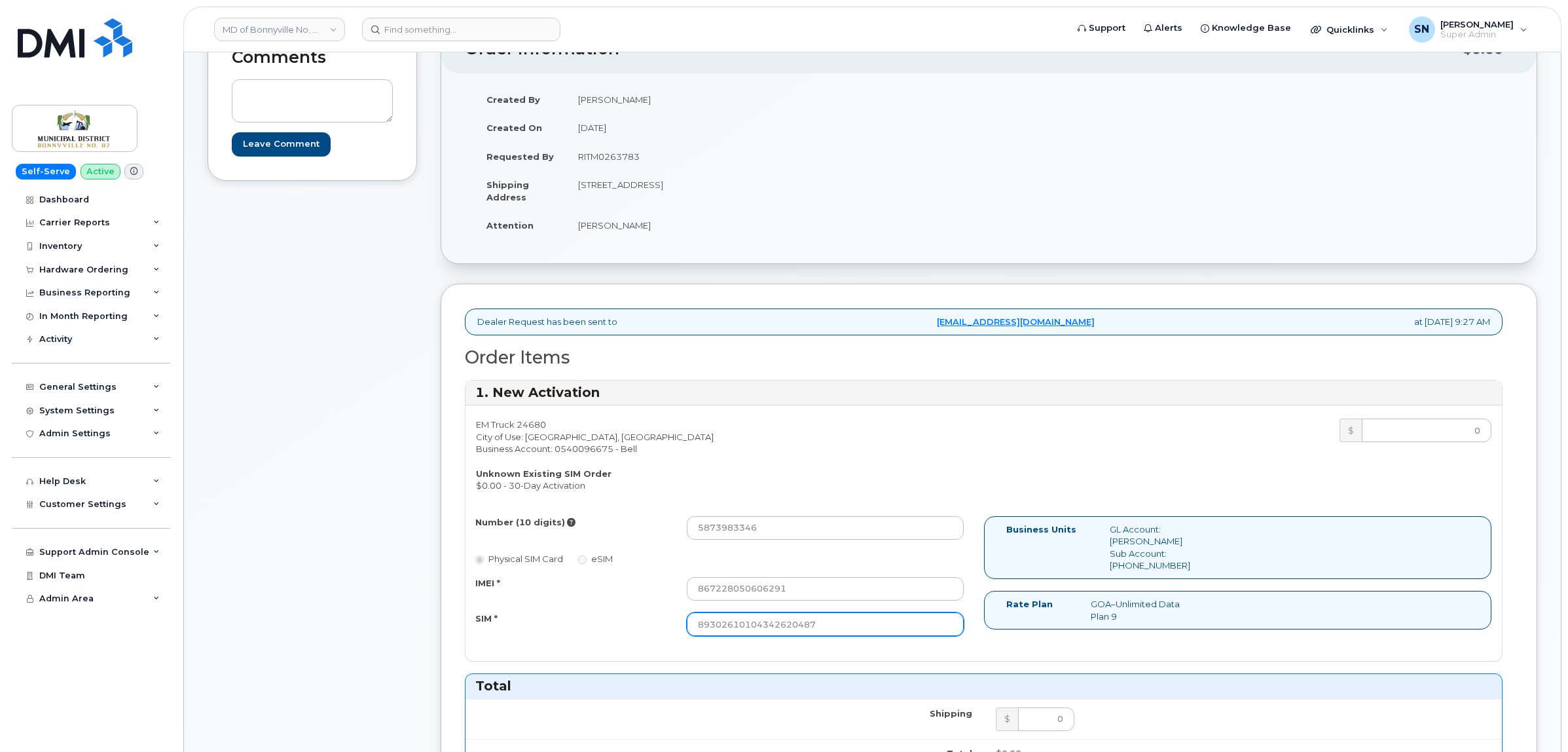
drag, startPoint x: 794, startPoint y: 618, endPoint x: 502, endPoint y: 608, distance: 292.2
click at [502, 608] on div "IMEI * 867228050606291 SIM * 89302610104342620487" at bounding box center [720, 607] width 508 height 60
paste input "207413089639"
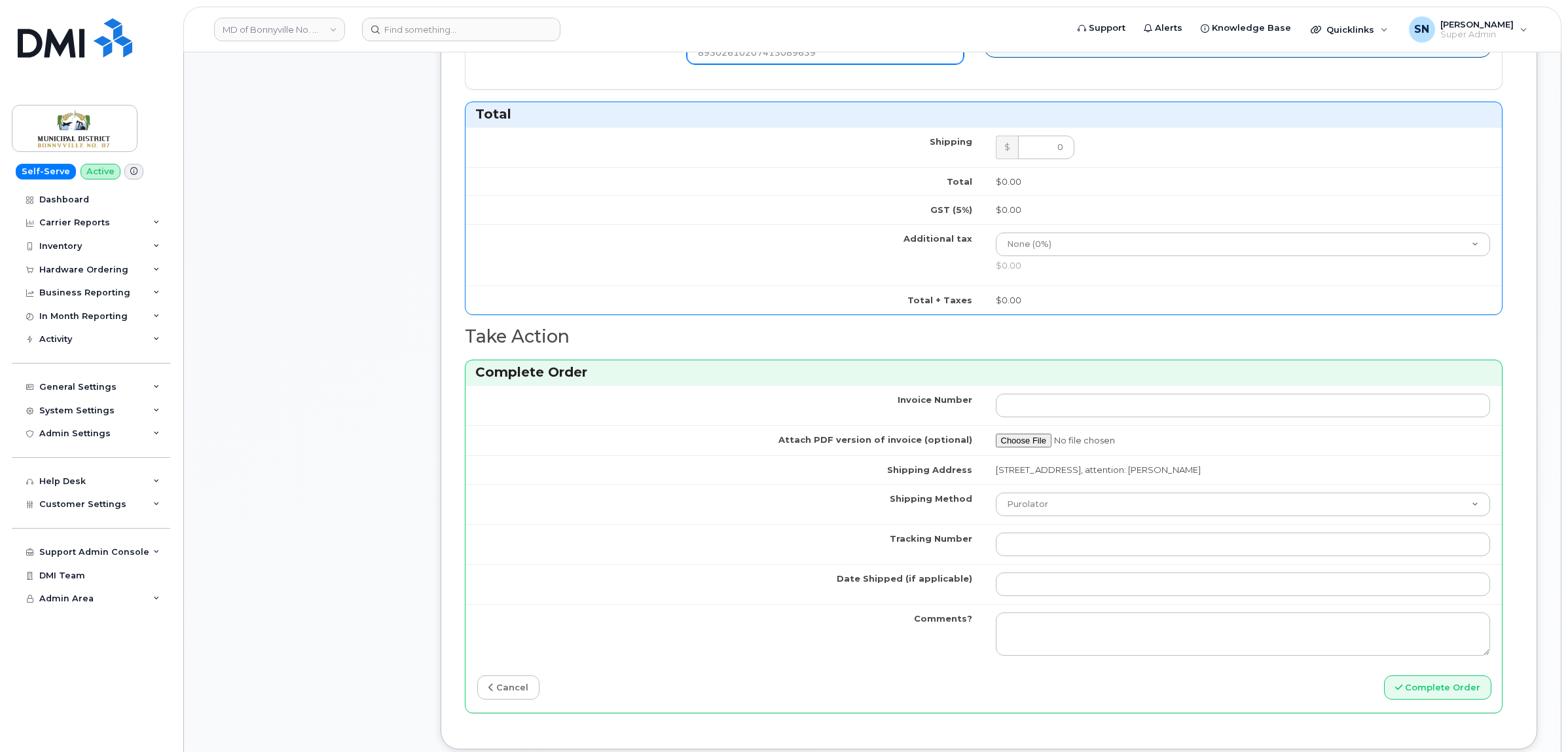
scroll to position [737, 0]
type input "89302610207413089639"
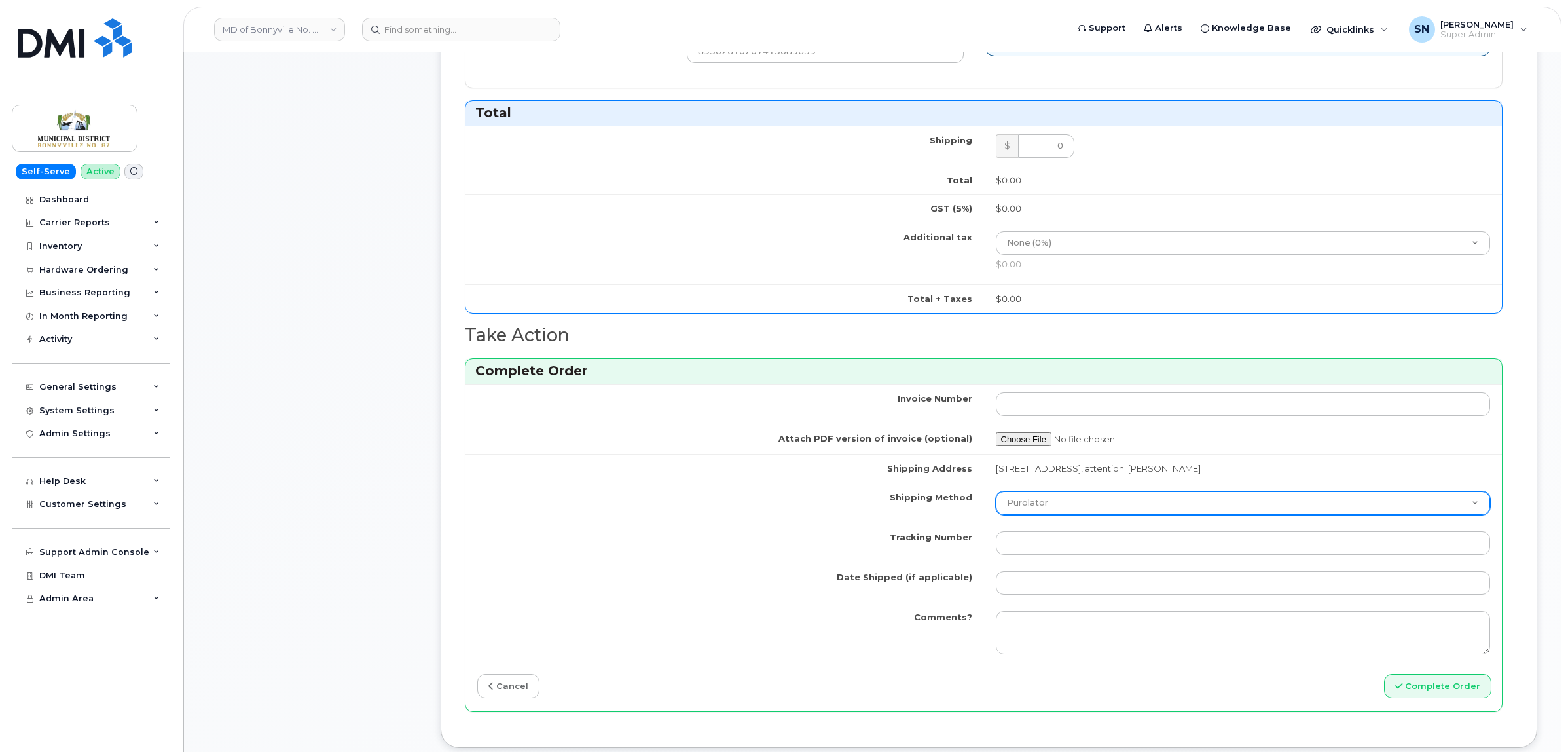
click at [1015, 513] on select "Purolator UPS FedEx Canada Post Courier Other Drop Off Pick Up" at bounding box center [1243, 503] width 495 height 23
select select "Other"
click at [996, 494] on select "Purolator UPS FedEx Canada Post Courier Other Drop Off Pick Up" at bounding box center [1243, 503] width 495 height 23
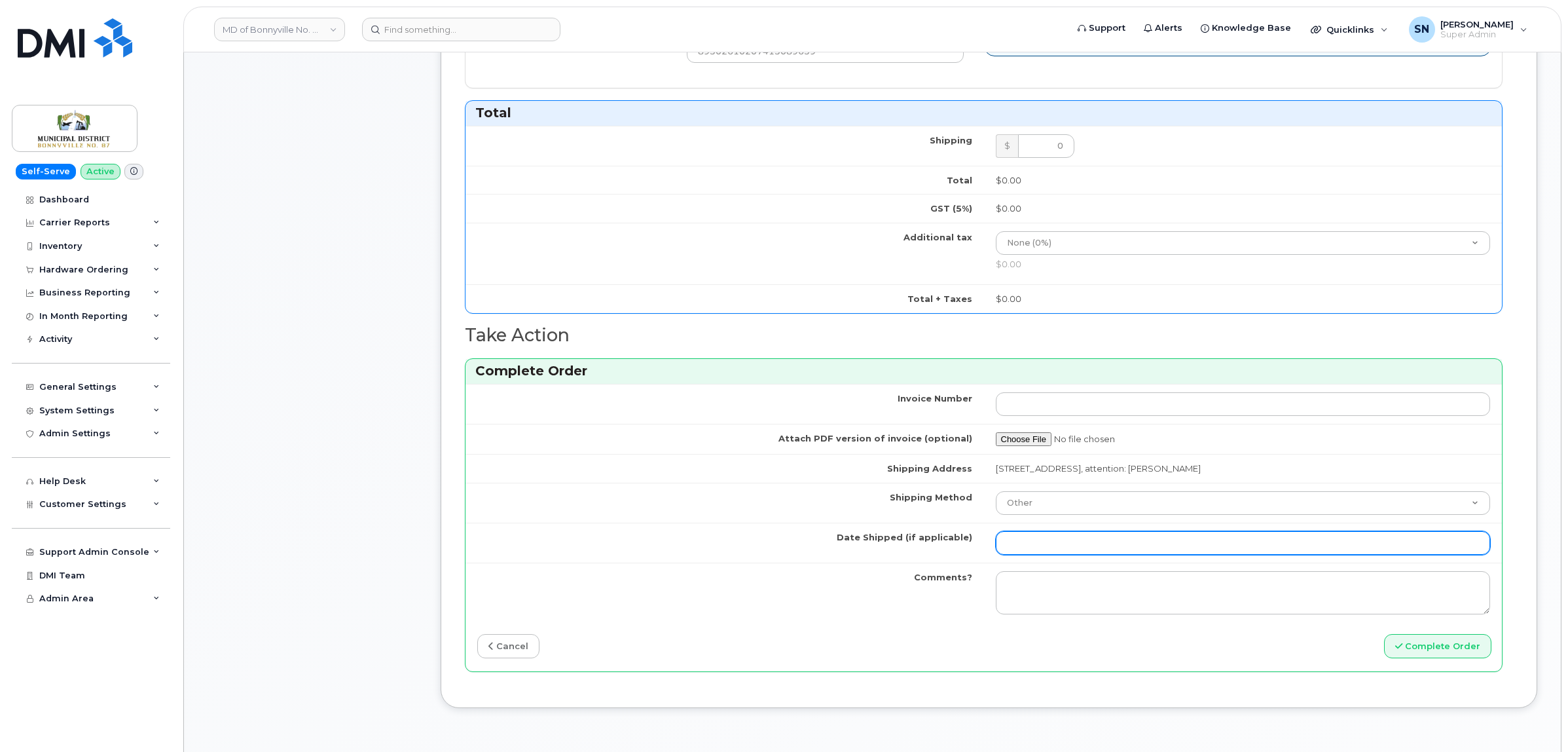
click at [1041, 546] on input "Date Shipped (if applicable)" at bounding box center [1243, 543] width 495 height 23
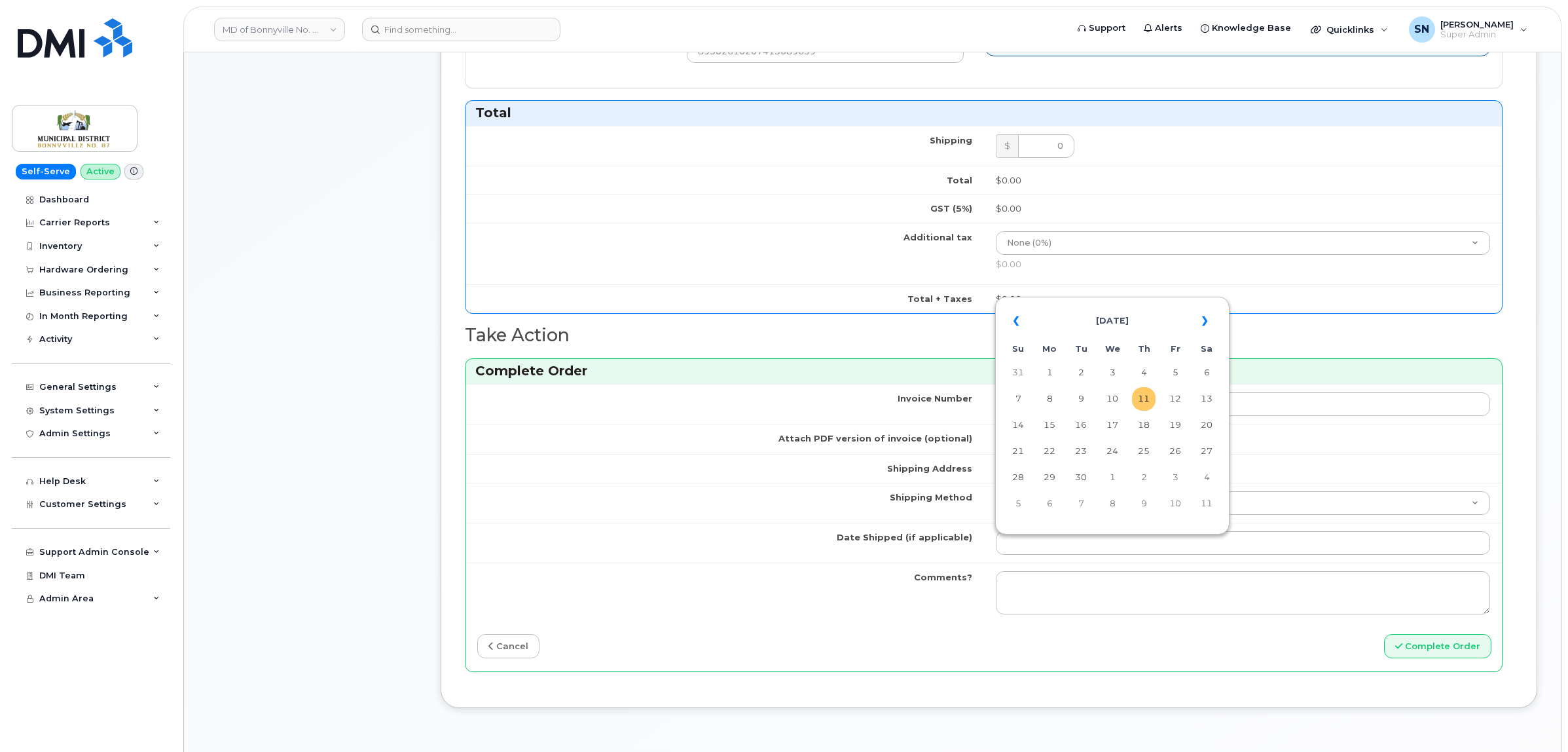
click at [1140, 397] on td "11" at bounding box center [1144, 399] width 23 height 23
type input "[DATE]"
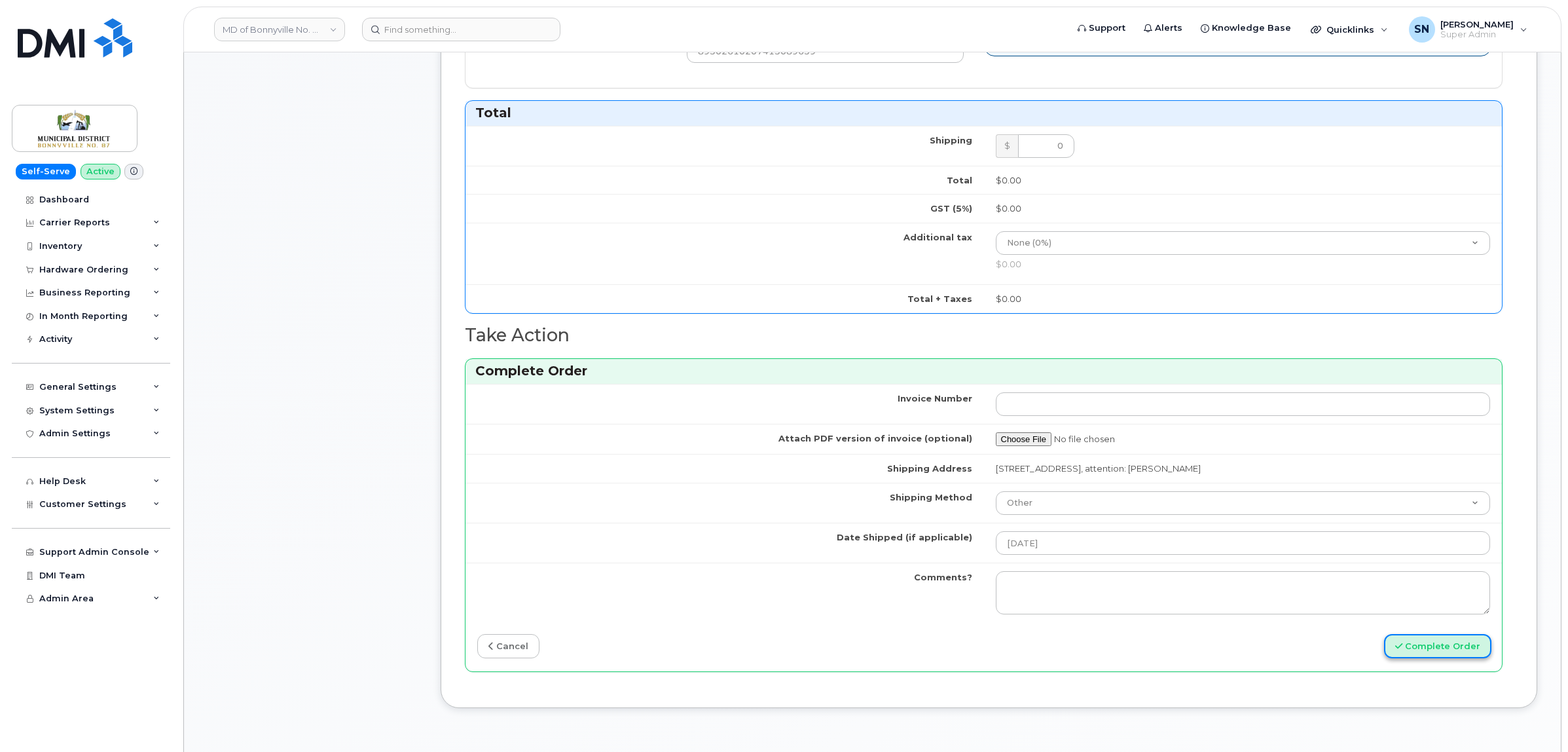
click at [1402, 651] on icon "submit" at bounding box center [1399, 646] width 7 height 8
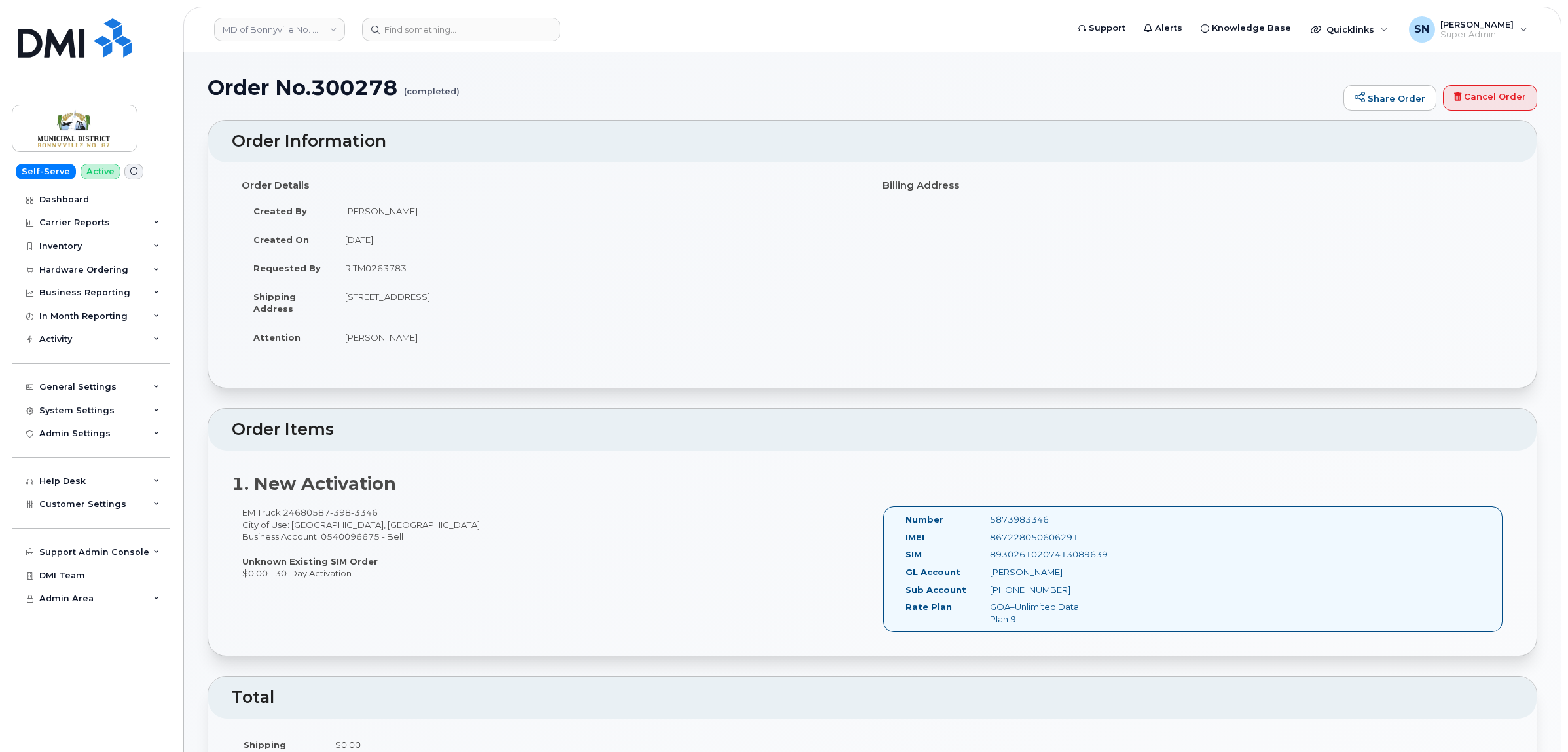
click at [440, 41] on header "MD of Bonnyville No. 87 Support Alerts Knowledge Base Quicklinks Suspend / Canc…" at bounding box center [872, 29] width 1379 height 46
click at [437, 32] on input at bounding box center [461, 30] width 198 height 23
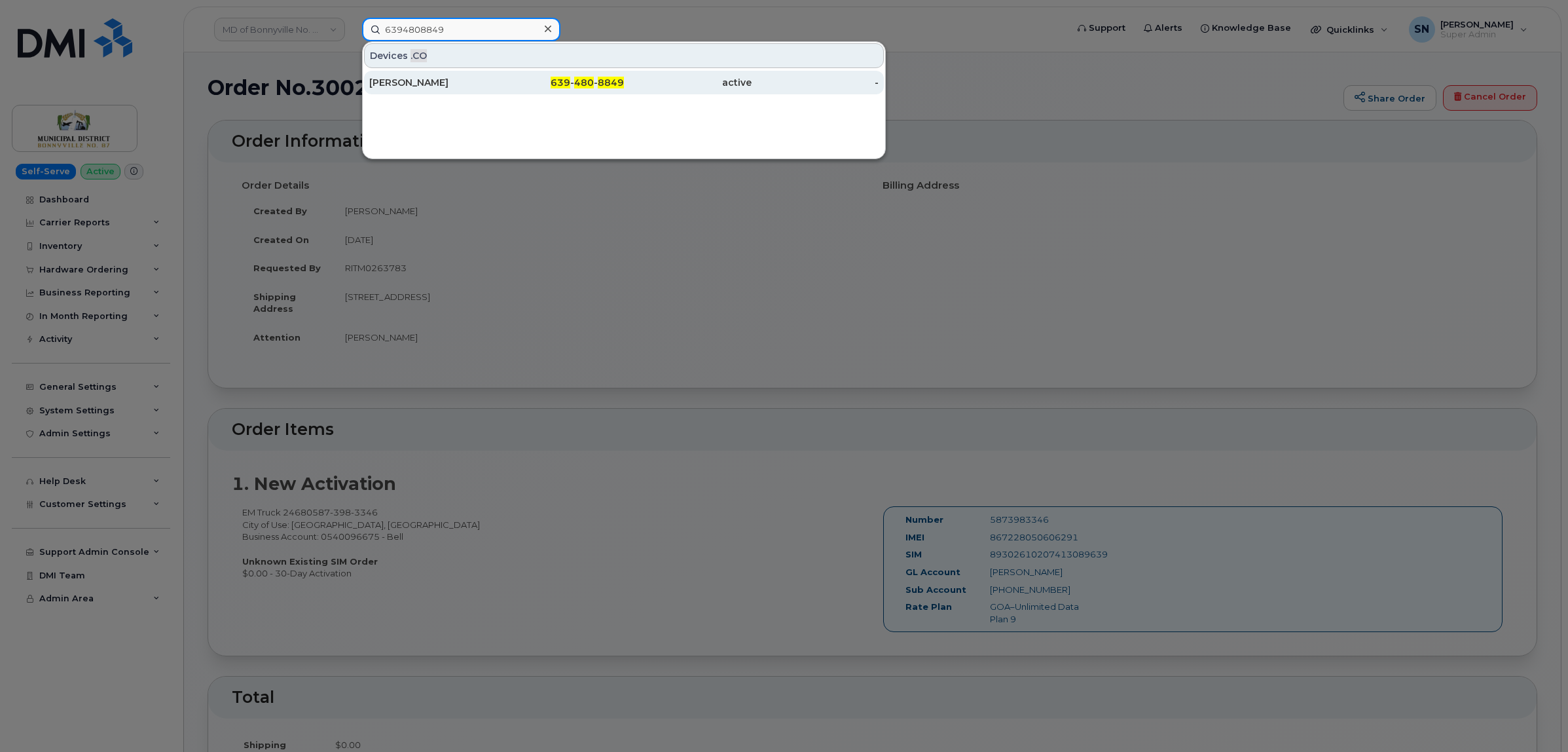
type input "6394808849"
click at [483, 87] on div "[PERSON_NAME]" at bounding box center [433, 82] width 128 height 14
